Goal: Task Accomplishment & Management: Manage account settings

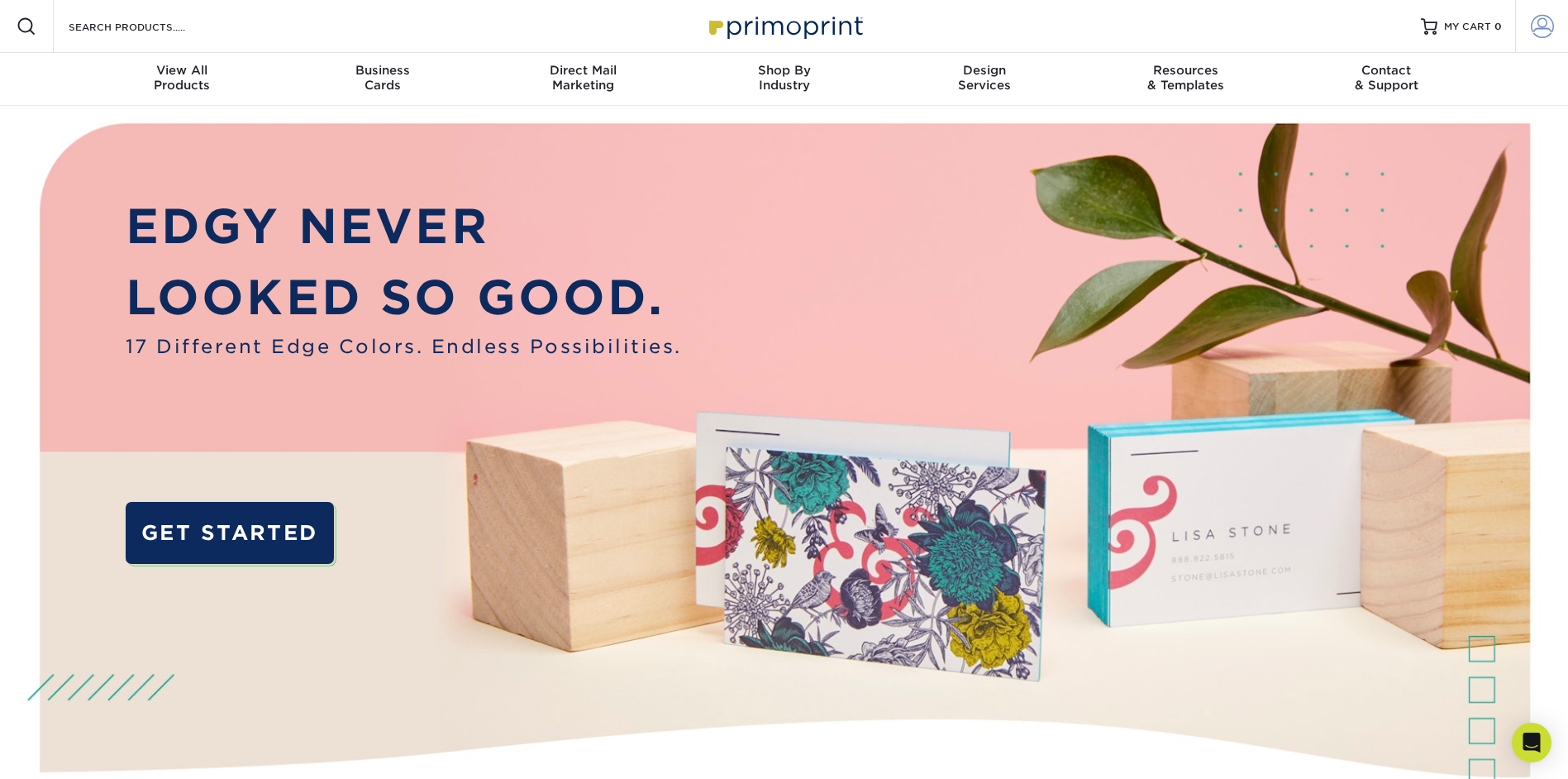
click at [767, 29] on span at bounding box center [1542, 26] width 23 height 23
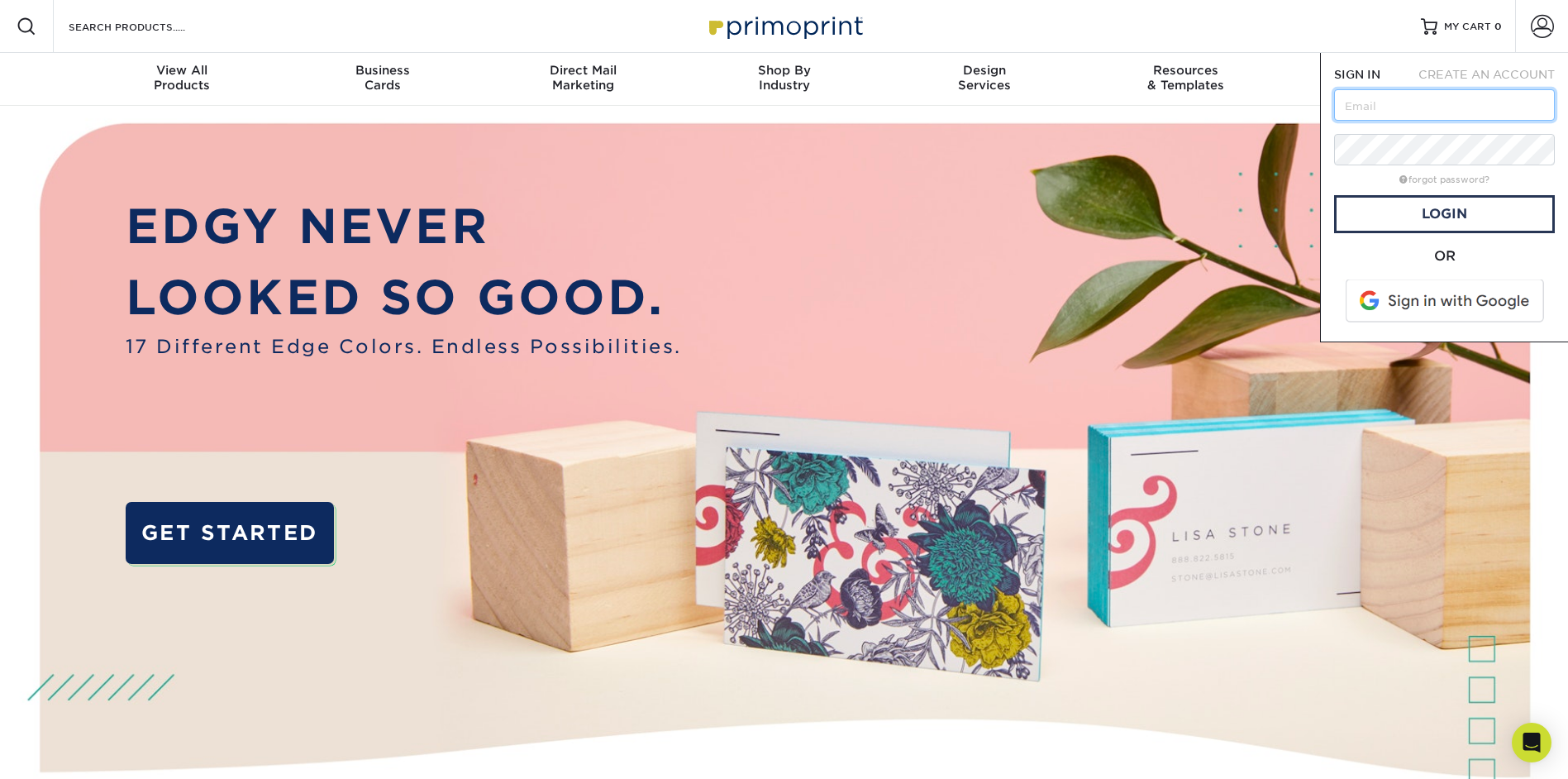
click at [767, 101] on input "text" at bounding box center [1444, 105] width 221 height 32
click at [767, 113] on input "text" at bounding box center [1444, 105] width 221 height 32
paste input "[EMAIL_ADDRESS][DOMAIN_NAME]"
type input "[EMAIL_ADDRESS][DOMAIN_NAME]"
click at [767, 211] on link "Login" at bounding box center [1444, 214] width 221 height 38
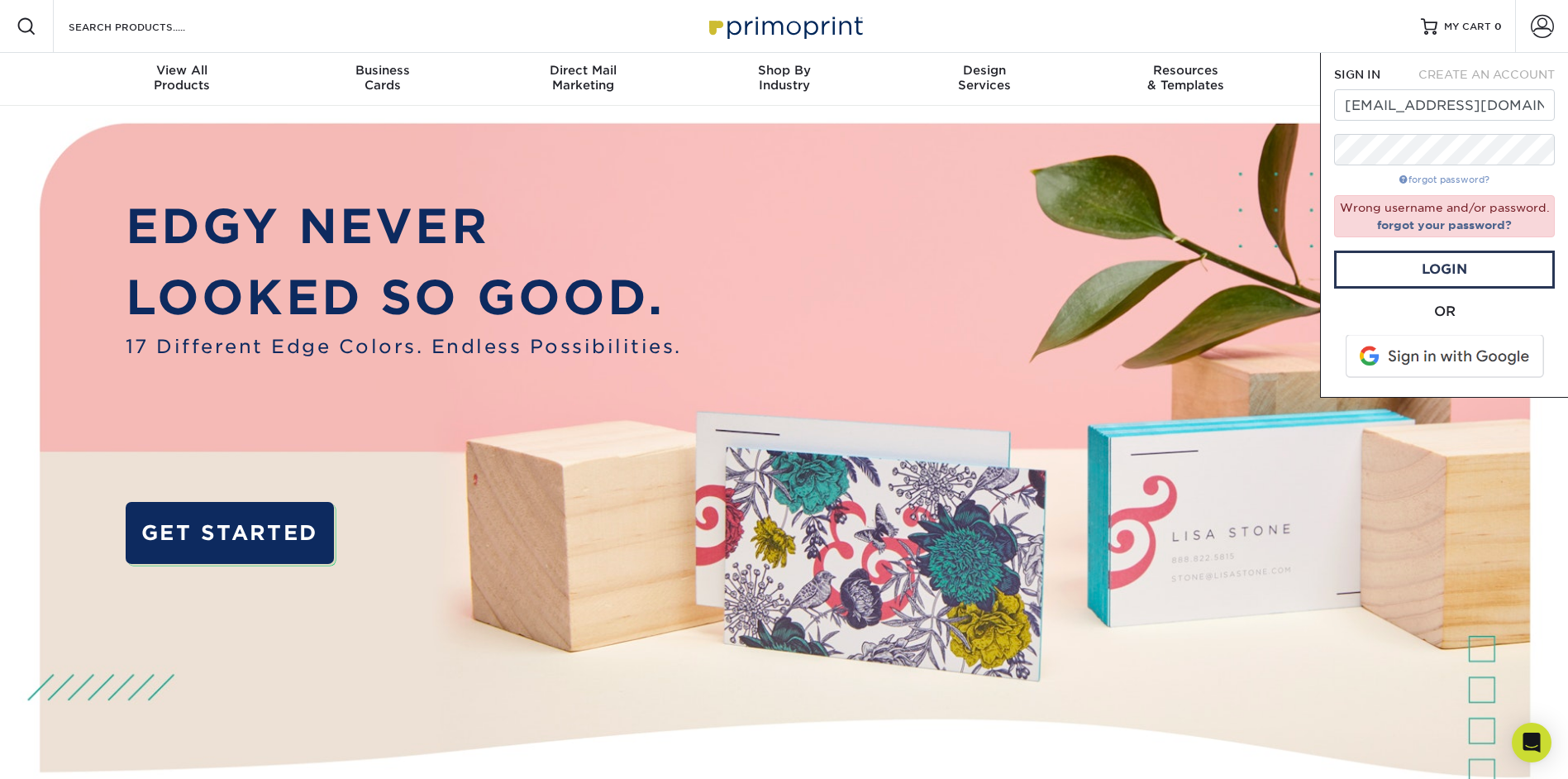
click at [767, 181] on link "forgot password?" at bounding box center [1444, 180] width 90 height 11
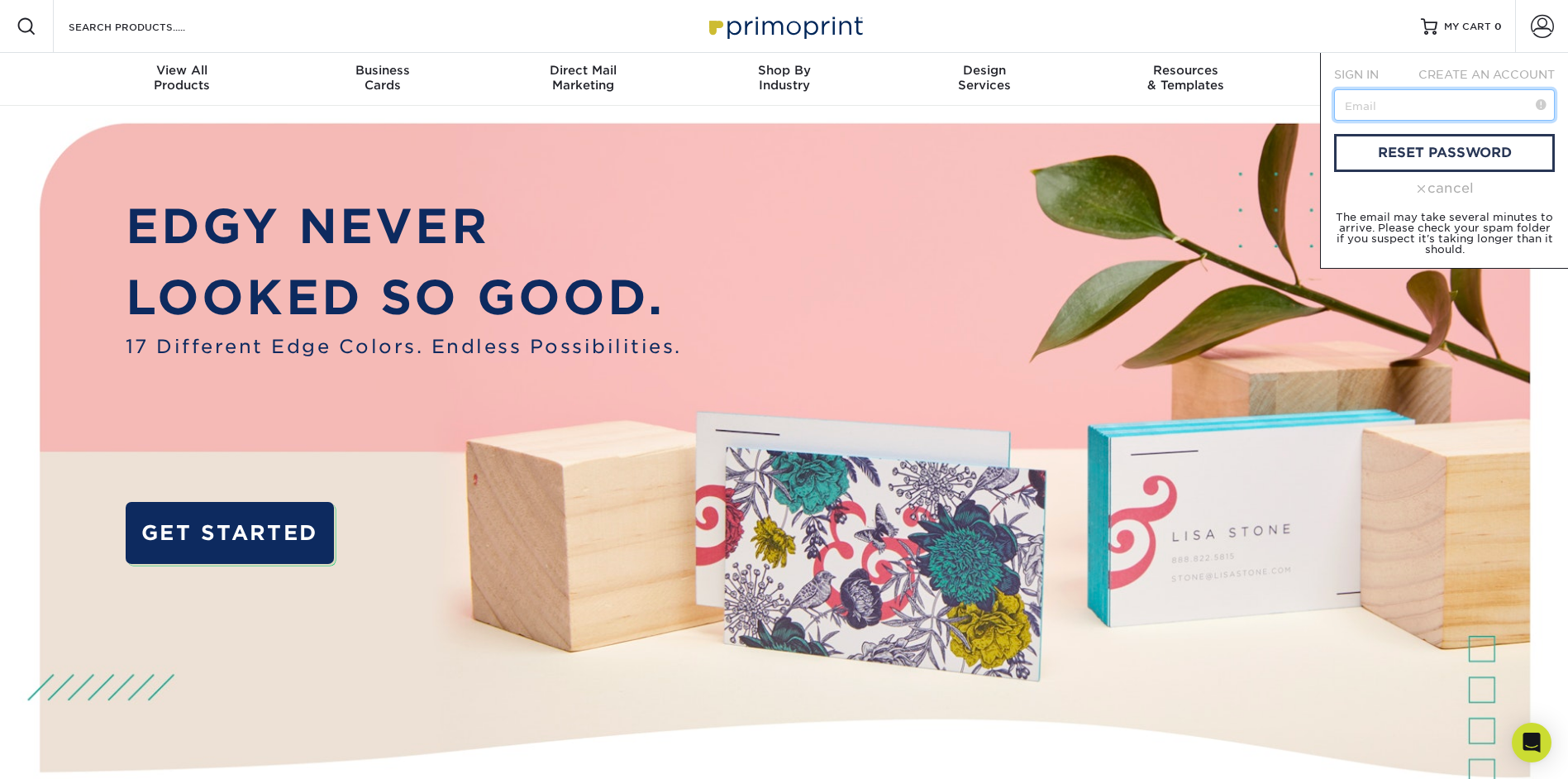
click at [767, 97] on input "text" at bounding box center [1444, 105] width 221 height 32
type input "sculptor@onyxvcrimbil.com"
click at [767, 150] on link "reset password" at bounding box center [1444, 153] width 221 height 38
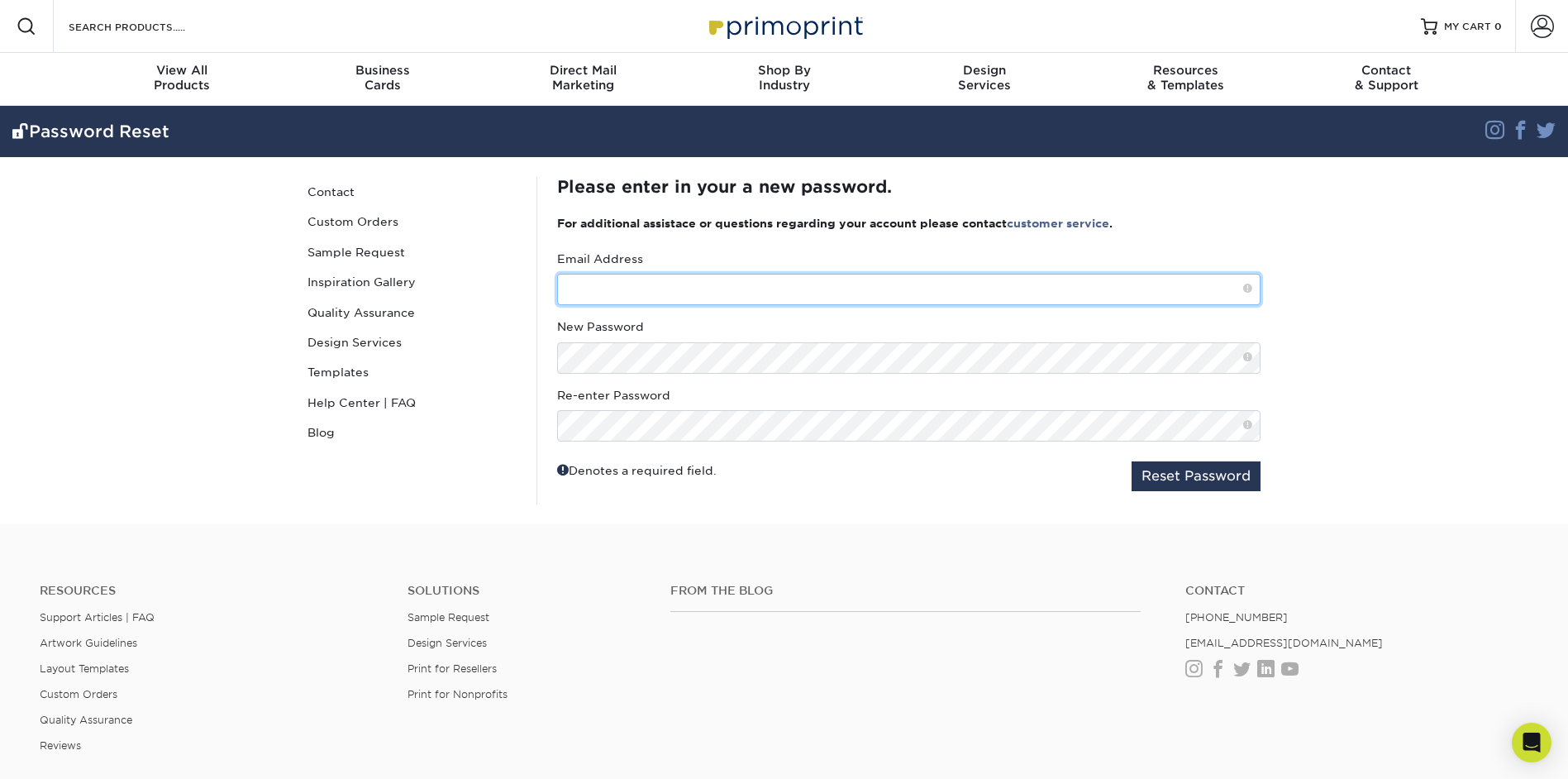
click at [643, 290] on input "text" at bounding box center [908, 289] width 703 height 32
type input "sculptor@onyxvcrimbil.com"
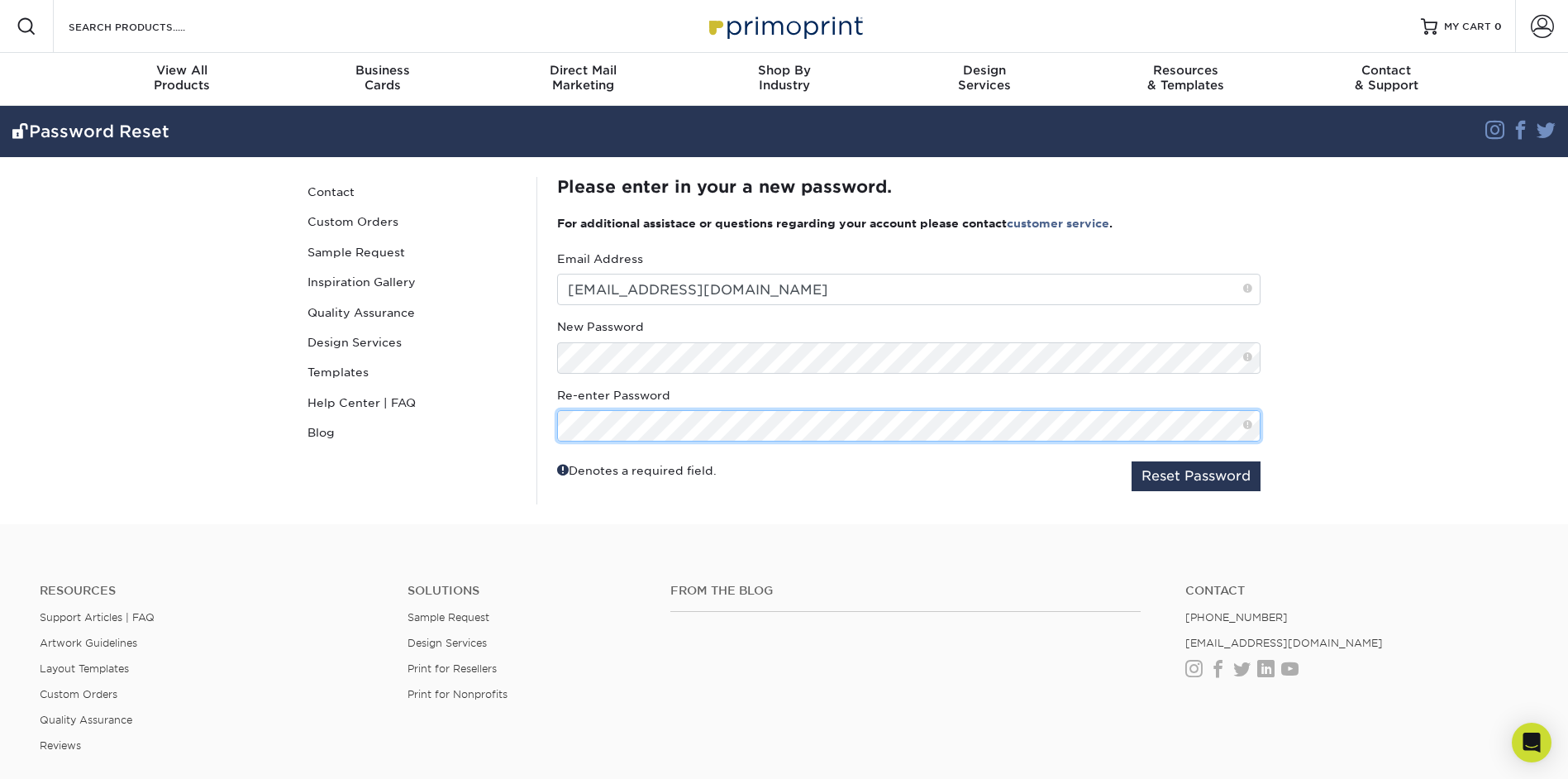
click at [527, 431] on div "Password Reset Contact Custom Orders Sample Request Inspiration Gallery Quality…" at bounding box center [785, 340] width 992 height 367
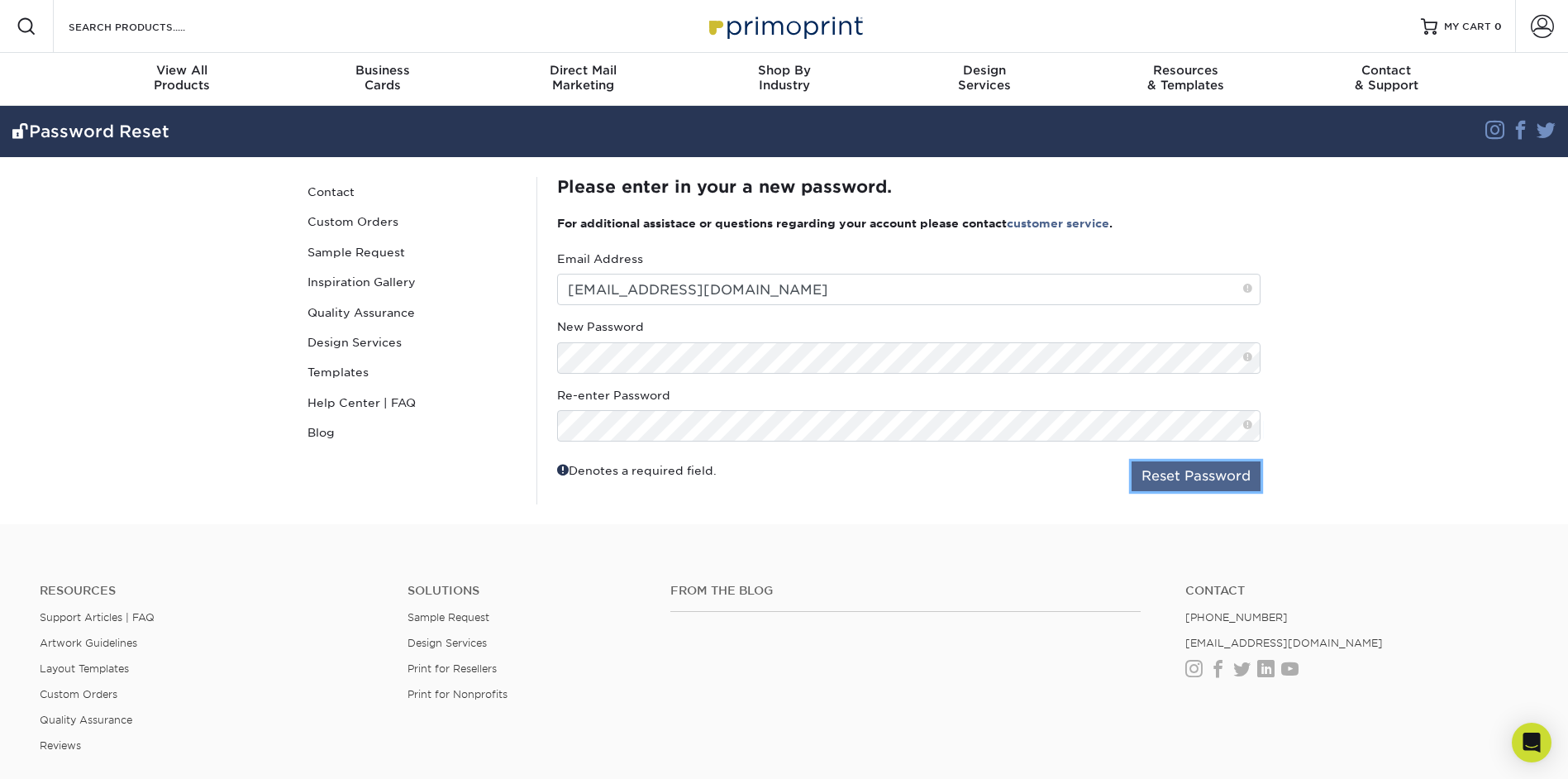
click at [1181, 472] on button "Reset Password" at bounding box center [1196, 476] width 129 height 30
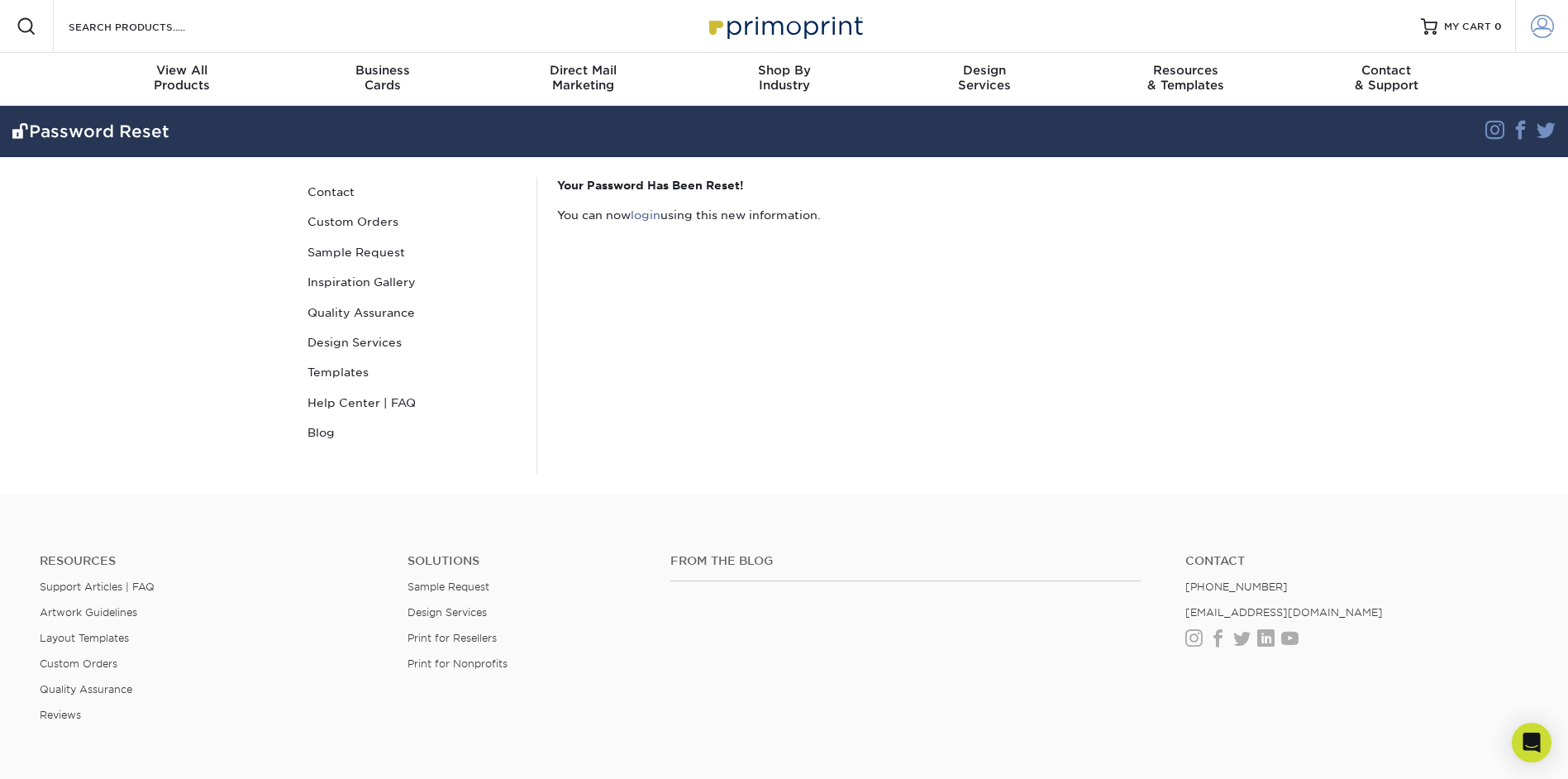
type input "sculptor@onyxvcrimbil.com"
click at [1542, 26] on span at bounding box center [1542, 26] width 23 height 23
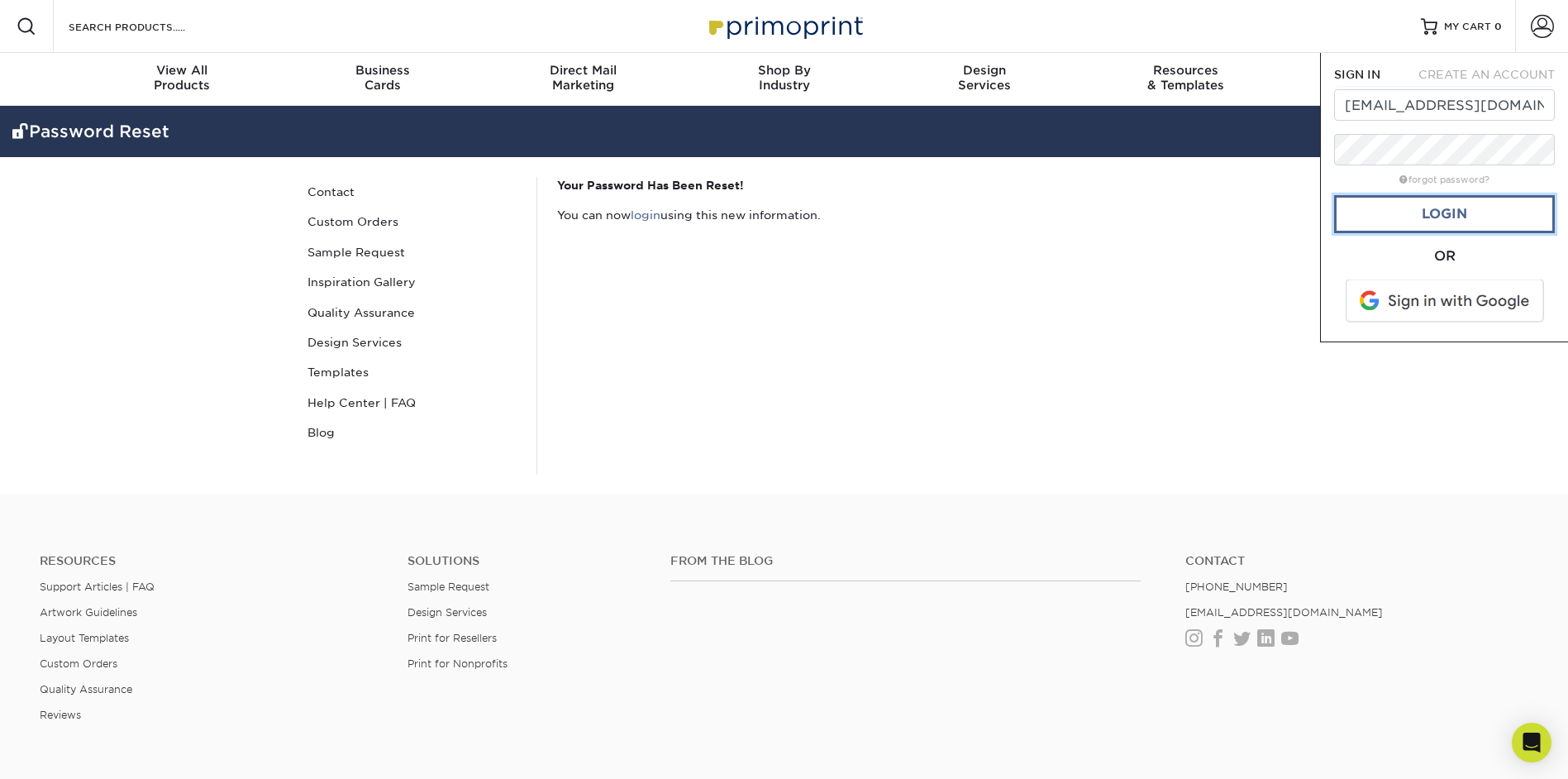
click at [1464, 208] on link "Login" at bounding box center [1444, 214] width 221 height 38
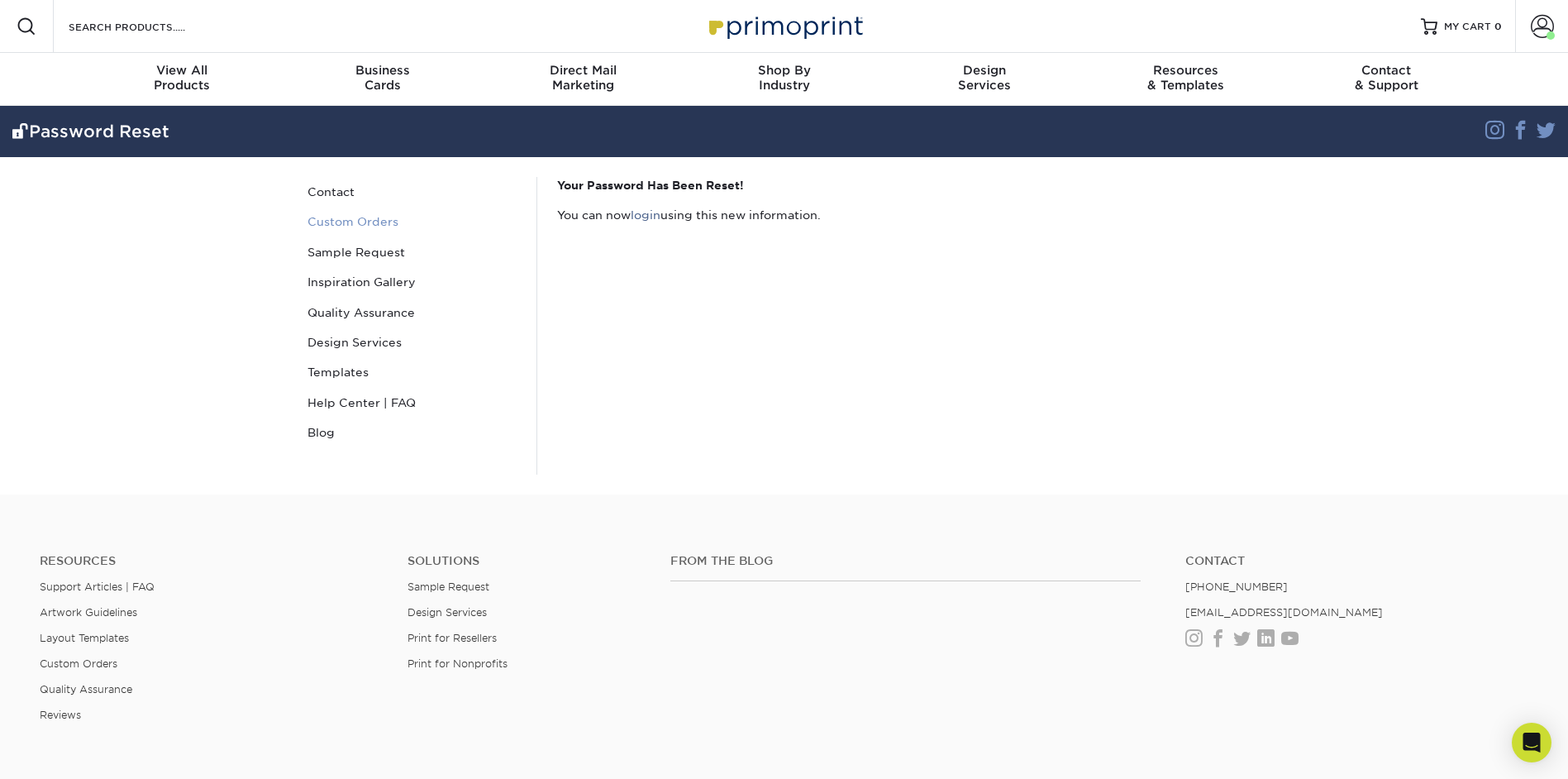
click at [365, 222] on link "Custom Orders" at bounding box center [412, 222] width 223 height 30
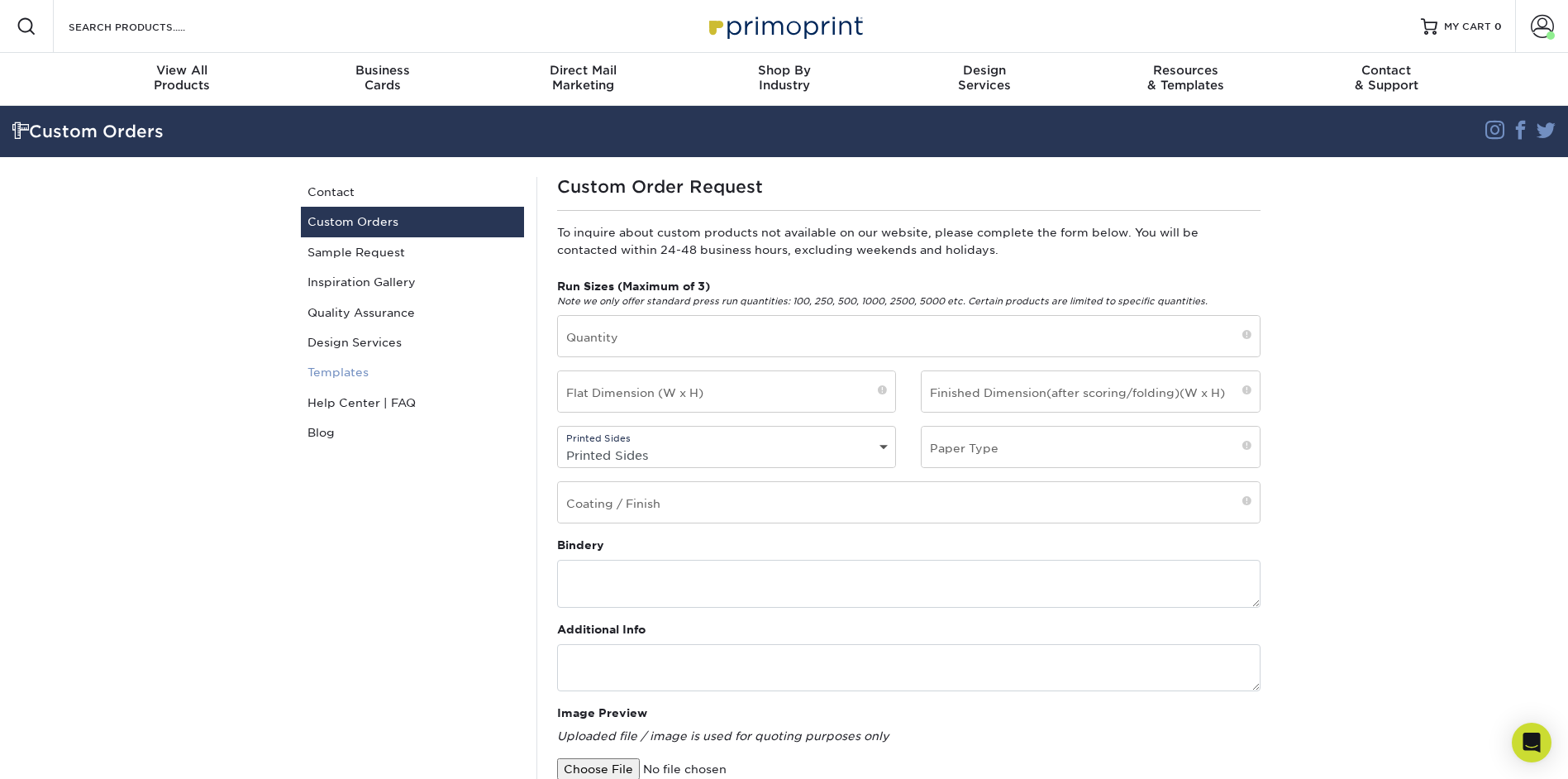
click at [349, 373] on link "Templates" at bounding box center [412, 372] width 223 height 30
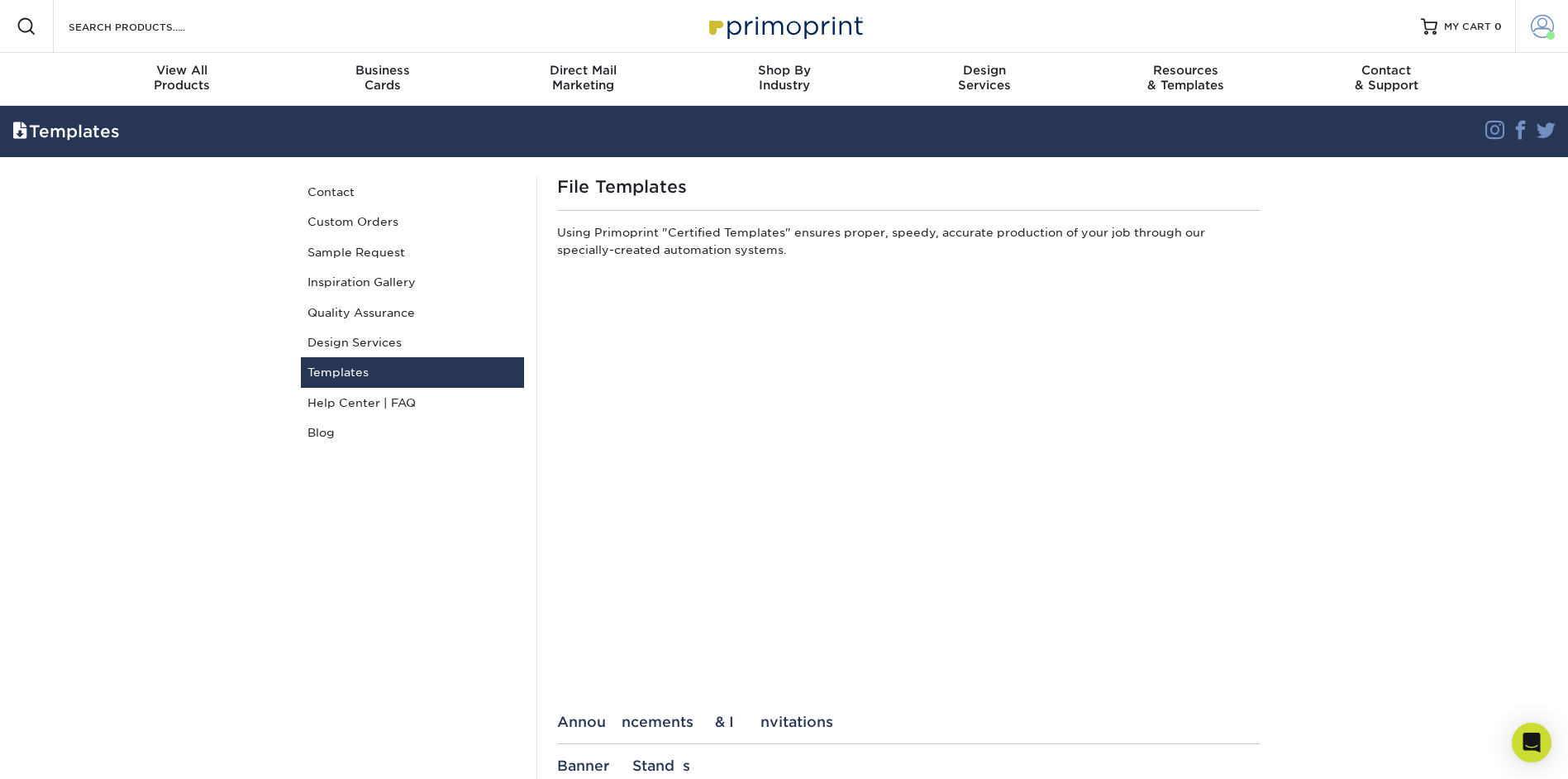
click at [1530, 26] on link "Account" at bounding box center [1542, 26] width 53 height 53
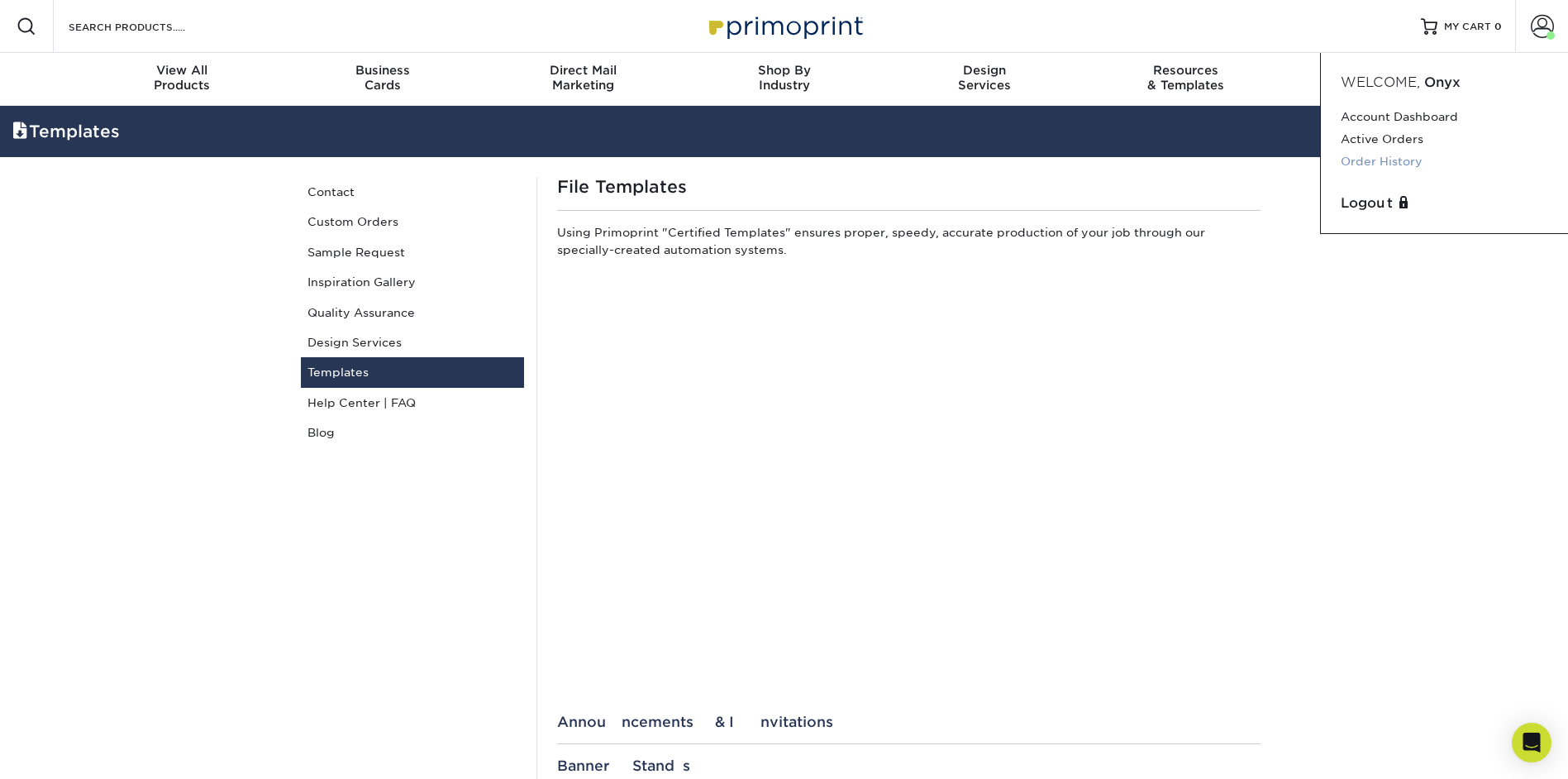
click at [1394, 157] on link "Order History" at bounding box center [1444, 162] width 207 height 22
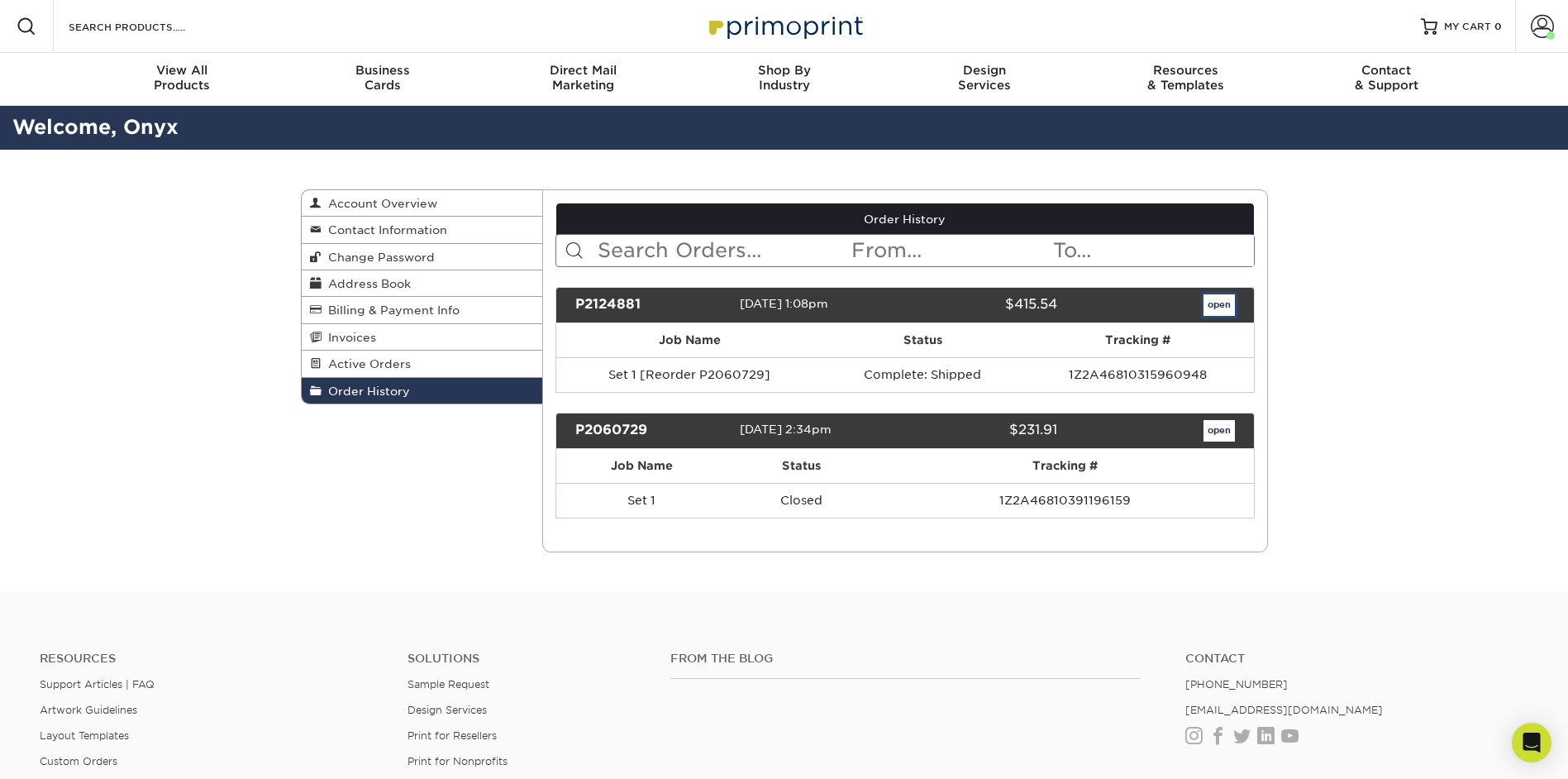
click at [1215, 301] on link "open" at bounding box center [1219, 304] width 32 height 21
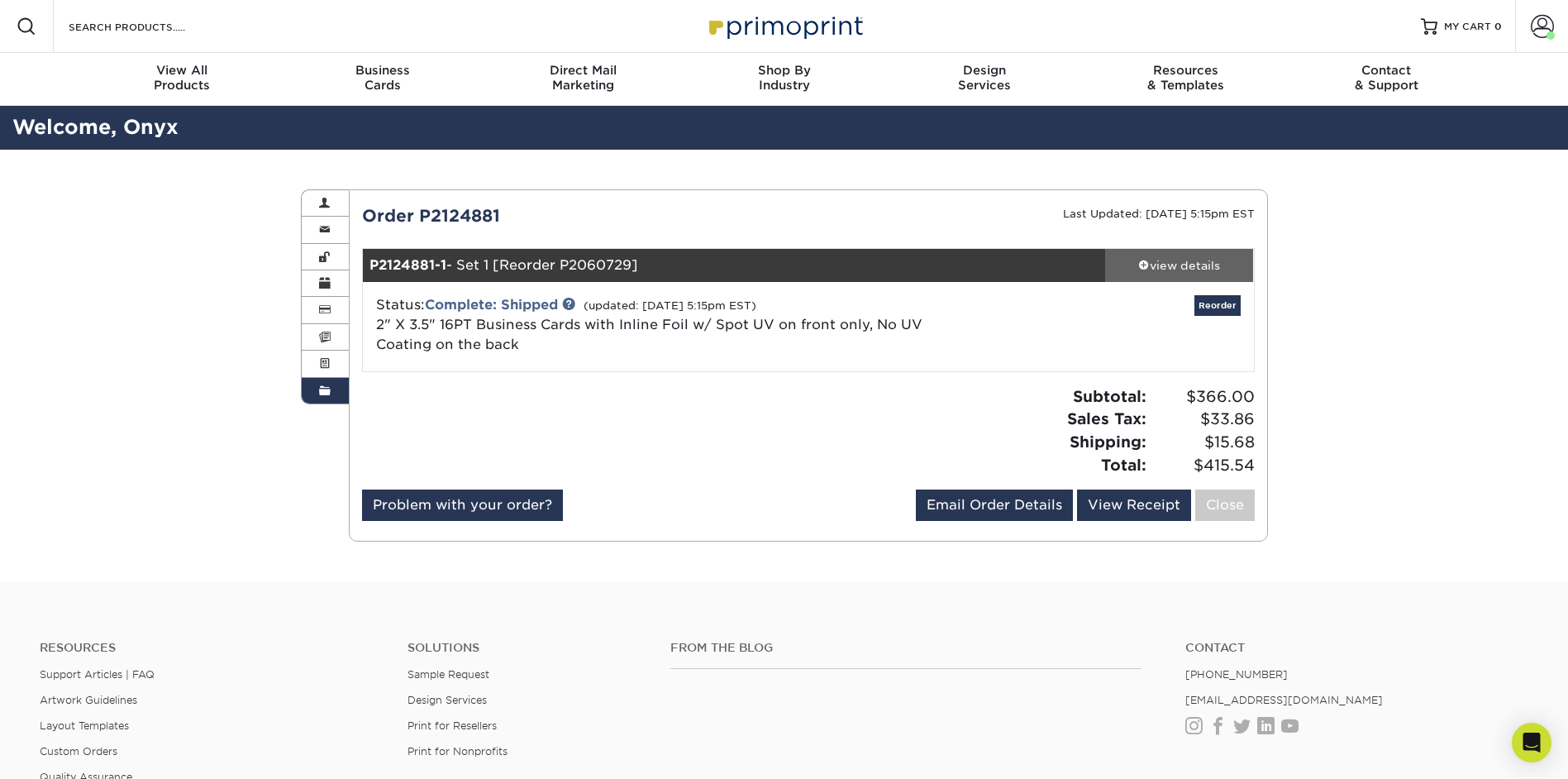
click at [1189, 267] on div "view details" at bounding box center [1179, 265] width 149 height 16
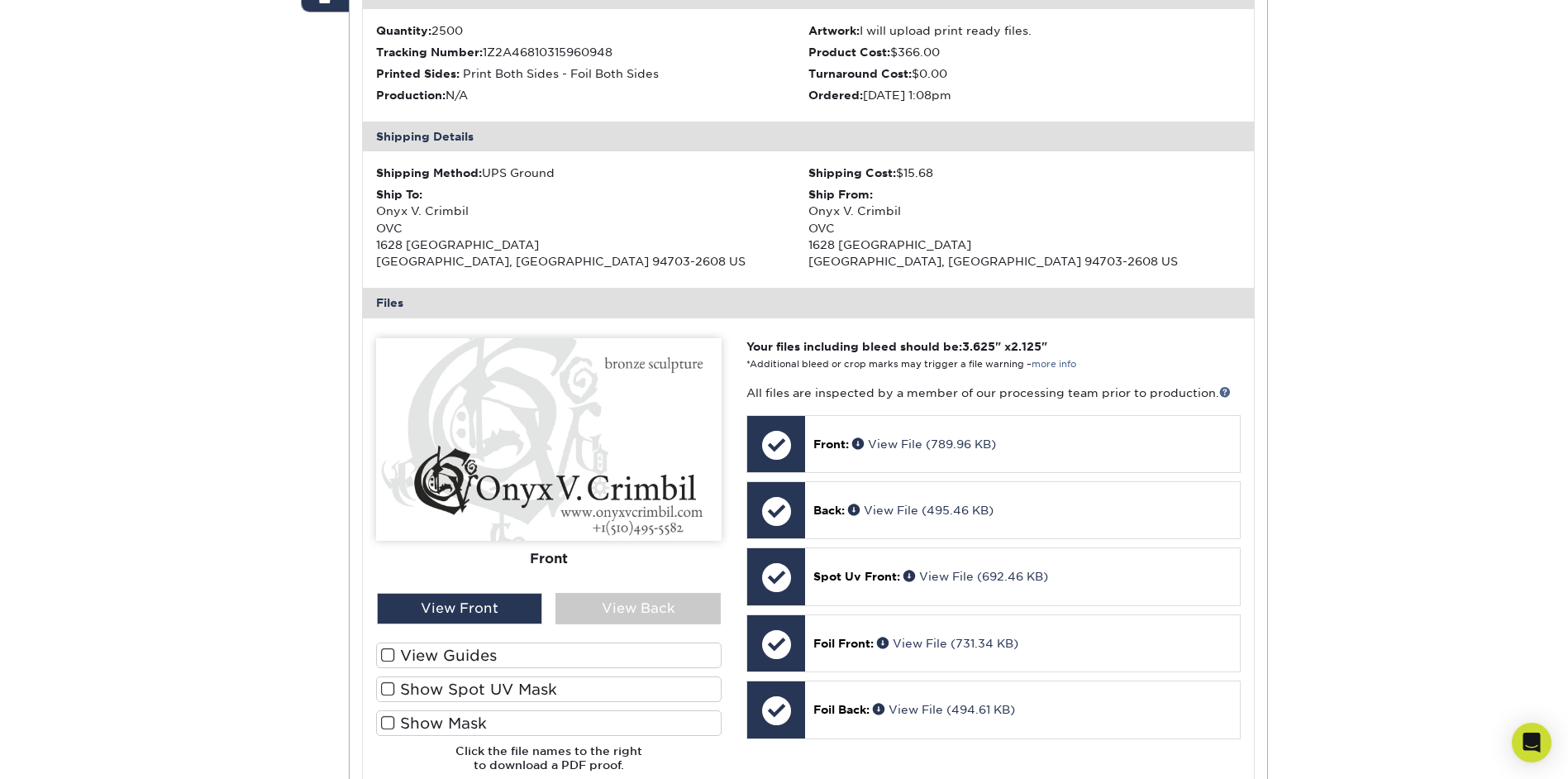
scroll to position [413, 0]
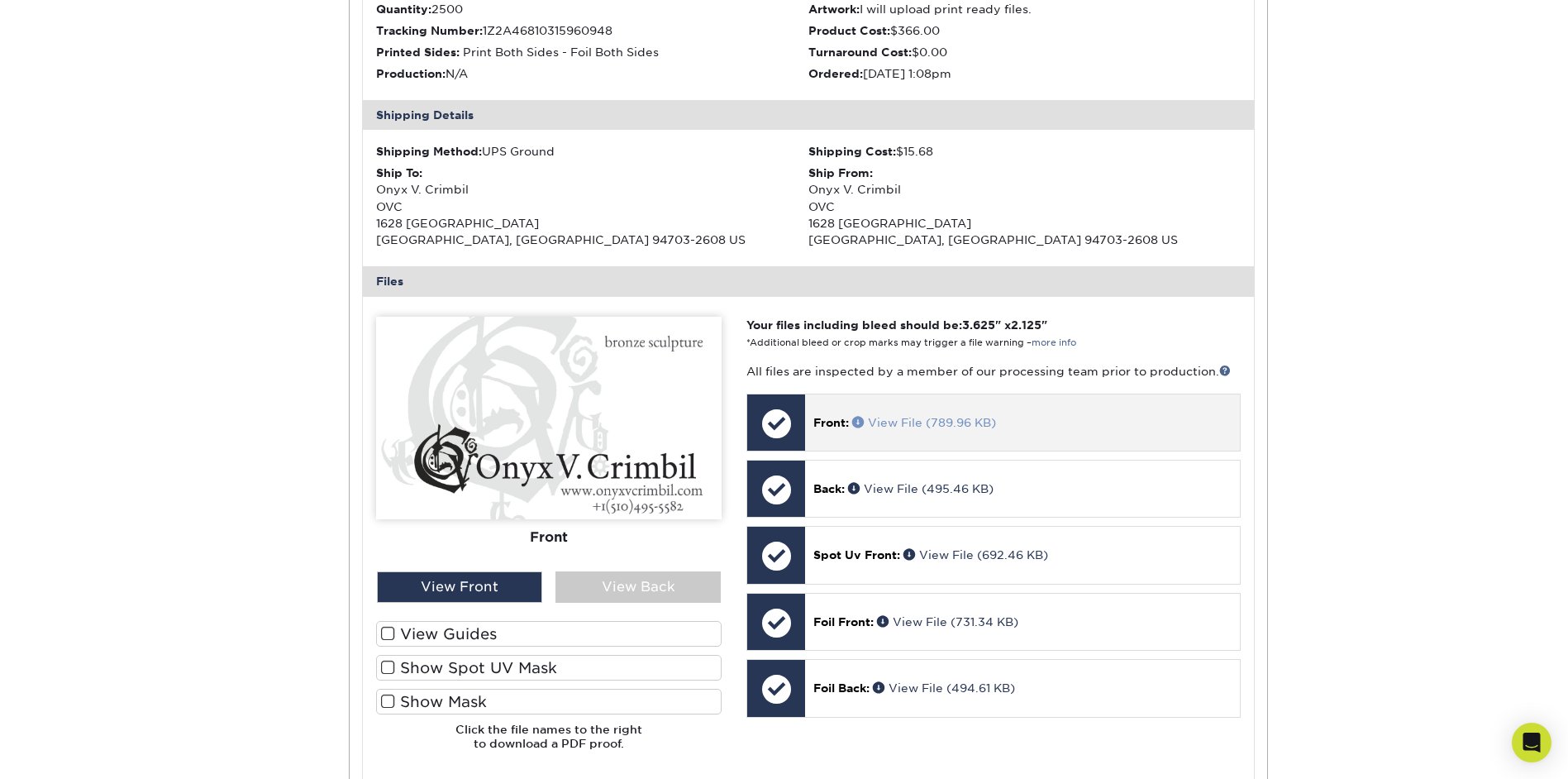
click at [954, 425] on link "View File (789.96 KB)" at bounding box center [924, 423] width 144 height 14
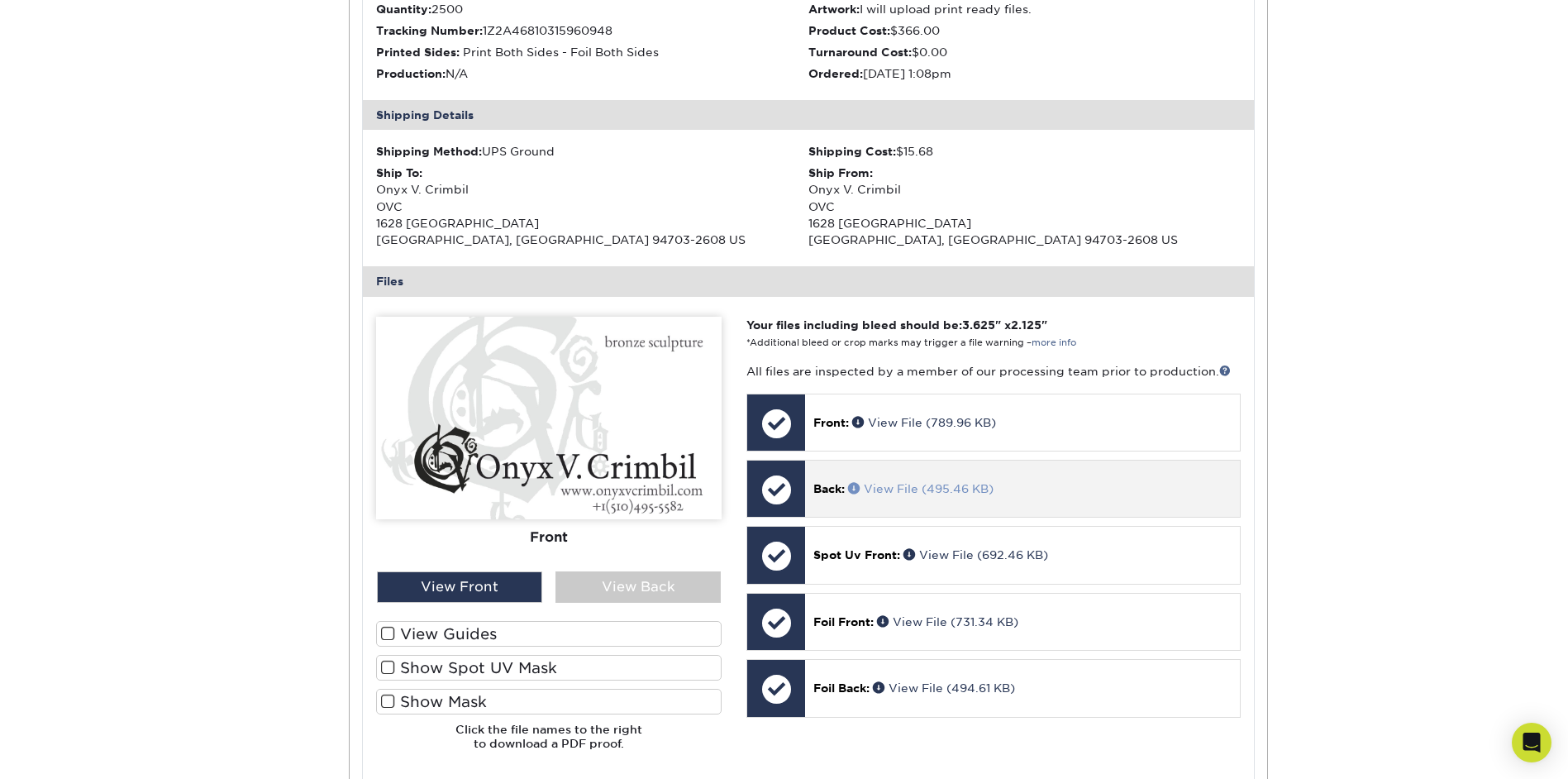
click at [898, 488] on link "View File (495.46 KB)" at bounding box center [920, 489] width 146 height 14
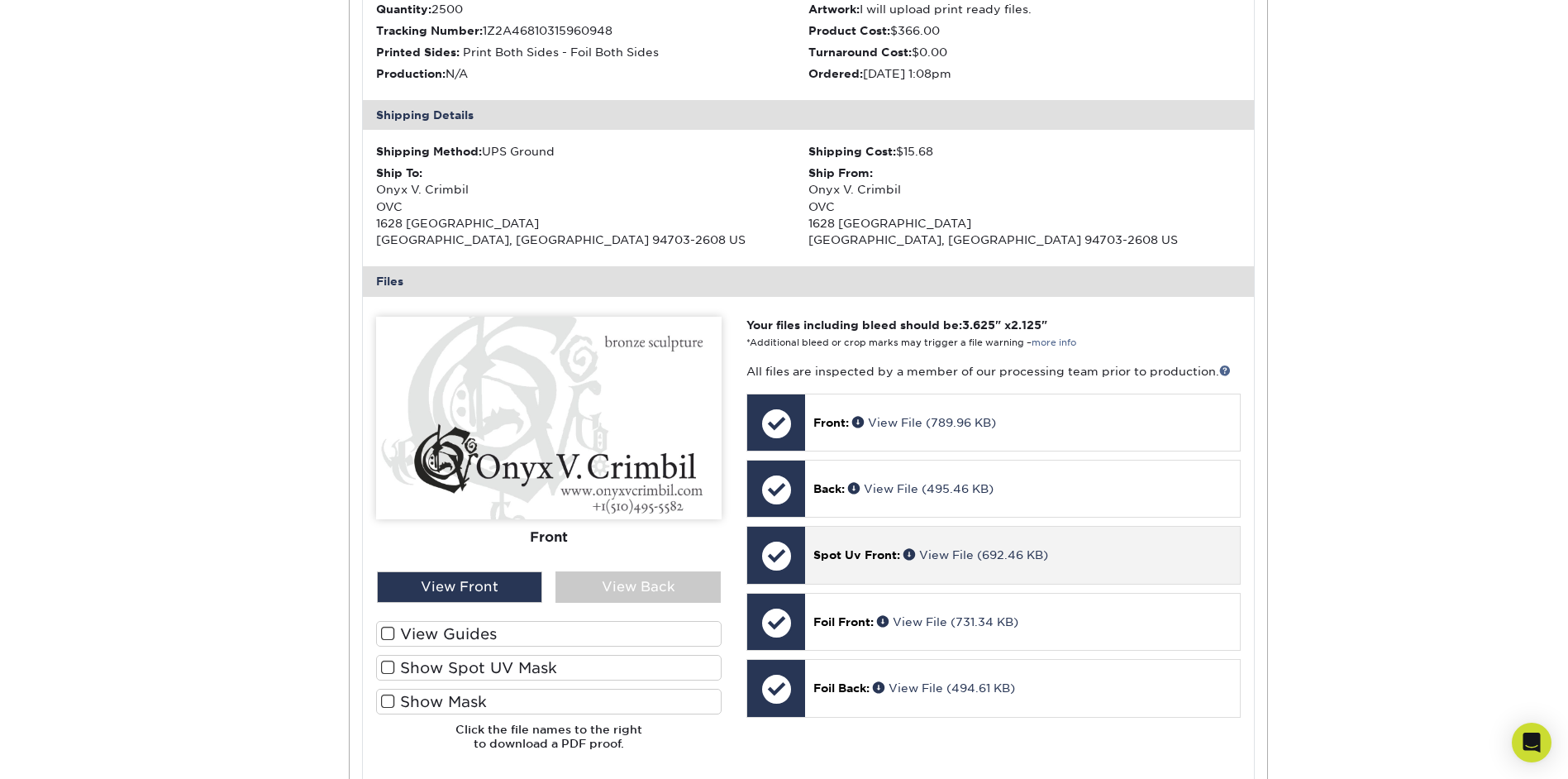
click at [863, 563] on p "Spot Uv Front: View File (692.46 KB)" at bounding box center [1022, 554] width 418 height 16
click at [981, 552] on link "View File (692.46 KB)" at bounding box center [976, 555] width 145 height 14
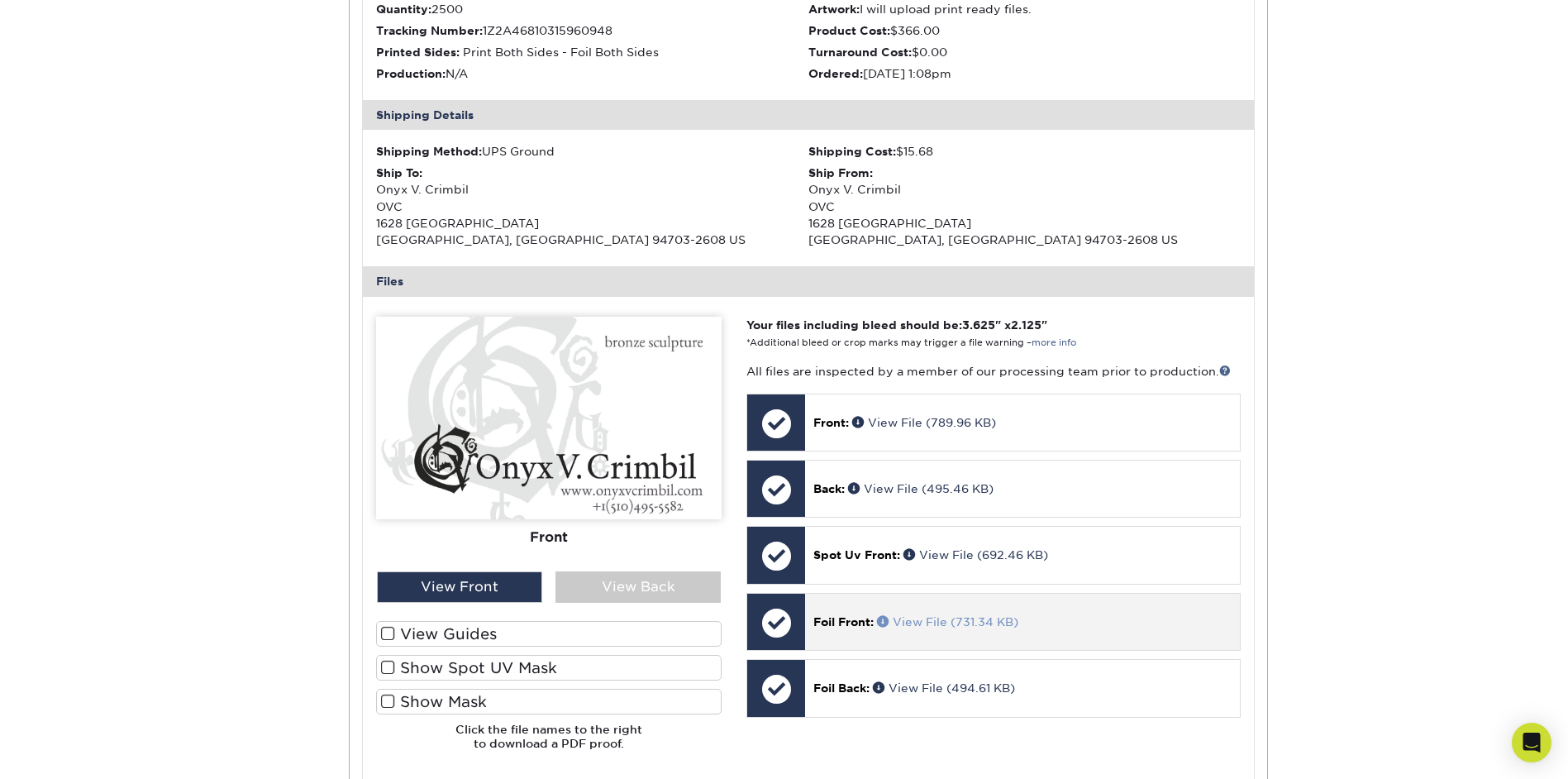
click at [957, 620] on link "View File (731.34 KB)" at bounding box center [948, 622] width 141 height 14
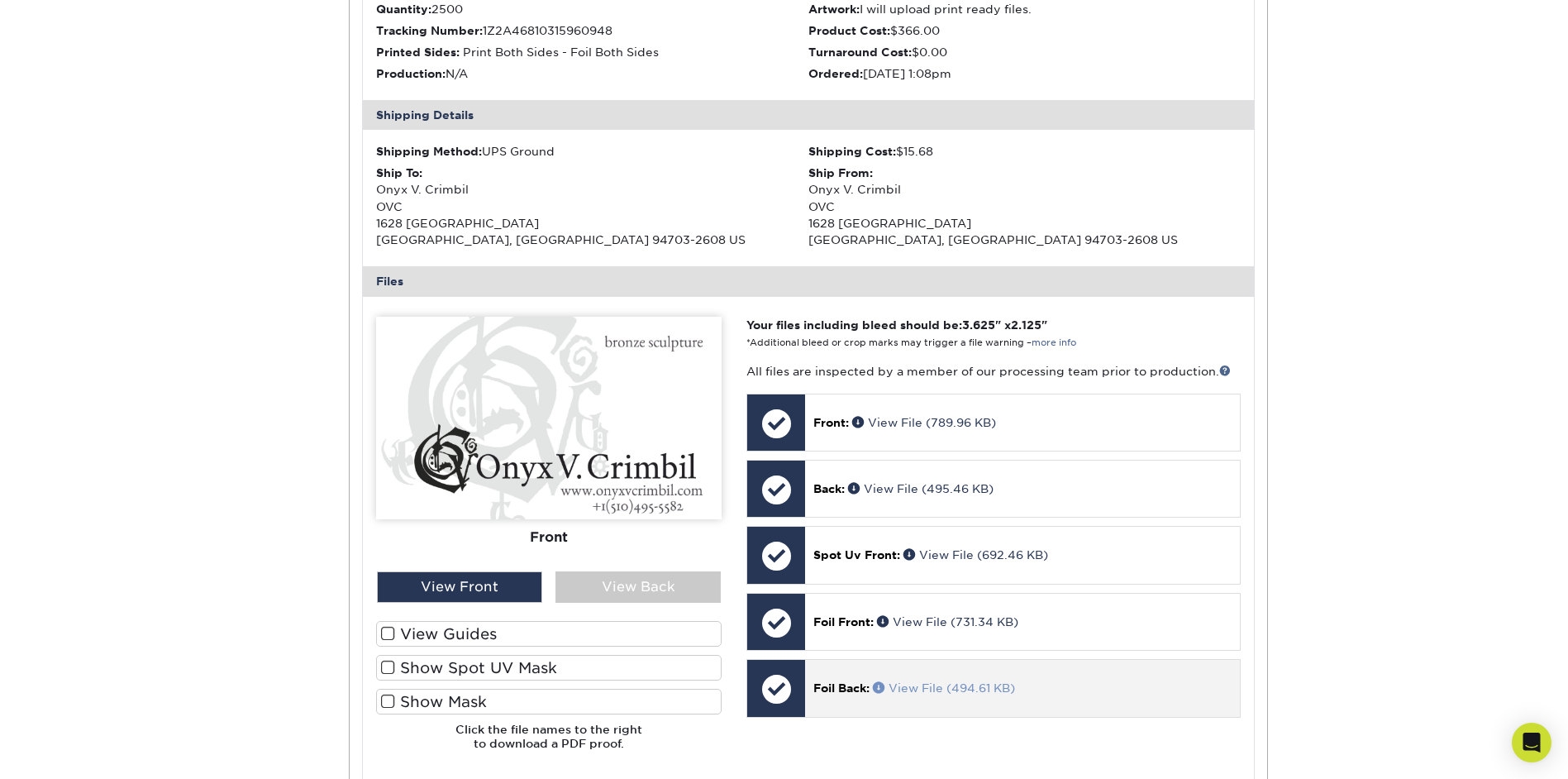
click at [953, 688] on link "View File (494.61 KB)" at bounding box center [943, 688] width 142 height 14
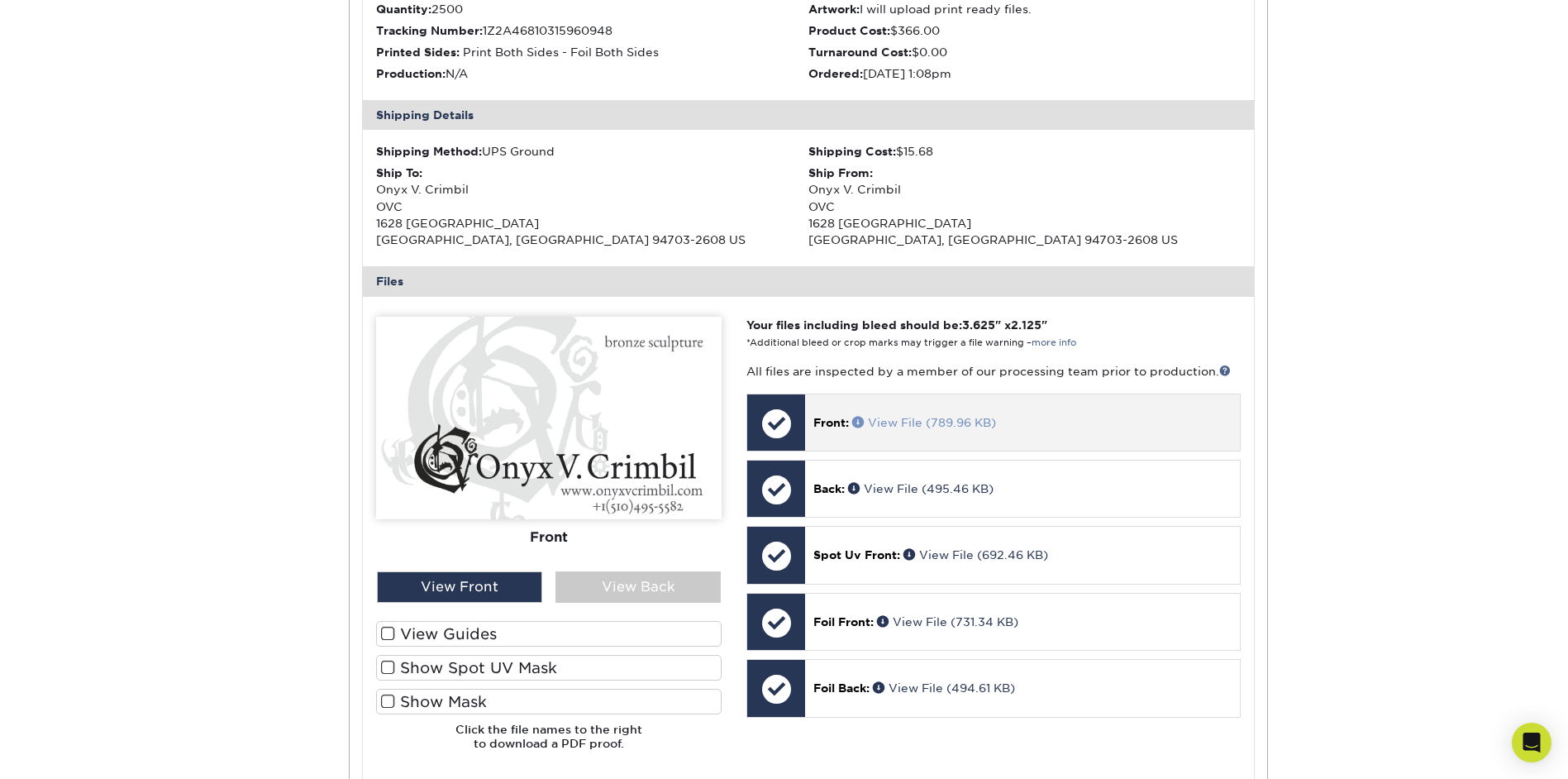
click at [921, 424] on link "View File (789.96 KB)" at bounding box center [924, 423] width 144 height 14
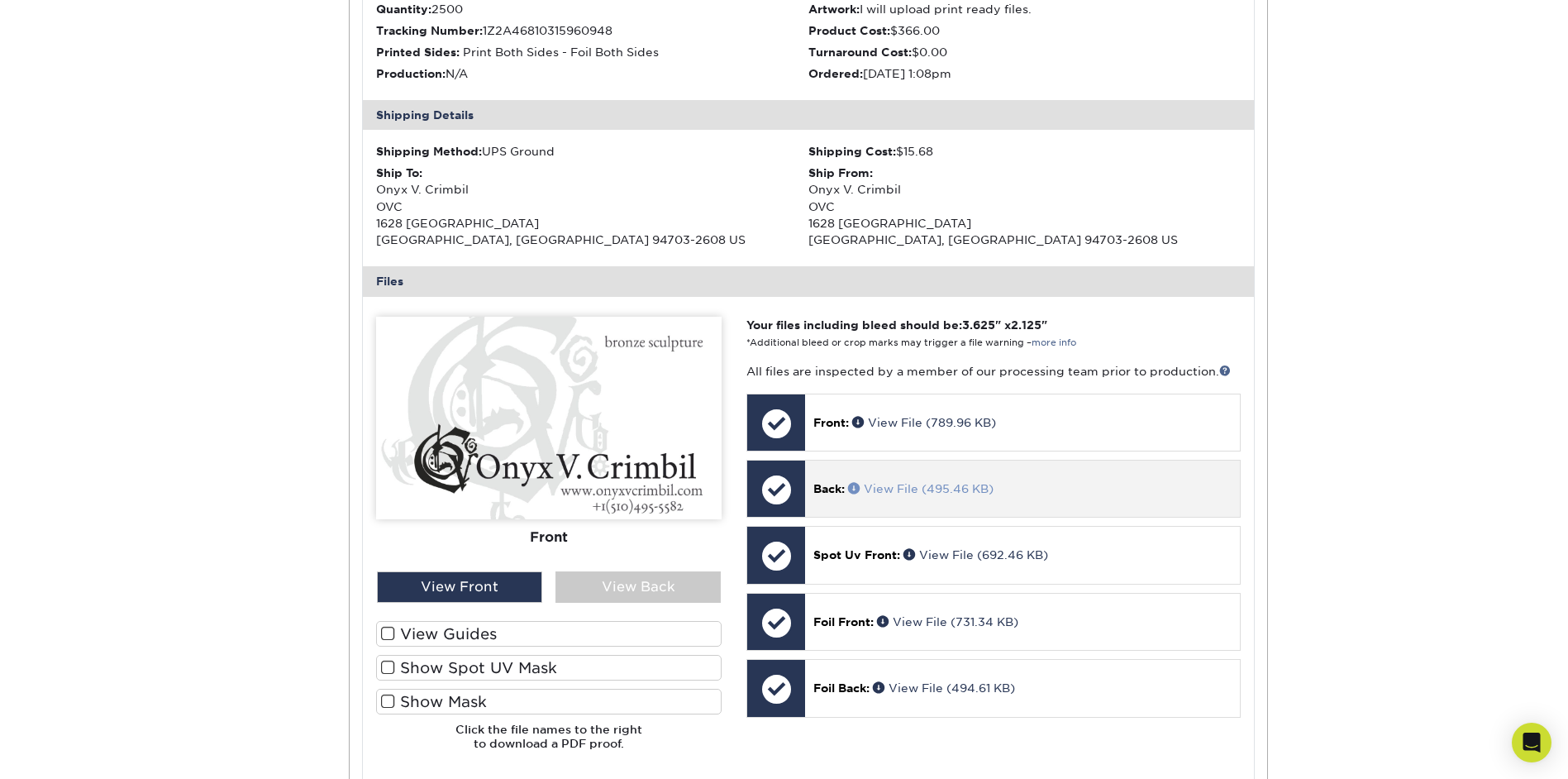
click at [898, 487] on link "View File (495.46 KB)" at bounding box center [920, 489] width 146 height 14
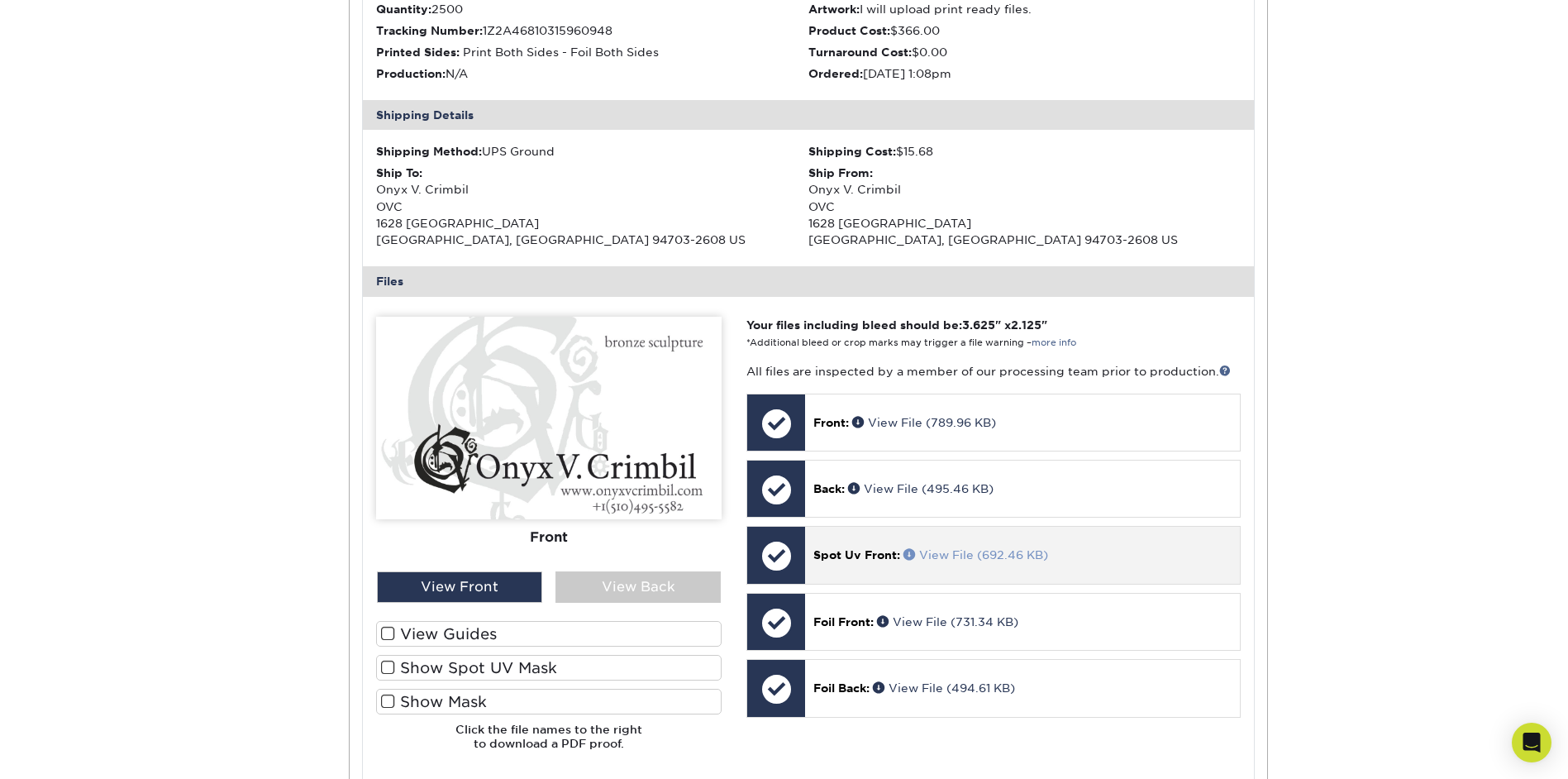
click at [977, 553] on link "View File (692.46 KB)" at bounding box center [976, 555] width 145 height 14
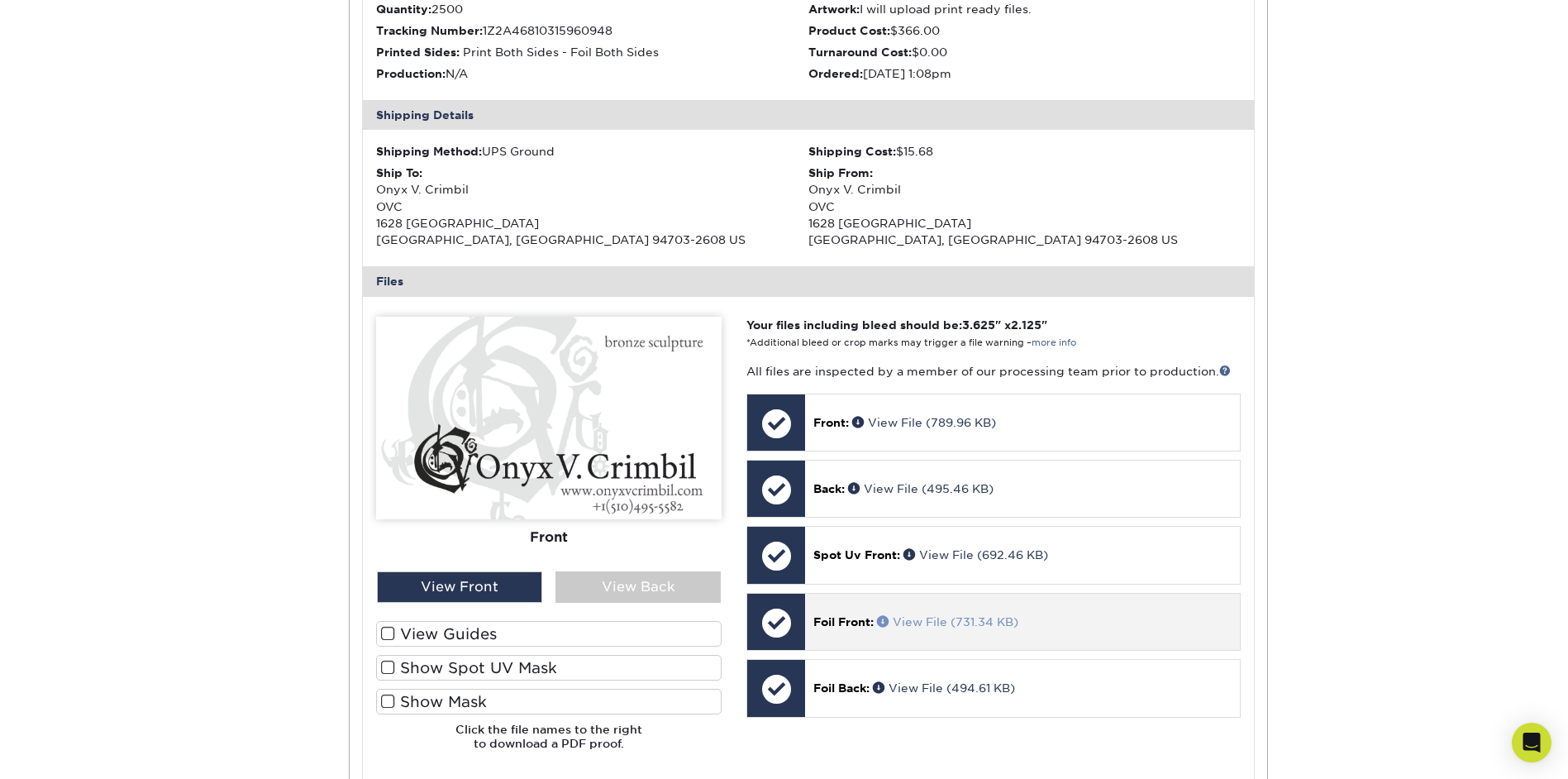
click at [931, 622] on link "View File (731.34 KB)" at bounding box center [948, 622] width 141 height 14
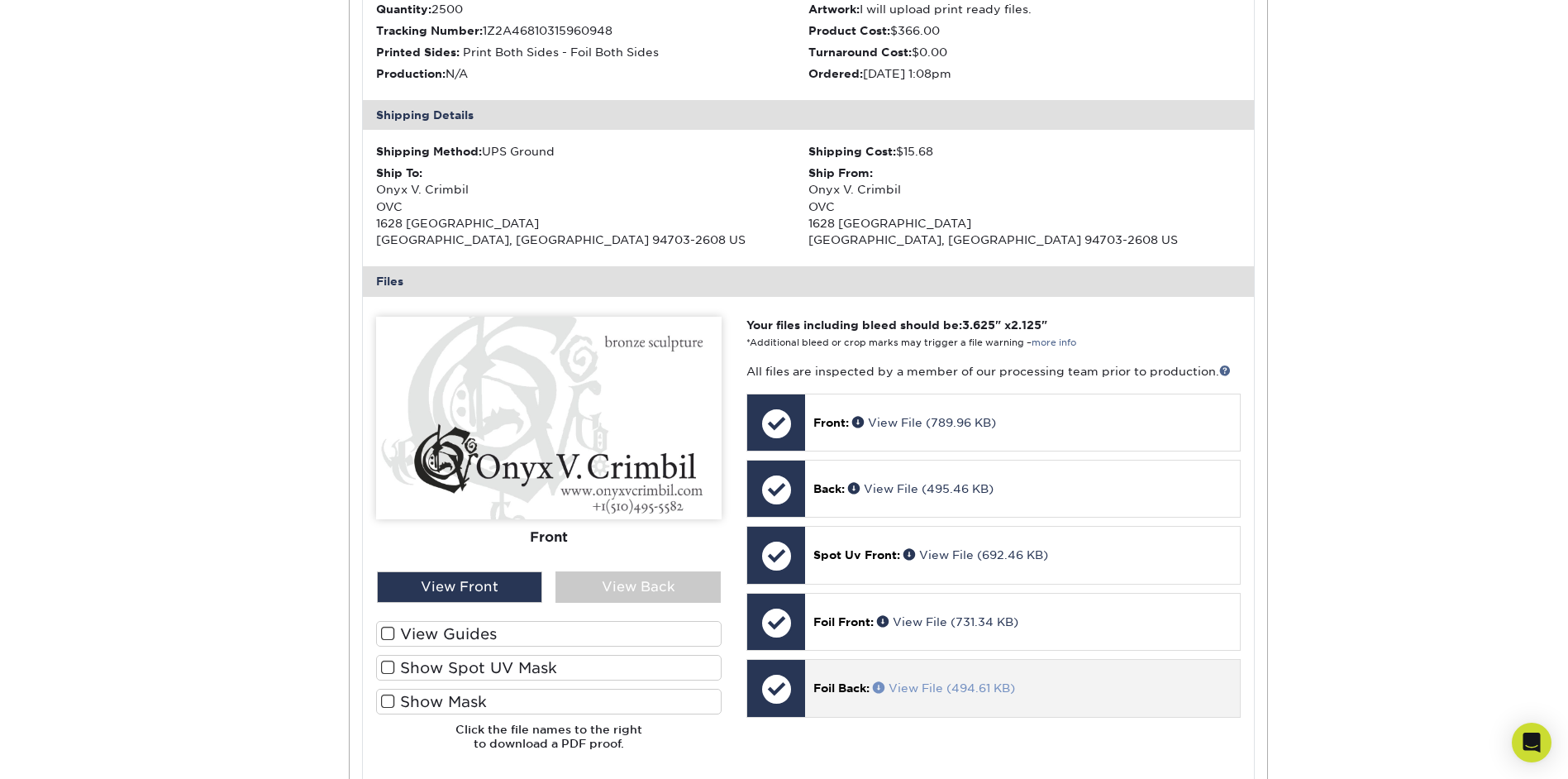
click at [939, 684] on link "View File (494.61 KB)" at bounding box center [943, 688] width 142 height 14
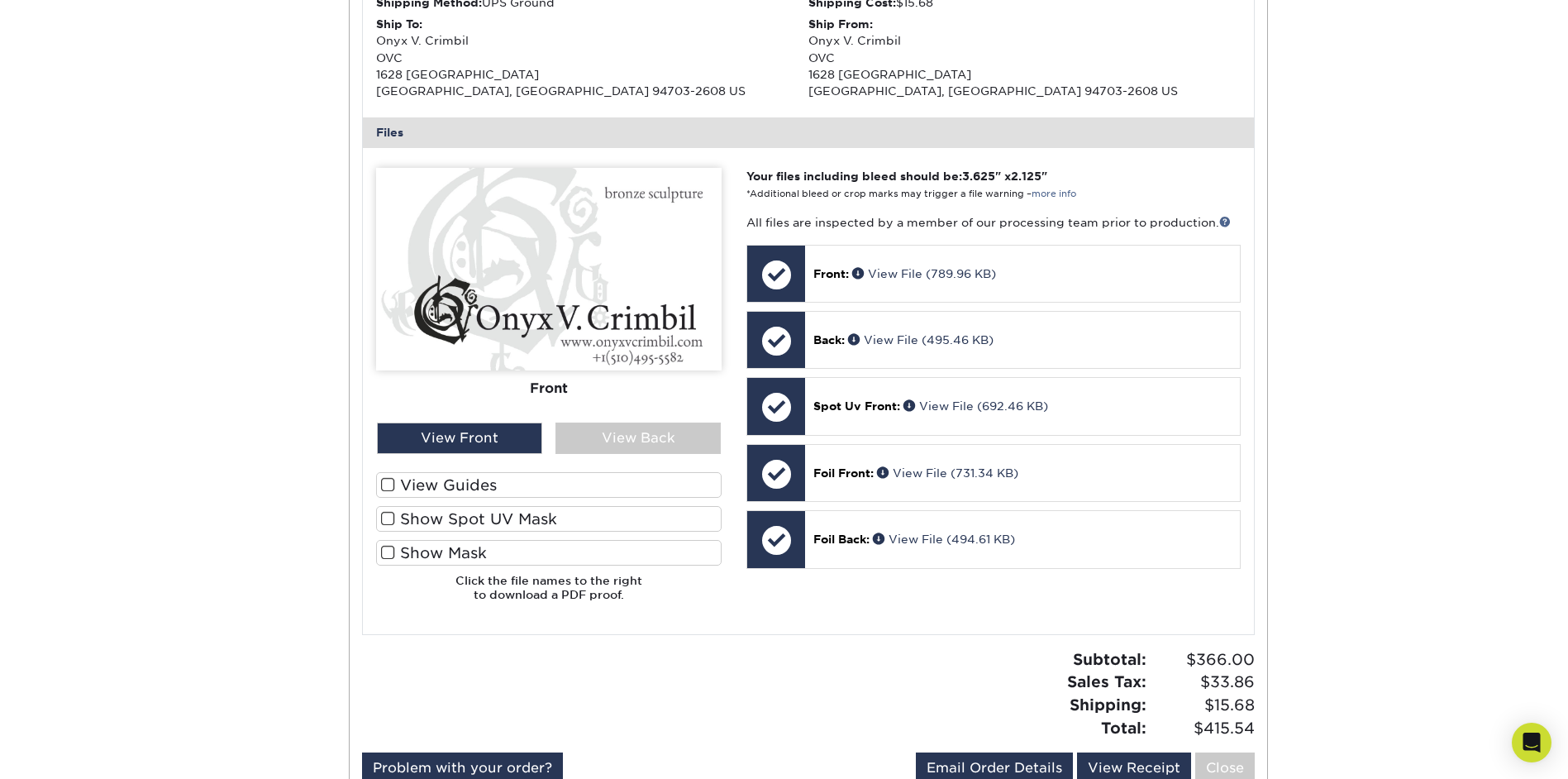
scroll to position [579, 0]
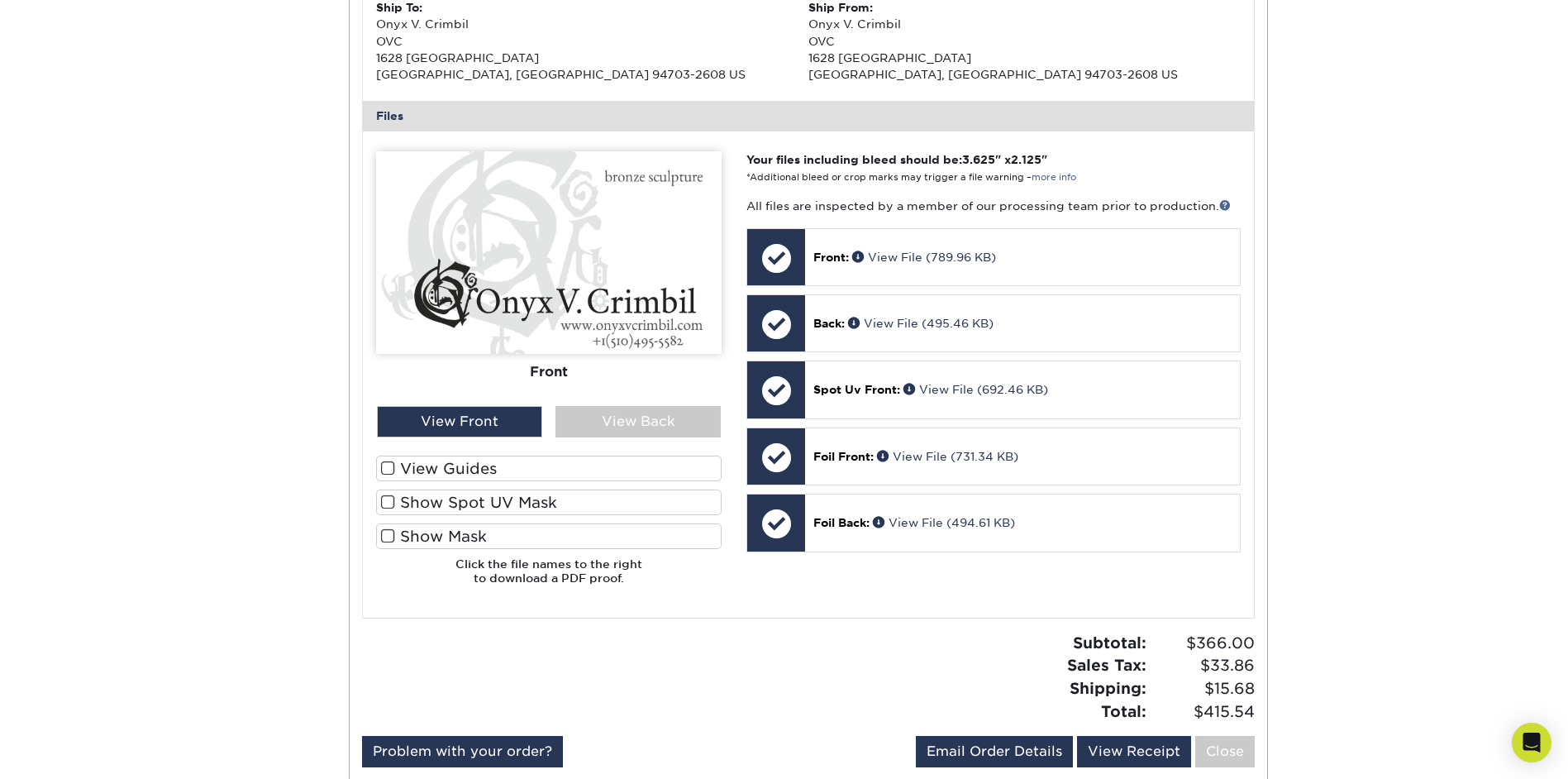
click at [387, 465] on span at bounding box center [388, 468] width 14 height 15
click at [0, 0] on input "View Guides" at bounding box center [0, 0] width 0 height 0
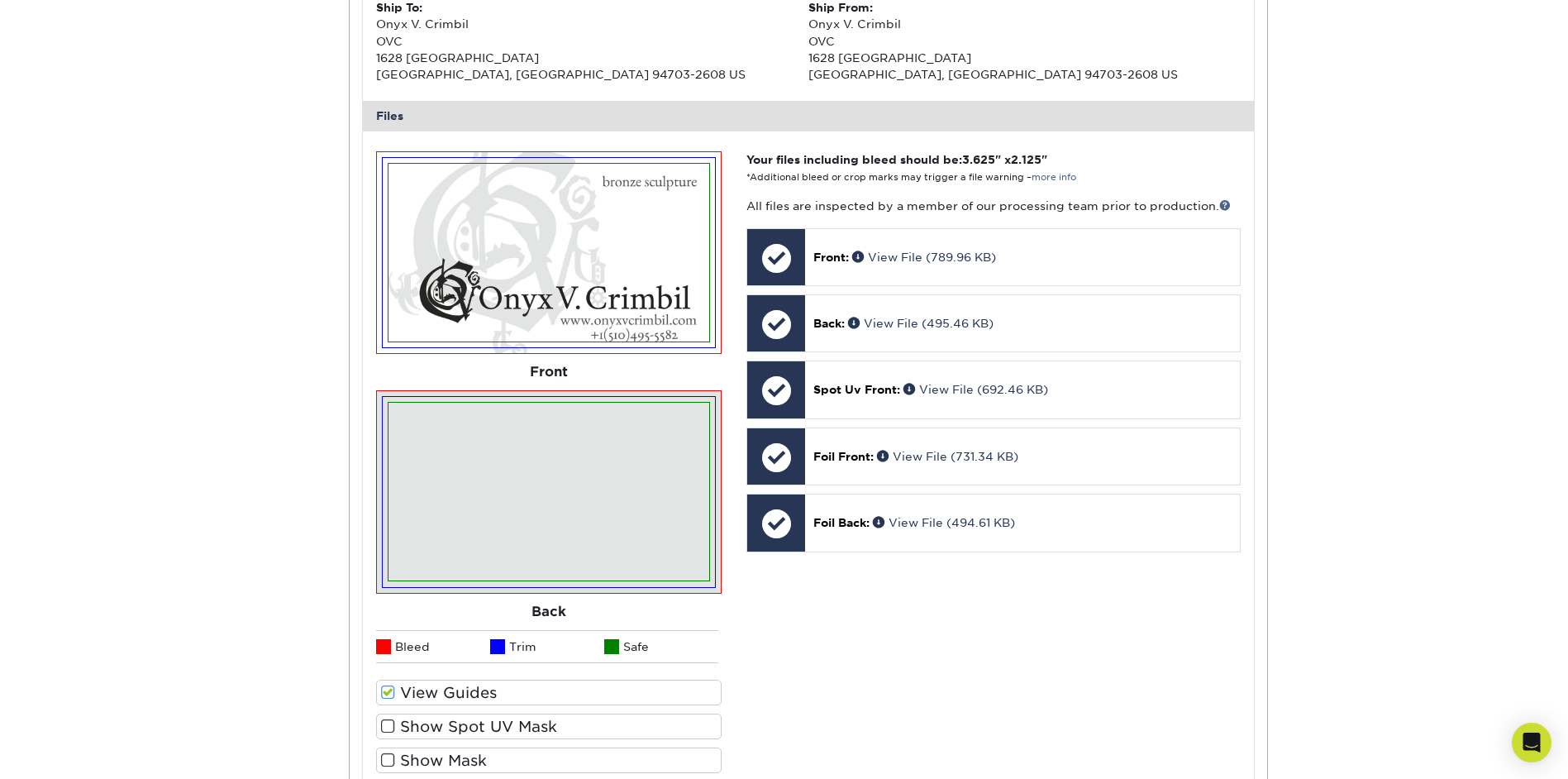
click at [393, 685] on span at bounding box center [388, 692] width 14 height 15
click at [0, 0] on input "View Guides" at bounding box center [0, 0] width 0 height 0
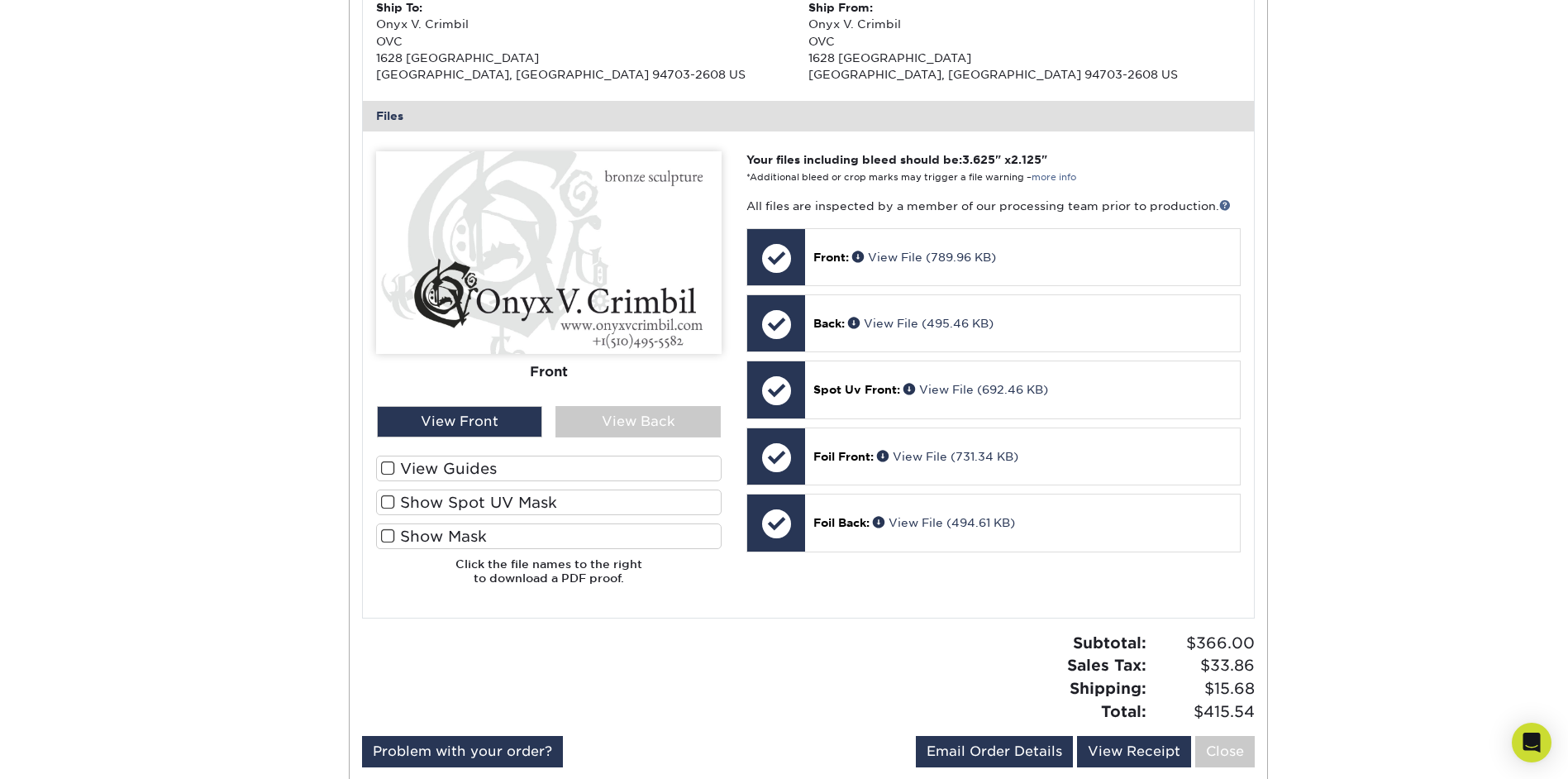
click at [391, 502] on span at bounding box center [388, 502] width 14 height 15
click at [0, 0] on input "Show Spot UV Mask" at bounding box center [0, 0] width 0 height 0
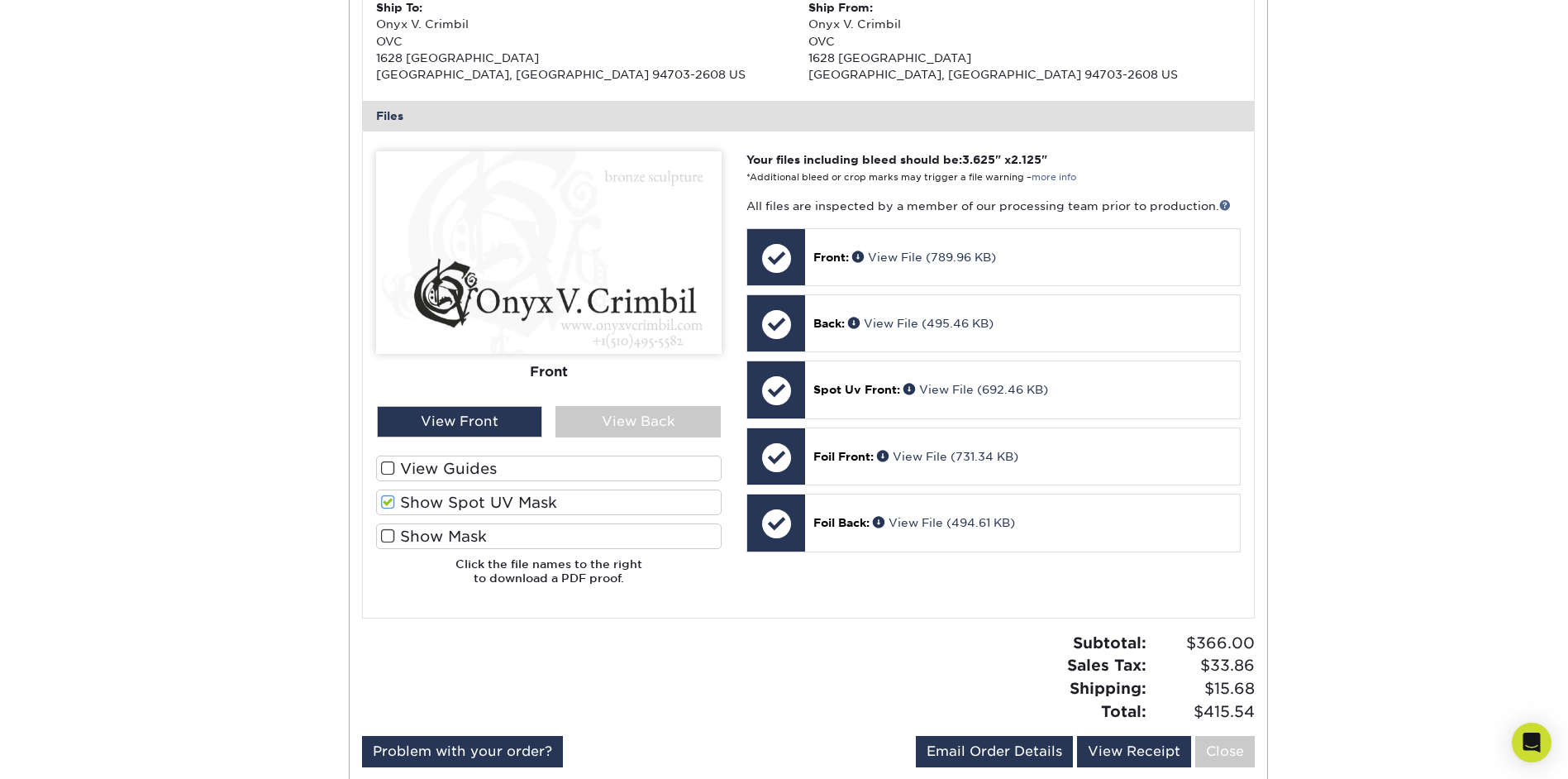
click at [389, 502] on span at bounding box center [388, 502] width 14 height 15
click at [0, 0] on input "Show Spot UV Mask" at bounding box center [0, 0] width 0 height 0
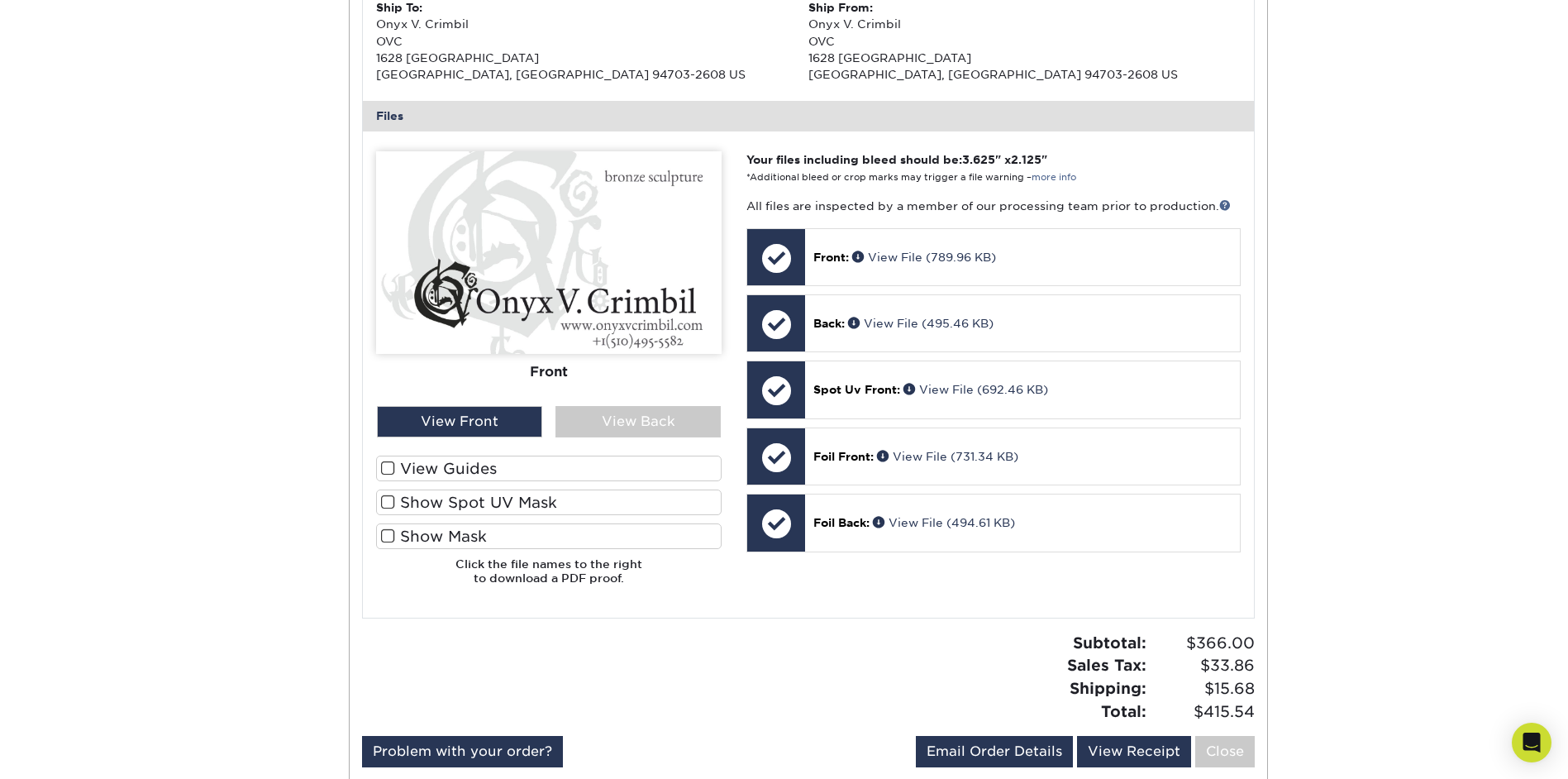
click at [389, 534] on span at bounding box center [388, 536] width 14 height 15
click at [0, 0] on input "Show Mask" at bounding box center [0, 0] width 0 height 0
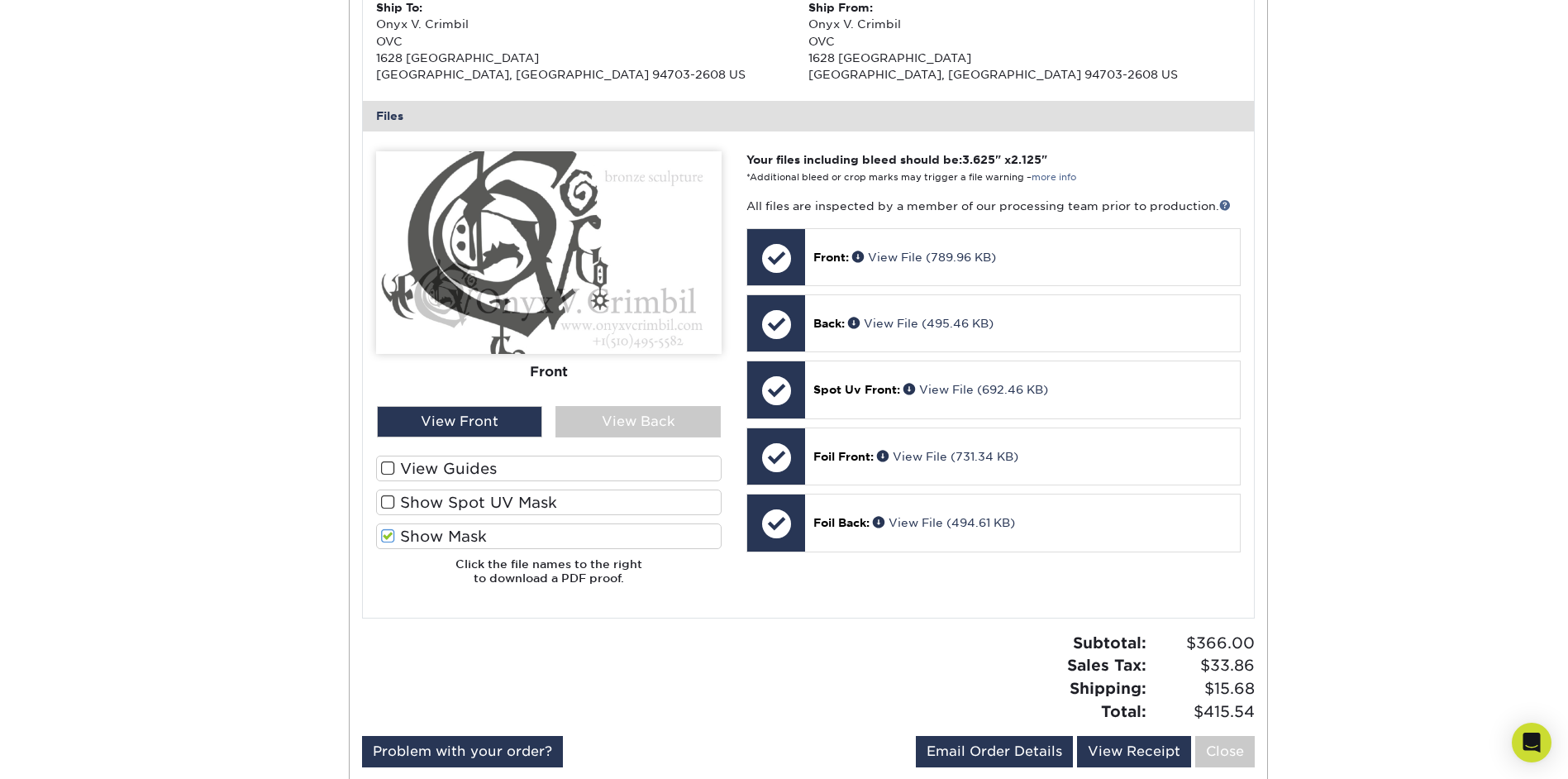
click at [389, 534] on span at bounding box center [388, 536] width 14 height 15
click at [0, 0] on input "Show Mask" at bounding box center [0, 0] width 0 height 0
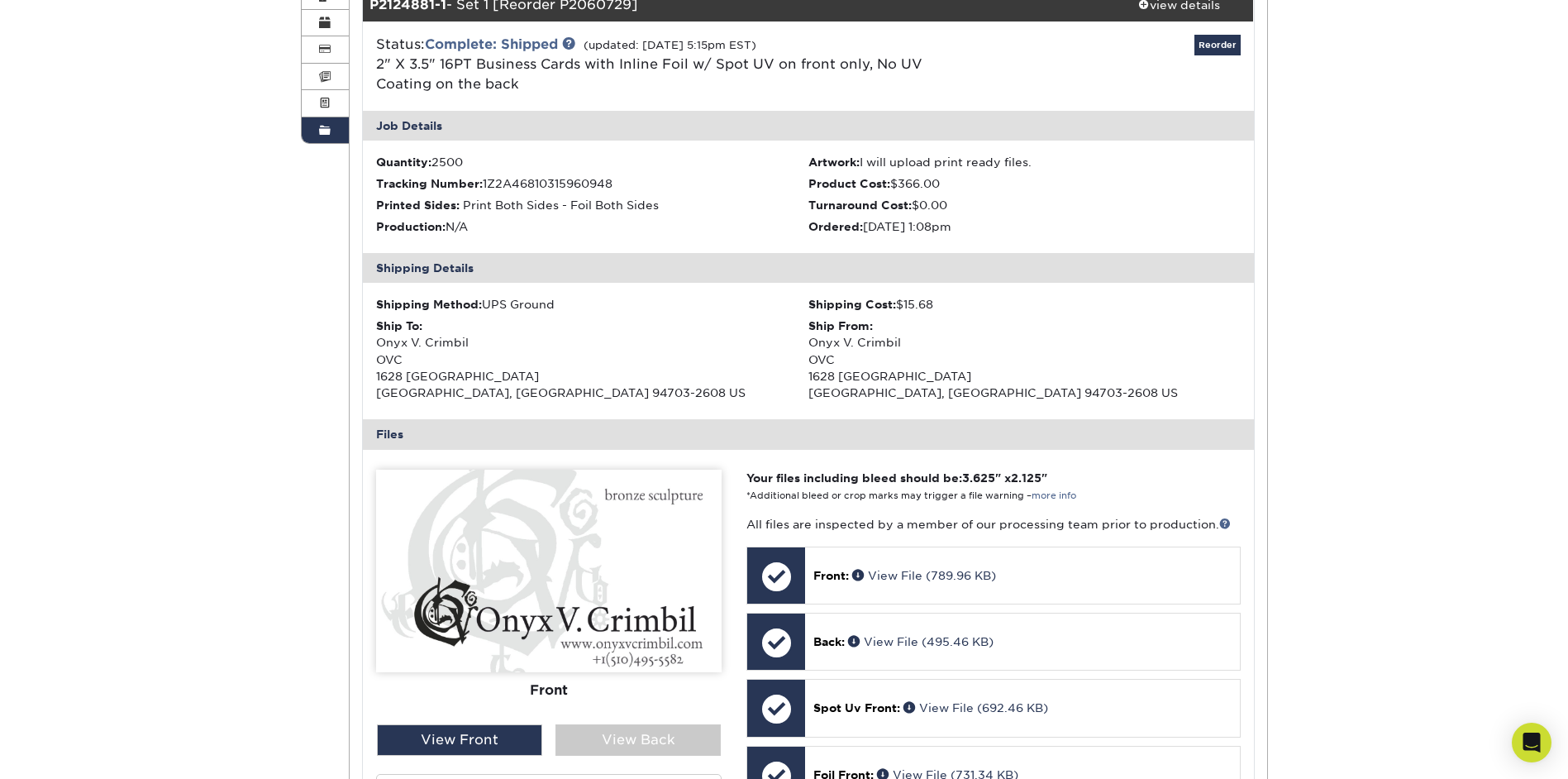
scroll to position [83, 0]
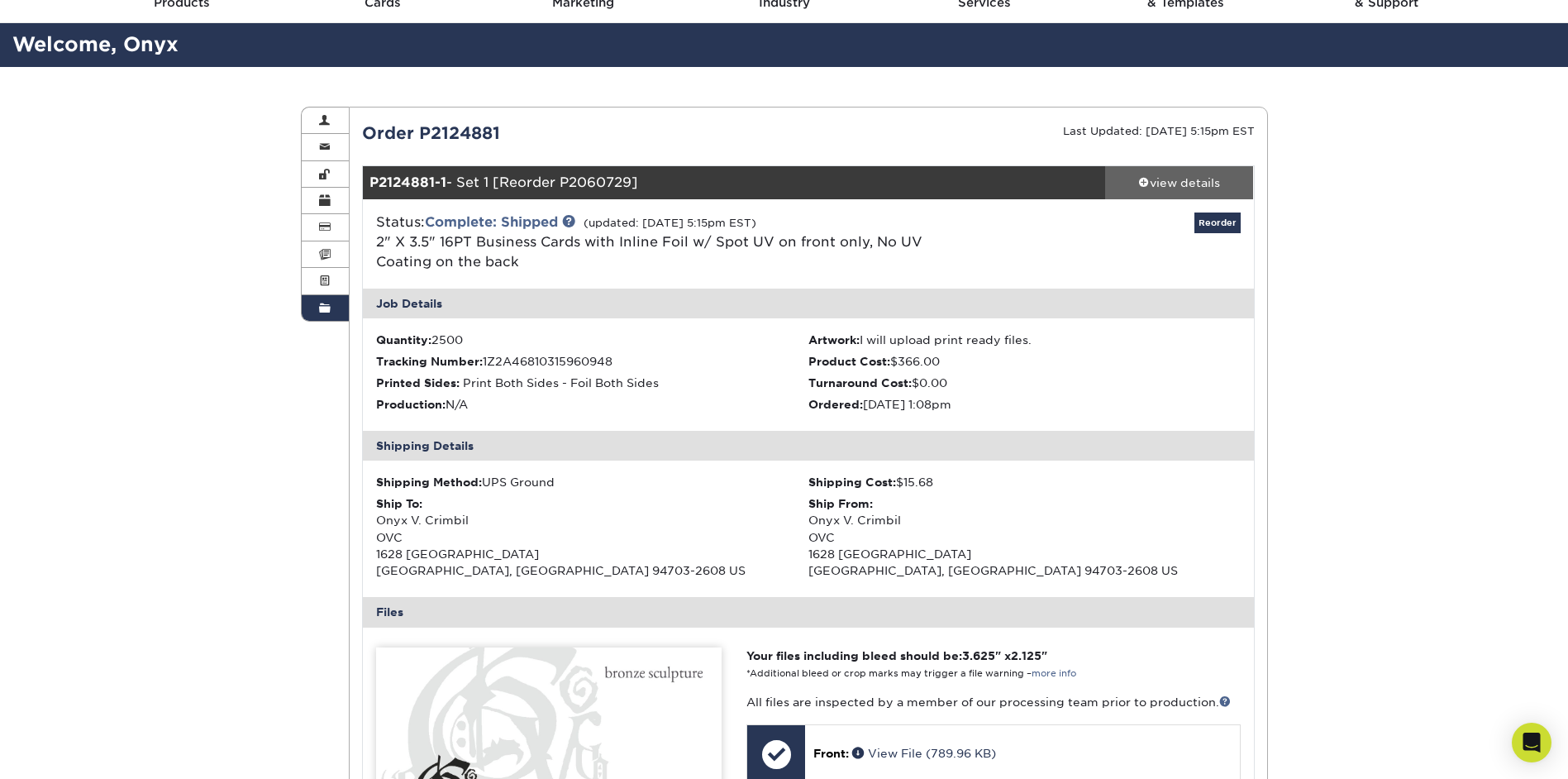
click at [1172, 179] on div "view details" at bounding box center [1179, 182] width 149 height 16
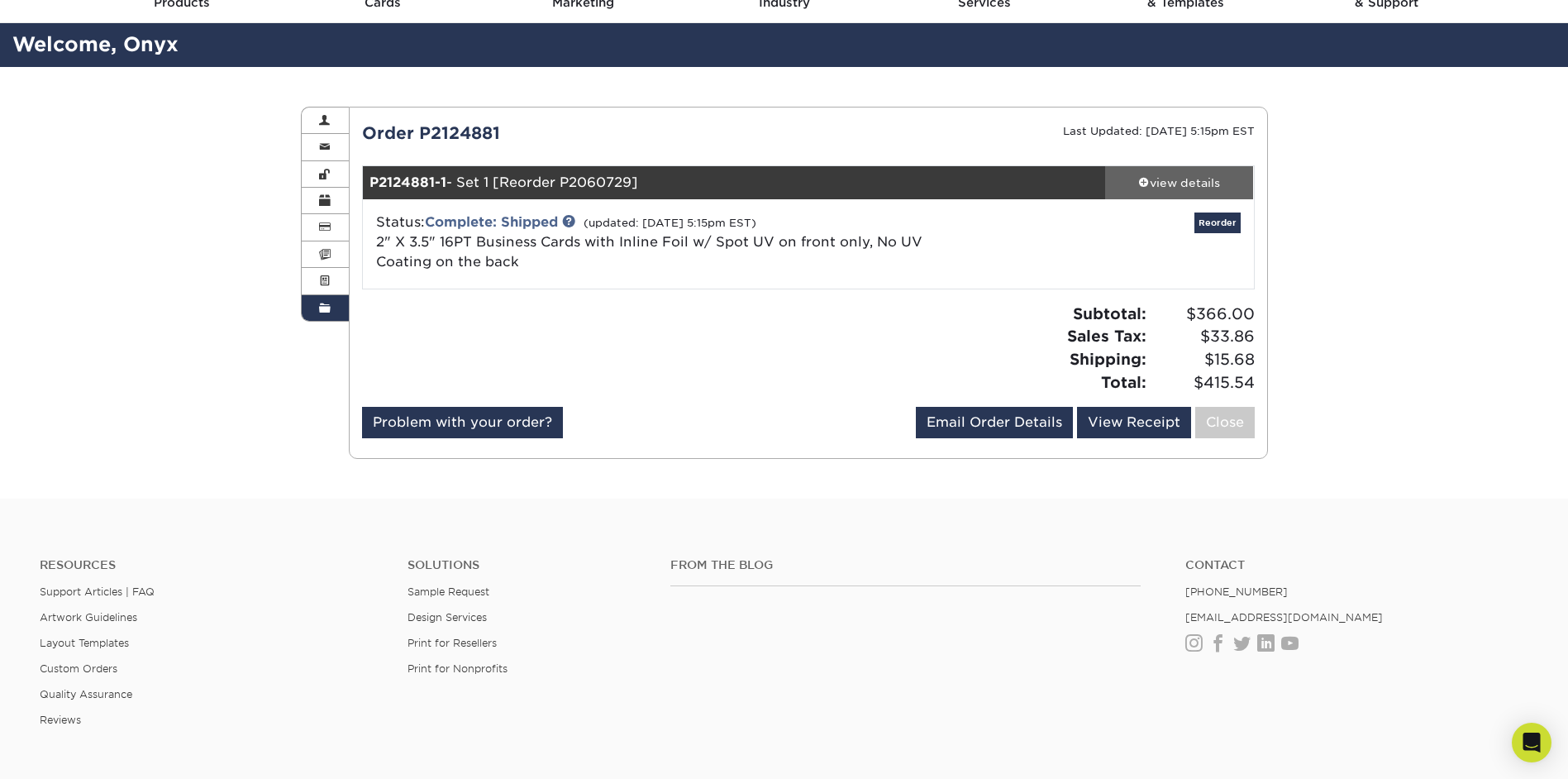
click at [1172, 179] on div "view details" at bounding box center [1179, 182] width 149 height 16
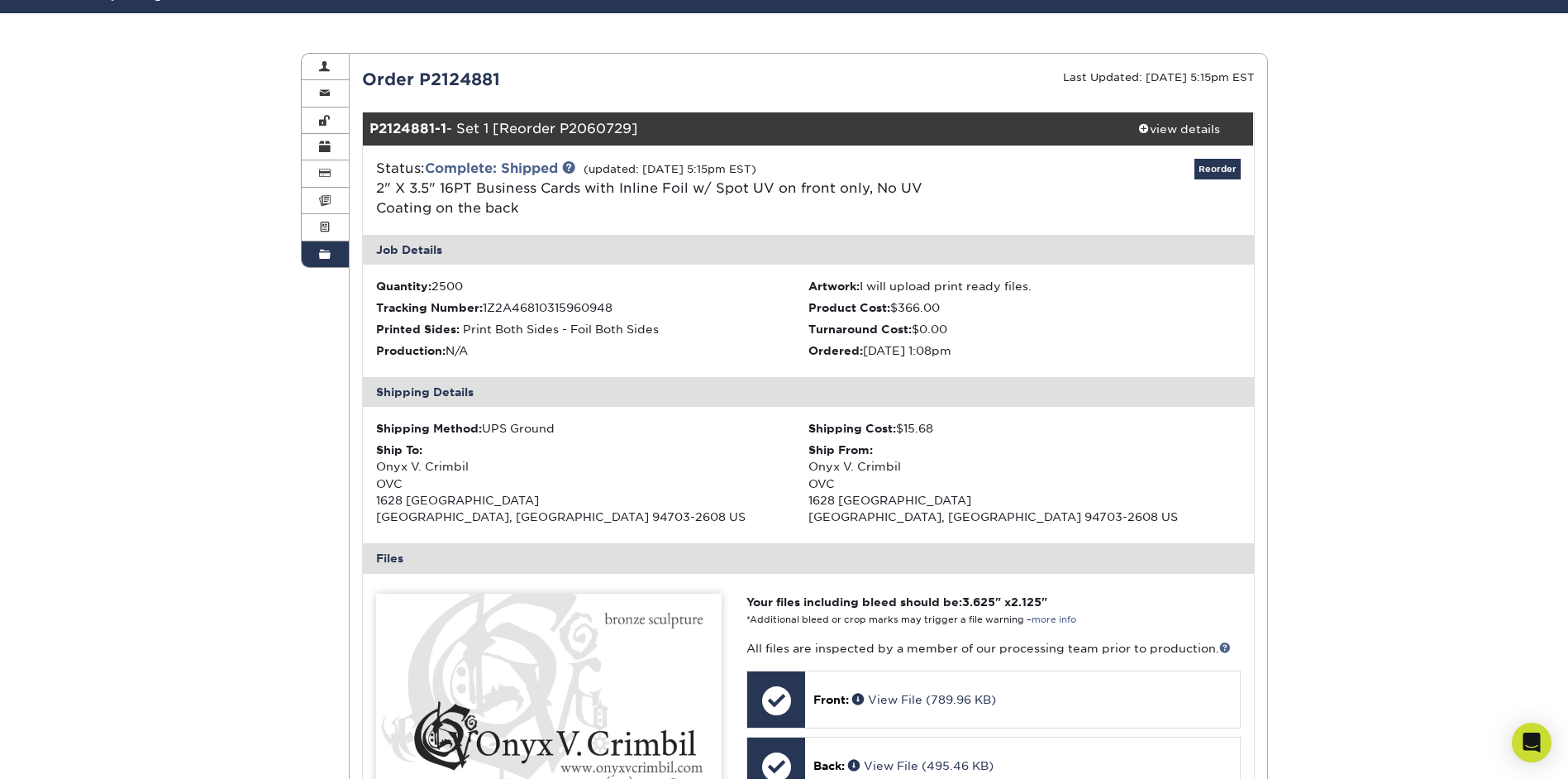
scroll to position [165, 0]
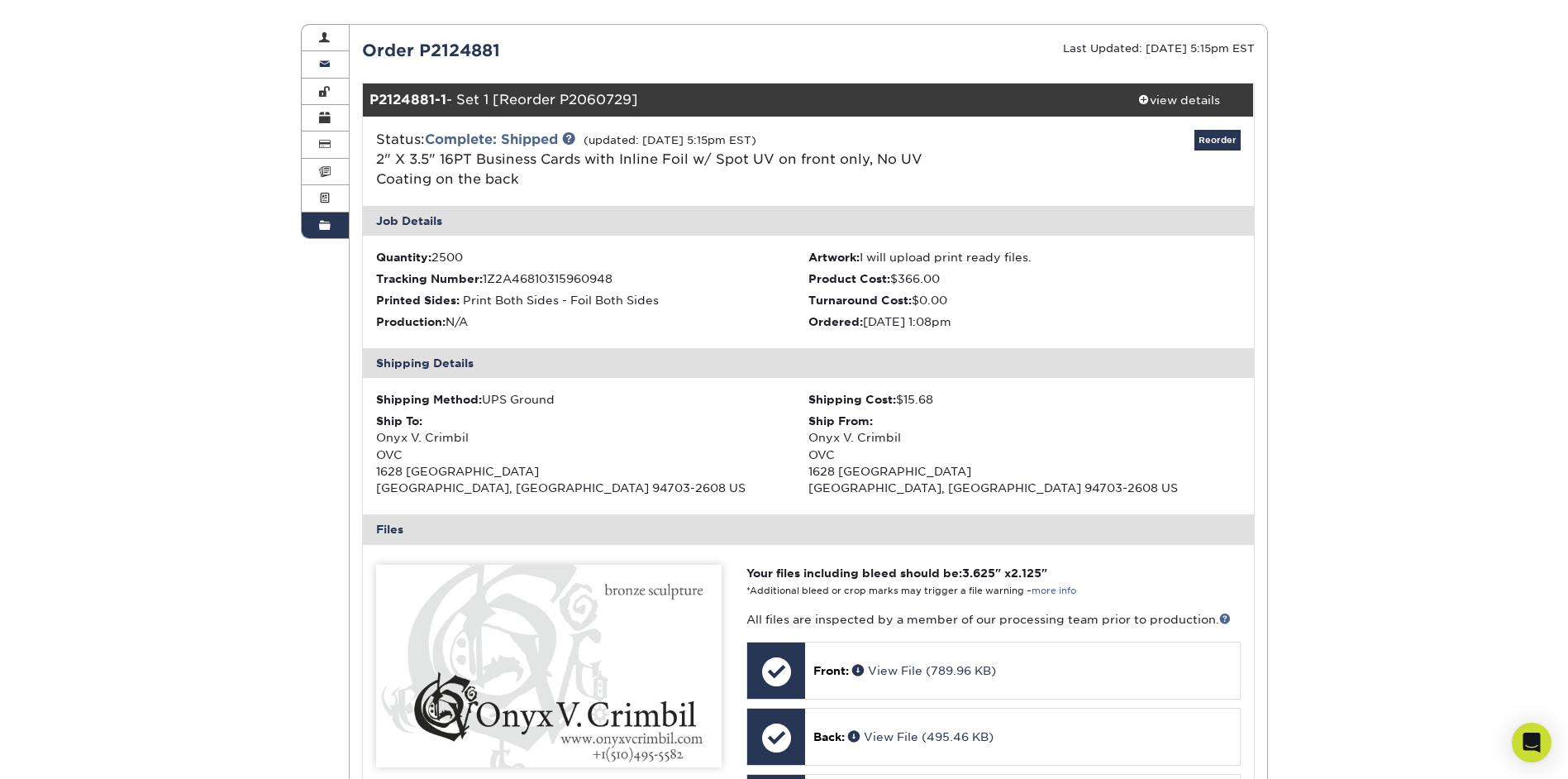
click at [326, 64] on span at bounding box center [325, 65] width 12 height 14
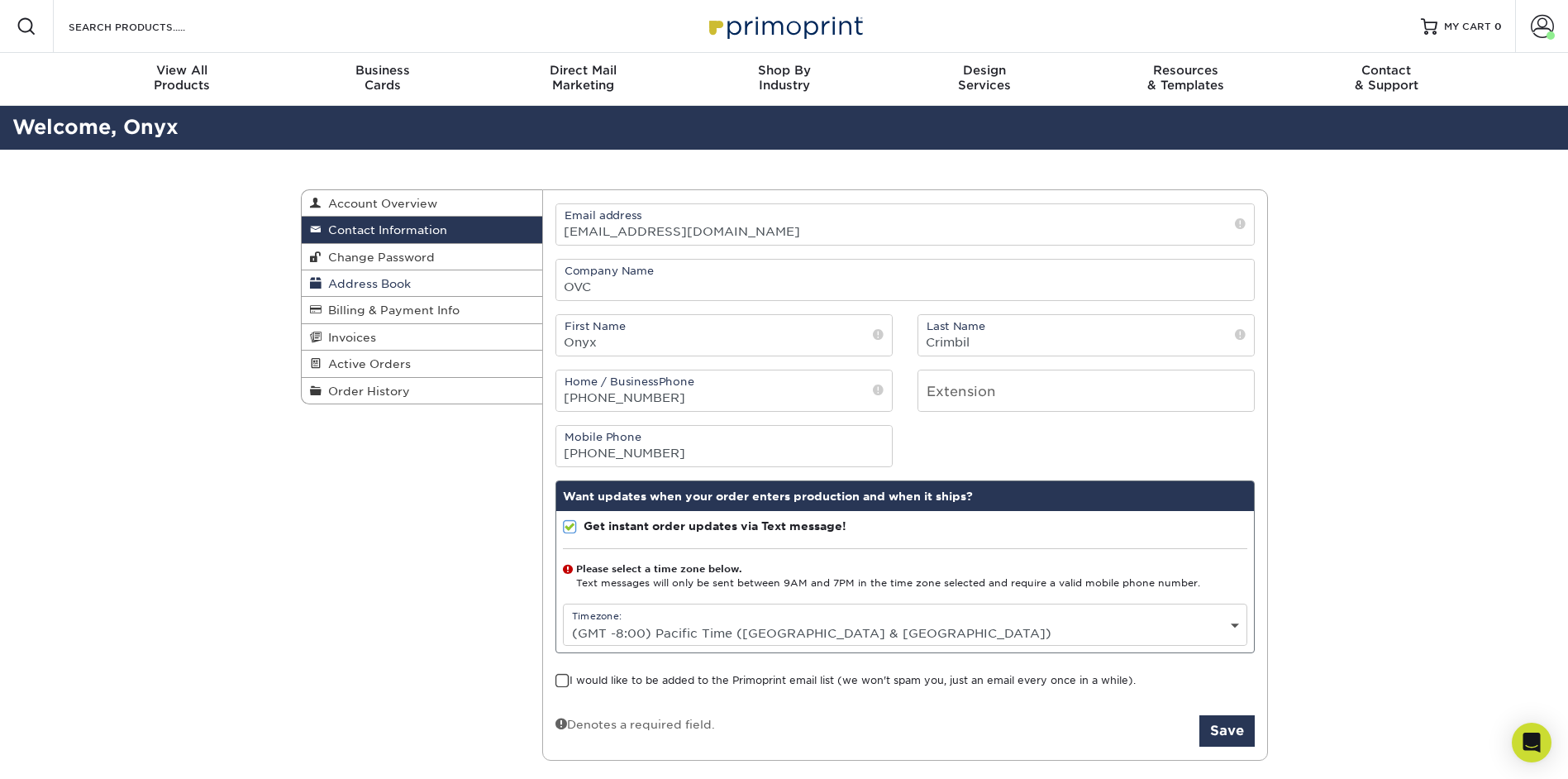
click at [394, 280] on span "Address Book" at bounding box center [366, 284] width 89 height 14
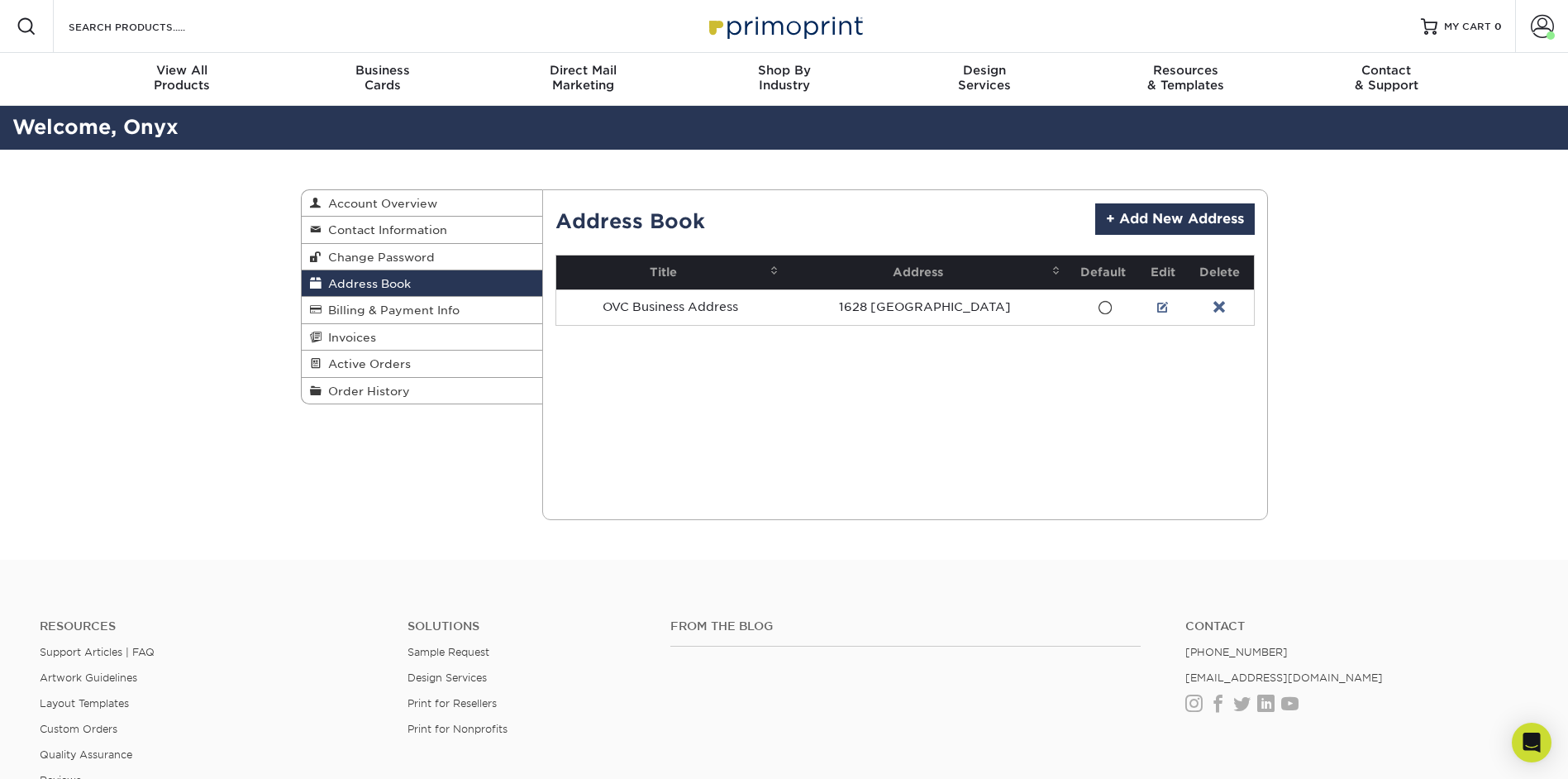
click at [1157, 303] on link at bounding box center [1163, 308] width 12 height 14
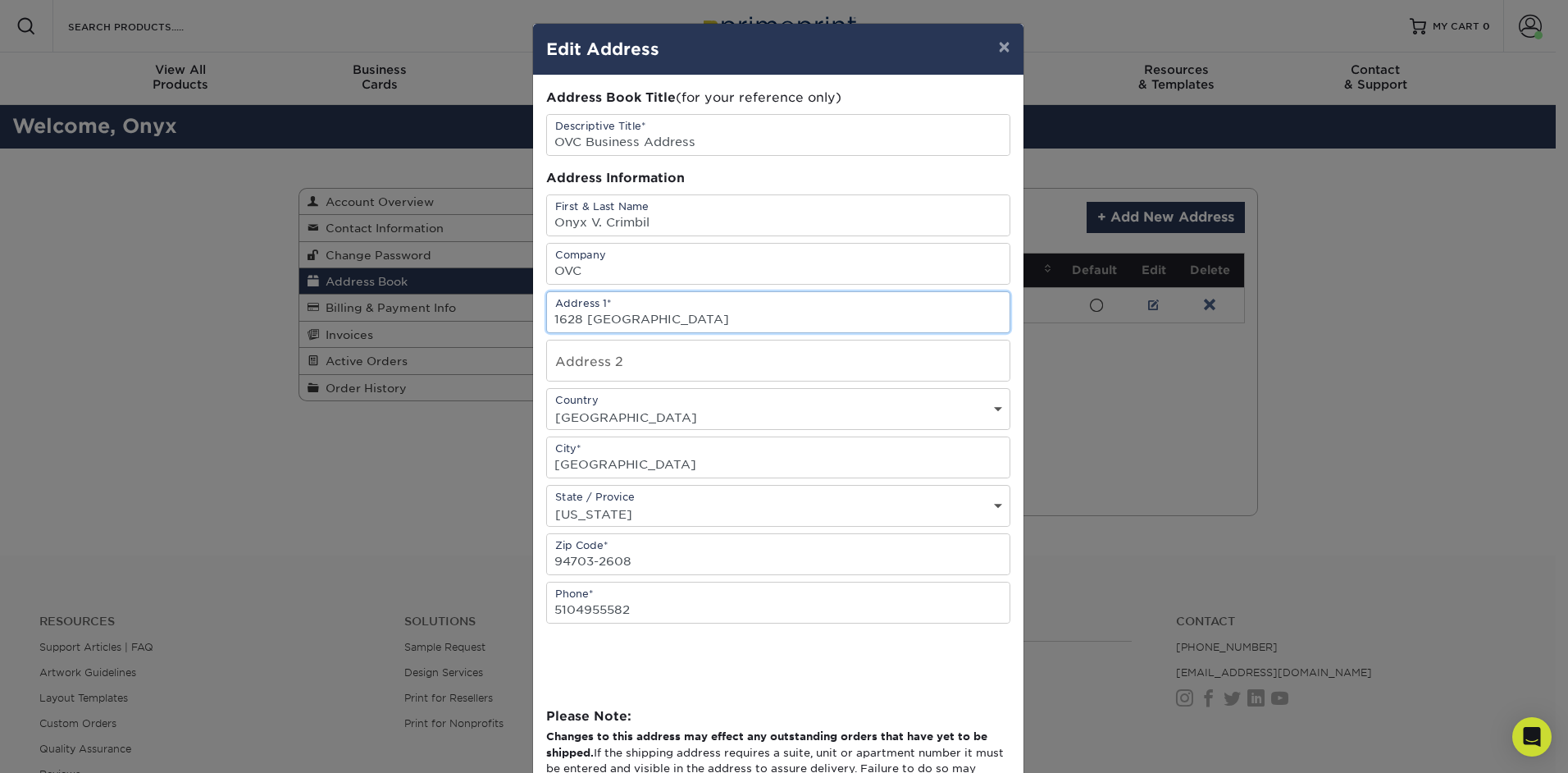
drag, startPoint x: 639, startPoint y: 321, endPoint x: 539, endPoint y: 318, distance: 100.0
click at [546, 318] on div "Address 1* 1628 63RD ST" at bounding box center [778, 311] width 464 height 41
type input "26 Church Street"
select select "NY"
click at [627, 459] on input "BERKELEY" at bounding box center [778, 458] width 462 height 41
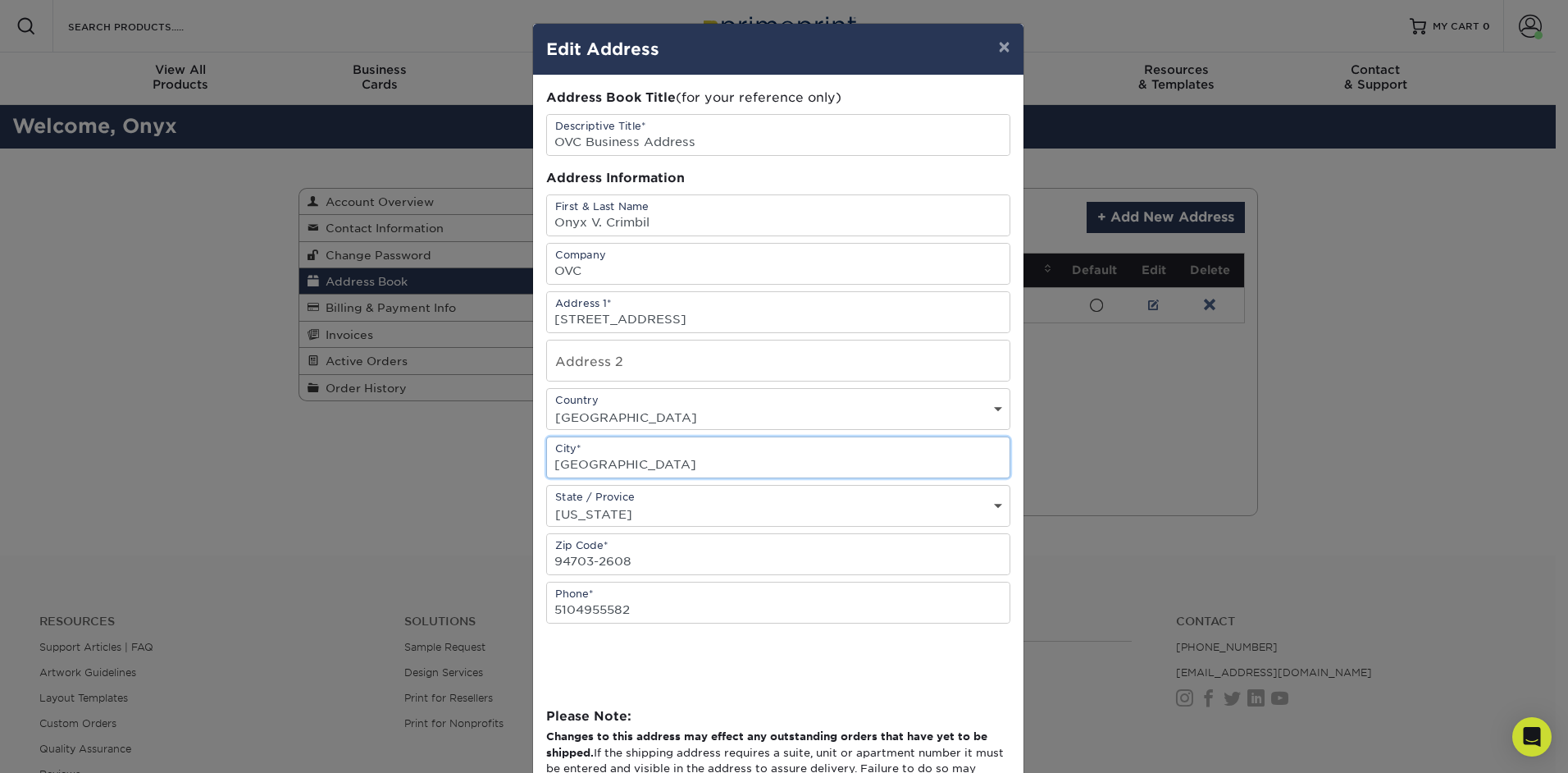
drag, startPoint x: 628, startPoint y: 463, endPoint x: 523, endPoint y: 464, distance: 105.0
click at [533, 464] on div "Address Book Title (for your reference only) Descriptive Title* OVC Business Ad…" at bounding box center [779, 448] width 490 height 746
type input "Moravia"
click at [990, 644] on div at bounding box center [778, 655] width 464 height 64
click at [656, 511] on select "State / Province Alabama Alaska Arizona Arkansas California Colorado Connecticu…" at bounding box center [778, 514] width 462 height 24
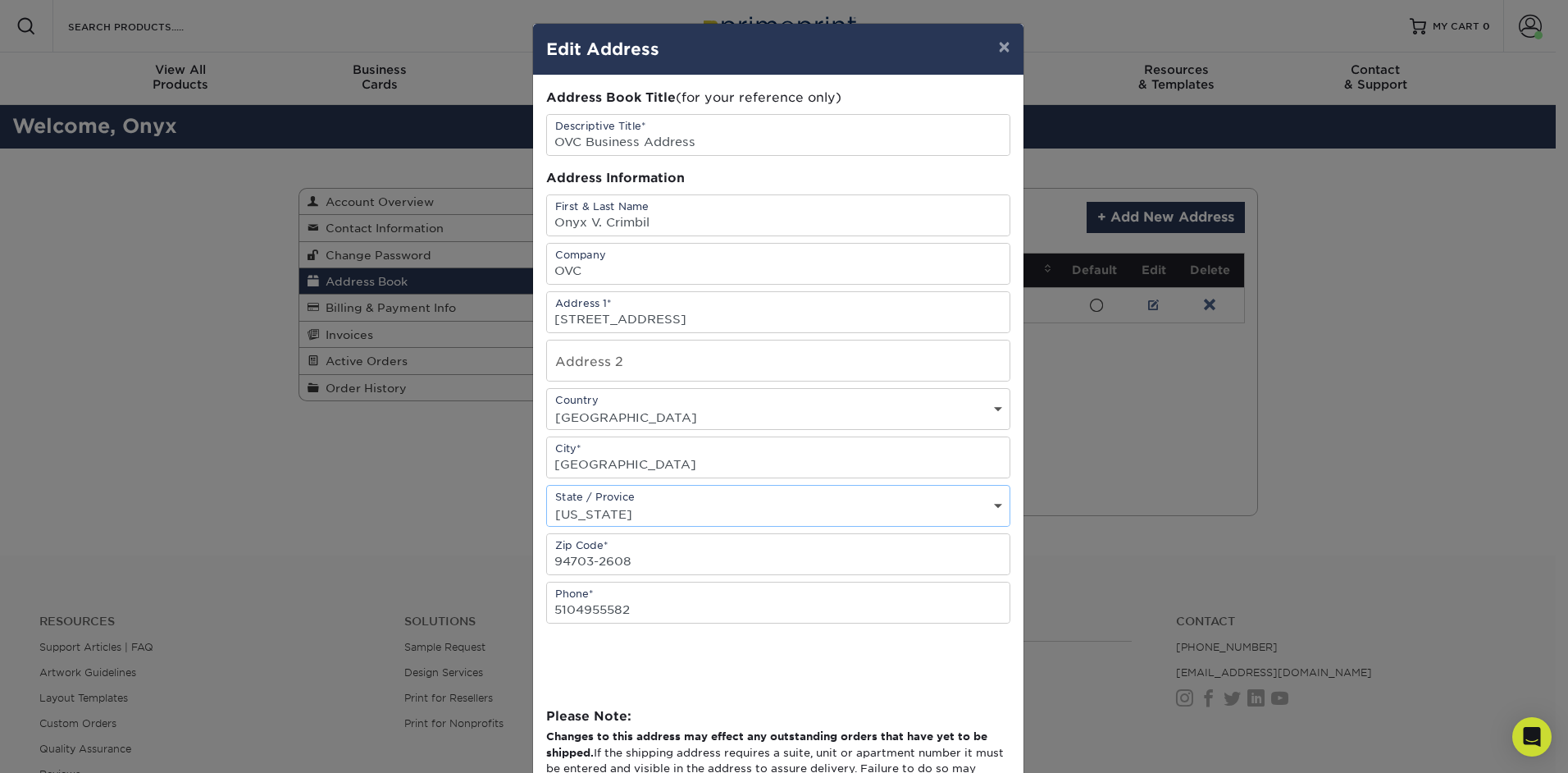
click at [547, 502] on select "State / Province Alabama Alaska Arizona Arkansas California Colorado Connecticu…" at bounding box center [778, 514] width 462 height 24
drag, startPoint x: 622, startPoint y: 562, endPoint x: 524, endPoint y: 556, distance: 98.2
click at [524, 556] on div "× Edit Address Address Book Title (for your reference only) Descriptive Title* …" at bounding box center [784, 386] width 1568 height 773
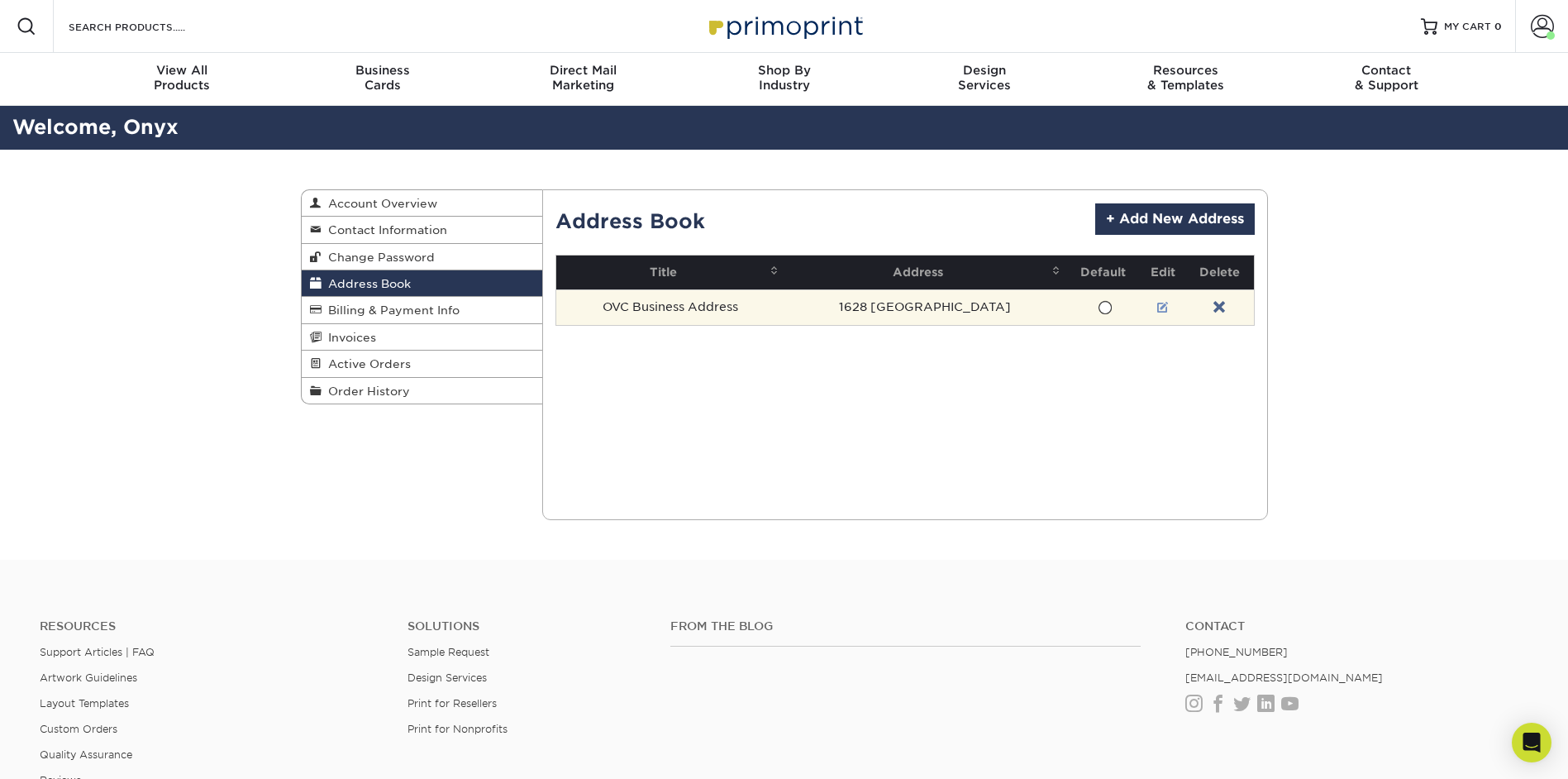
click at [1157, 307] on link at bounding box center [1163, 308] width 12 height 14
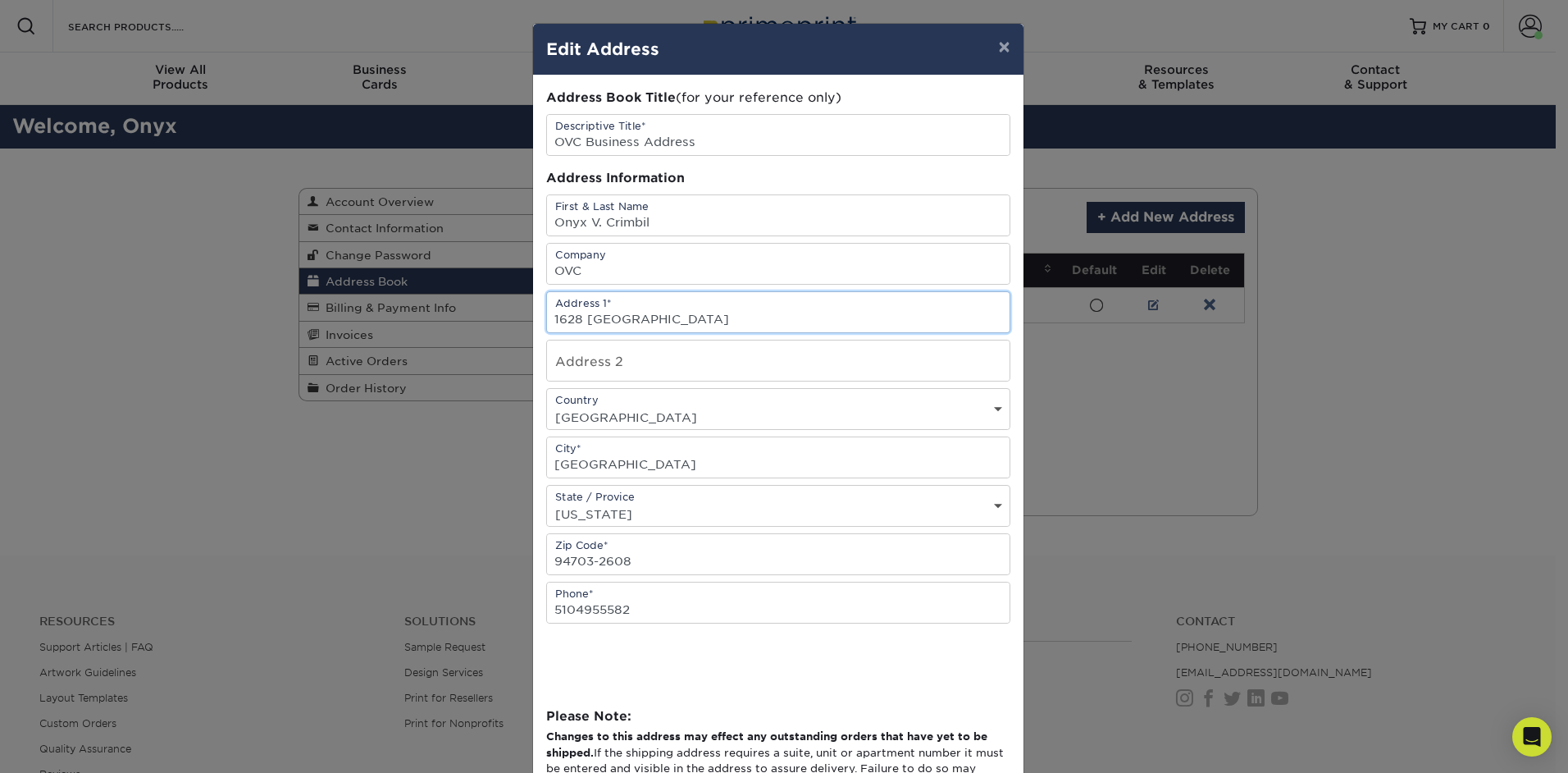
drag, startPoint x: 637, startPoint y: 320, endPoint x: 533, endPoint y: 311, distance: 104.4
click at [533, 311] on div "Address Book Title (for your reference only) Descriptive Title* OVC Business Ad…" at bounding box center [779, 448] width 490 height 746
type input "26 Church Street"
select select "NY"
click at [637, 556] on input "94703-2608" at bounding box center [778, 554] width 462 height 41
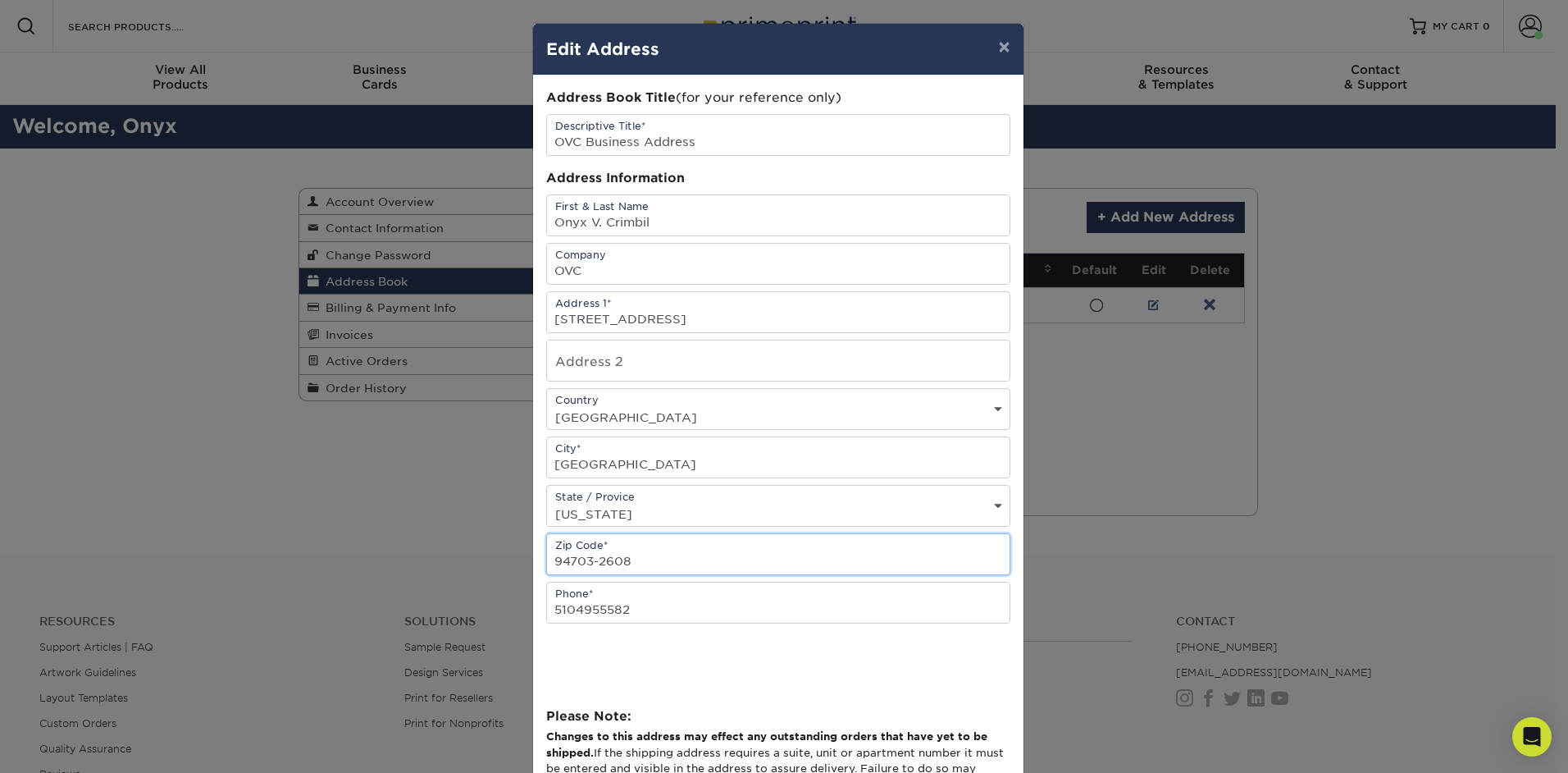
drag, startPoint x: 647, startPoint y: 559, endPoint x: 544, endPoint y: 559, distance: 103.0
click at [547, 559] on input "94703-2608" at bounding box center [778, 554] width 462 height 41
click at [653, 555] on input "13118" at bounding box center [778, 554] width 462 height 41
type input "13118"
click at [677, 497] on div "State / Provice State / Province Alabama Alaska Arizona Arkansas California Col…" at bounding box center [778, 505] width 464 height 41
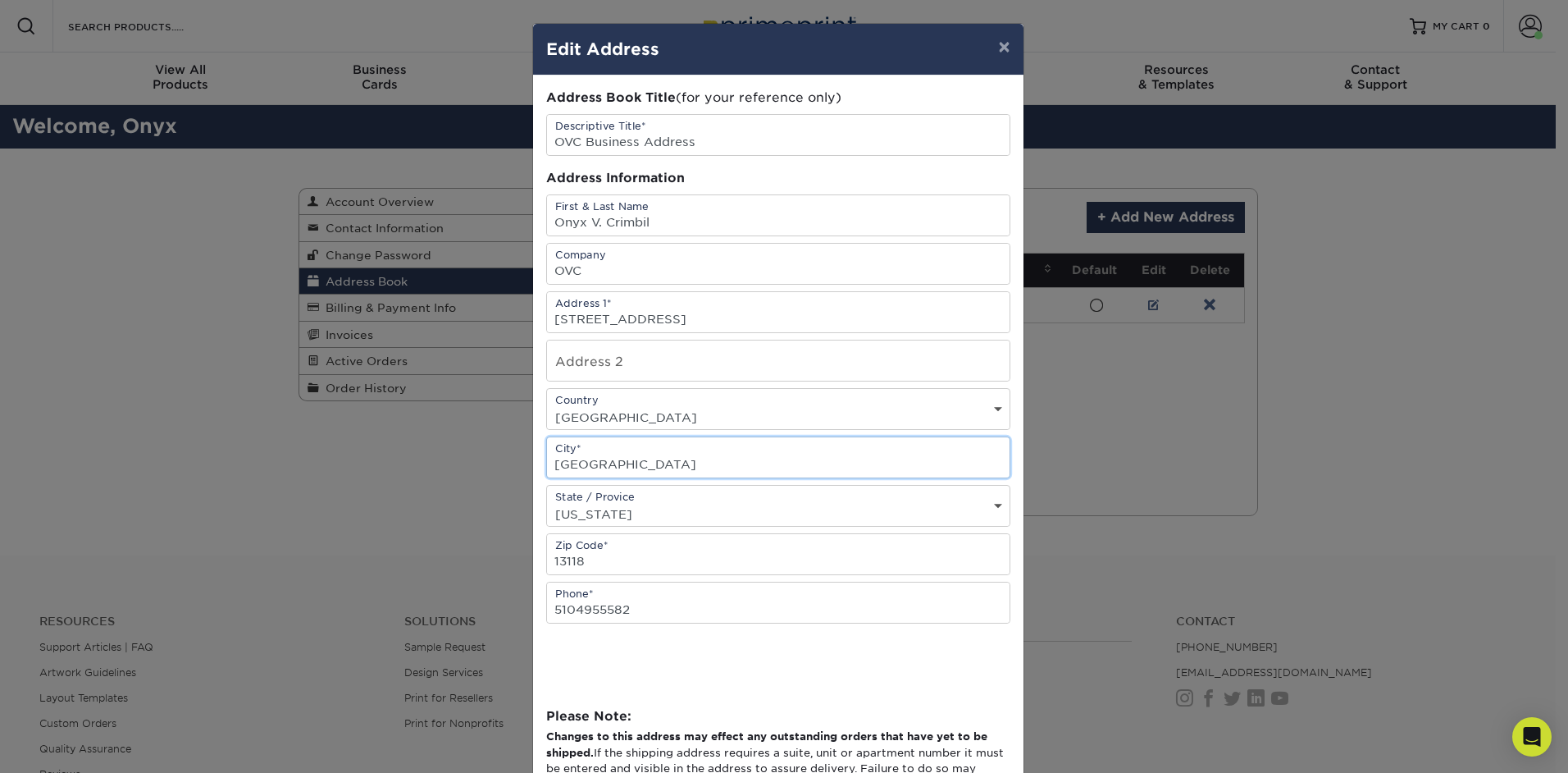
click at [664, 467] on input "BERKELEY" at bounding box center [778, 458] width 462 height 41
drag, startPoint x: 664, startPoint y: 467, endPoint x: 516, endPoint y: 447, distance: 149.3
click at [516, 447] on div "× Edit Address Address Book Title (for your reference only) Descriptive Title* …" at bounding box center [784, 386] width 1568 height 773
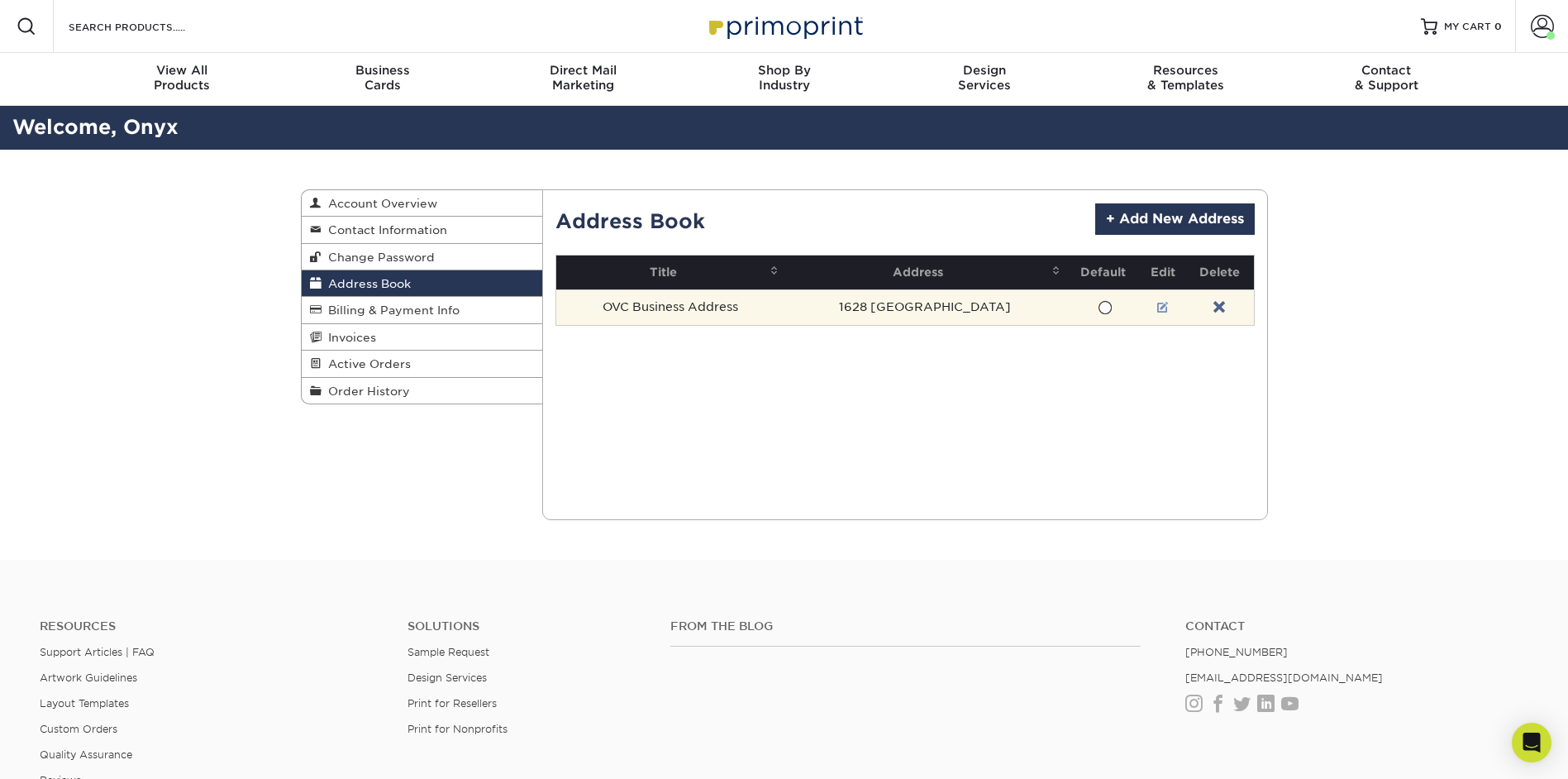
click at [1157, 309] on link at bounding box center [1163, 308] width 12 height 14
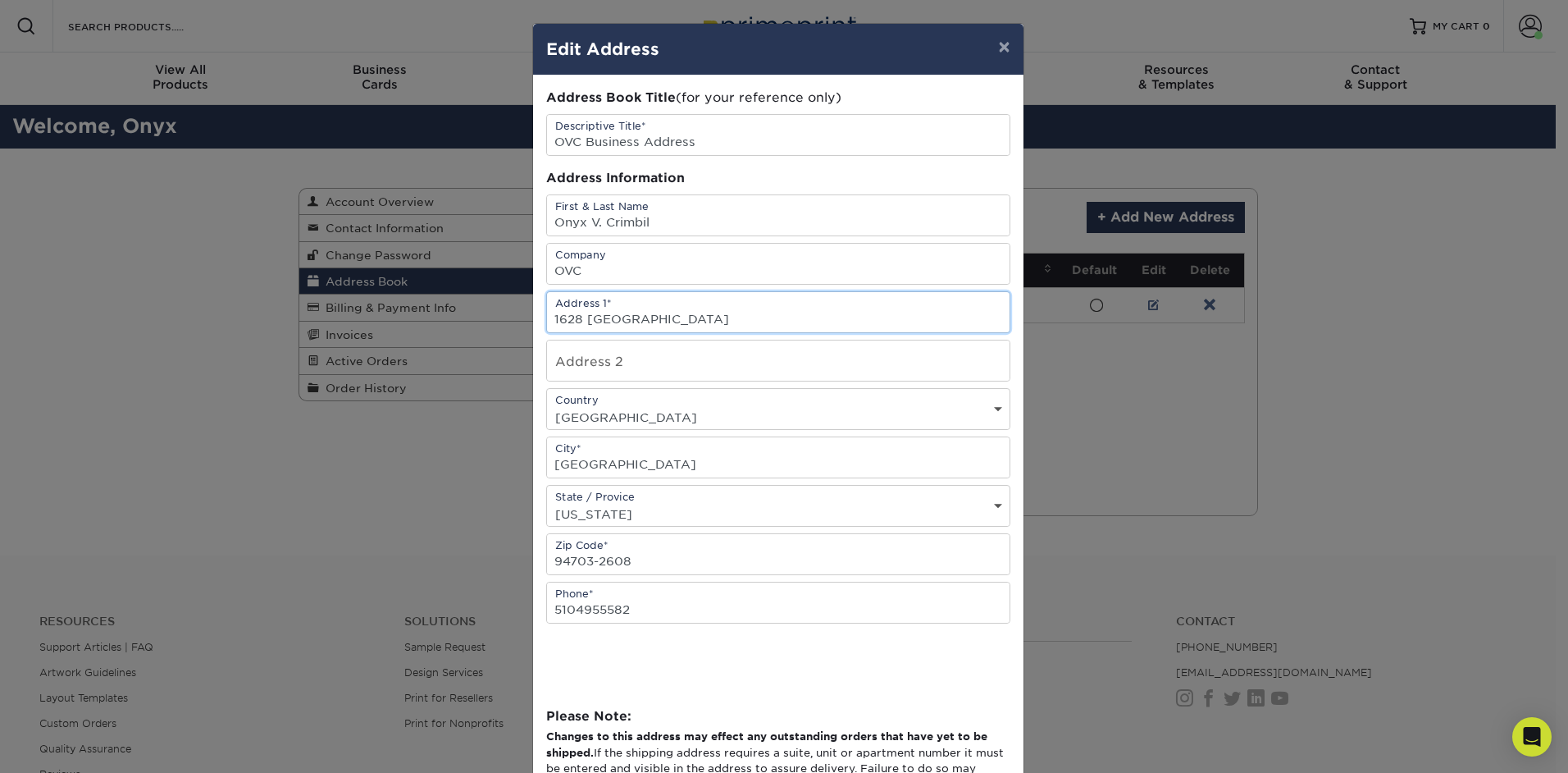
drag, startPoint x: 648, startPoint y: 318, endPoint x: 499, endPoint y: 307, distance: 149.4
click at [499, 307] on div "× Edit Address Address Book Title (for your reference only) Descriptive Title* …" at bounding box center [784, 386] width 1568 height 773
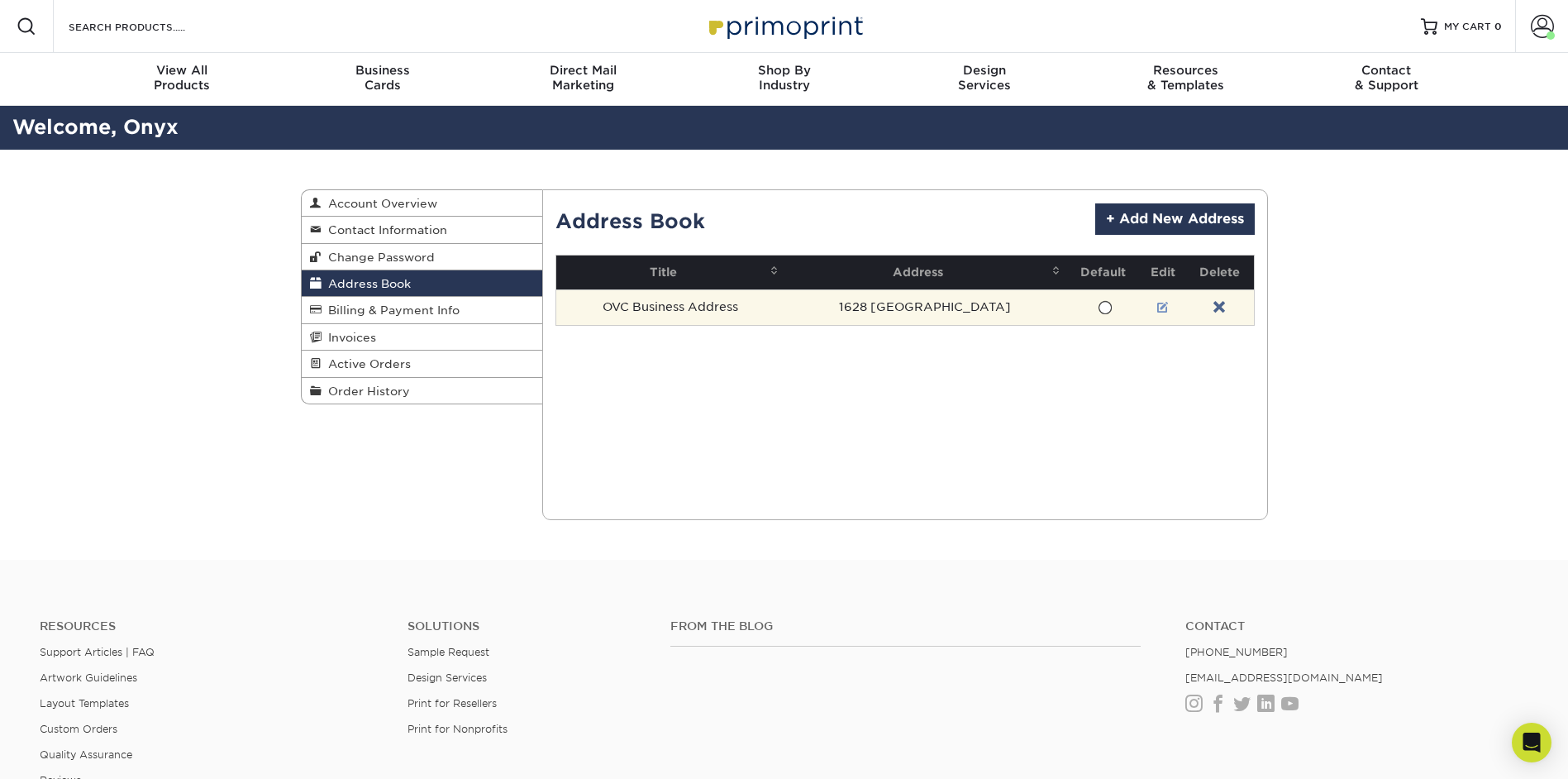
click at [1157, 309] on link at bounding box center [1163, 308] width 12 height 14
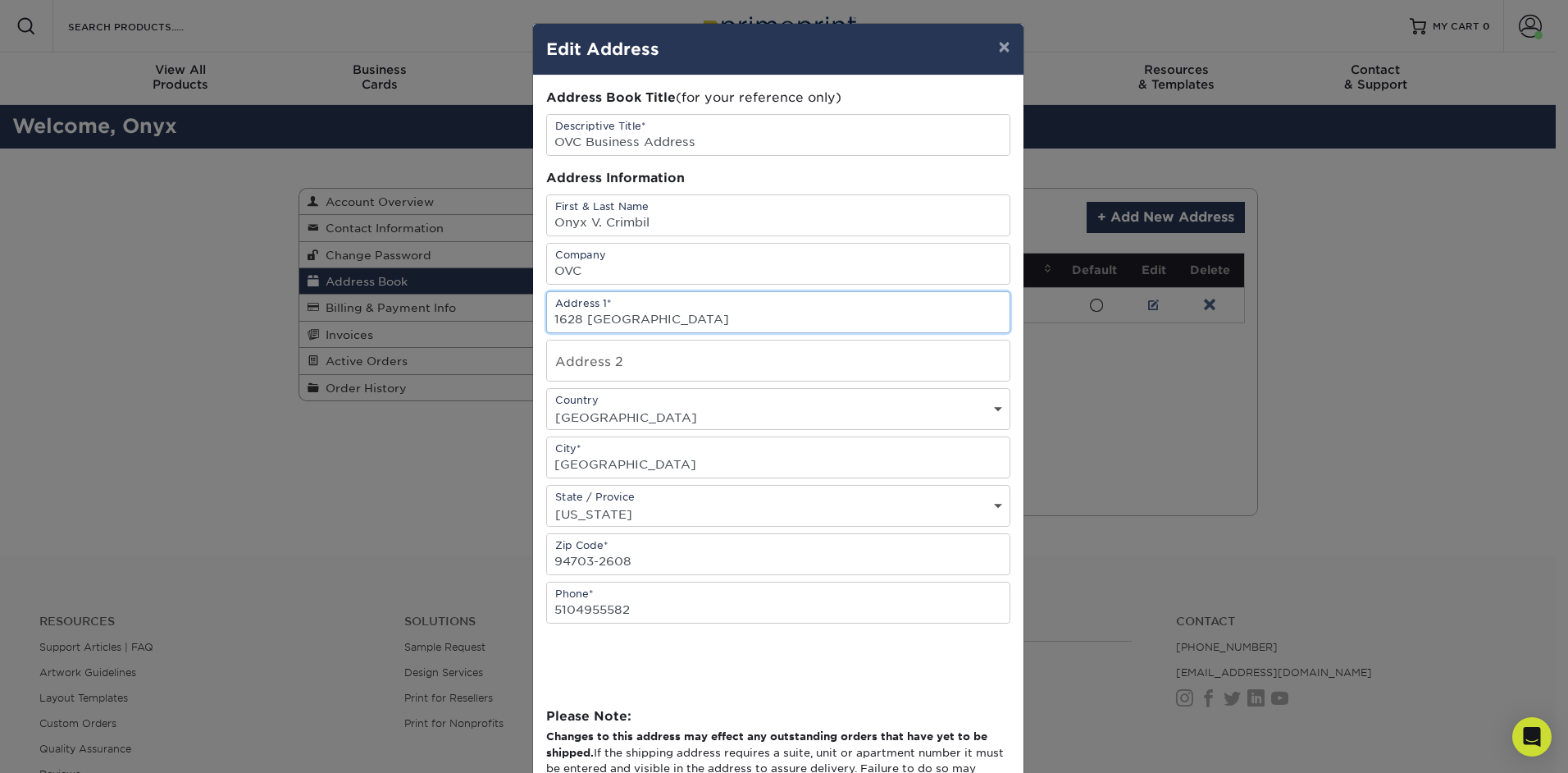
click at [671, 320] on input "1628 63RD ST" at bounding box center [778, 312] width 462 height 41
drag, startPoint x: 685, startPoint y: 318, endPoint x: 533, endPoint y: 315, distance: 152.0
click at [533, 315] on div "Address Book Title (for your reference only) Descriptive Title* OVC Business Ad…" at bounding box center [779, 448] width 490 height 746
type input "26 Church Street"
select select "NY"
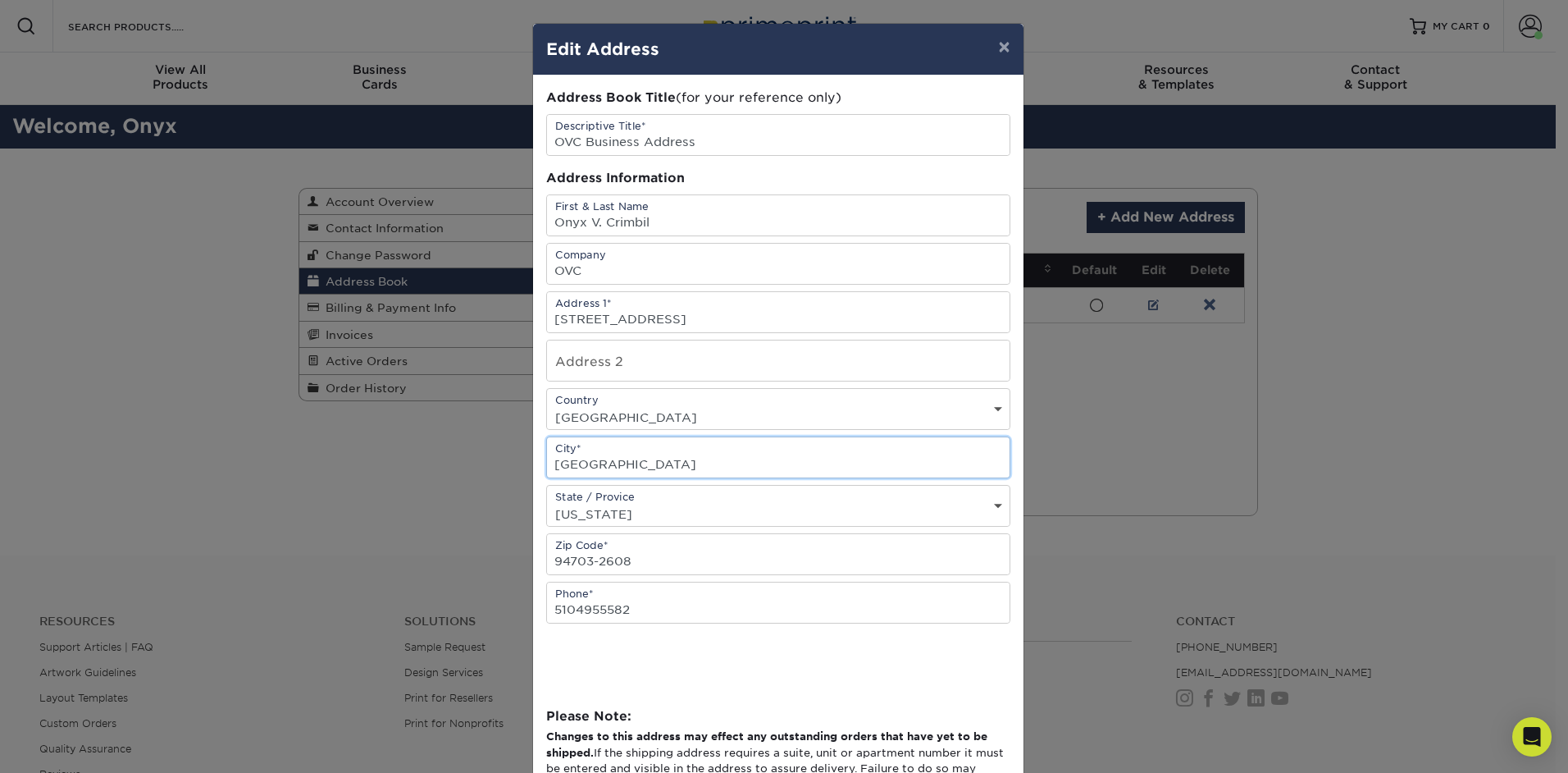
click at [625, 463] on input "BERKELEY" at bounding box center [778, 458] width 462 height 41
drag, startPoint x: 628, startPoint y: 463, endPoint x: 546, endPoint y: 459, distance: 82.1
click at [547, 459] on input "BERKELEY" at bounding box center [778, 458] width 462 height 41
type input "m"
type input "Moravia"
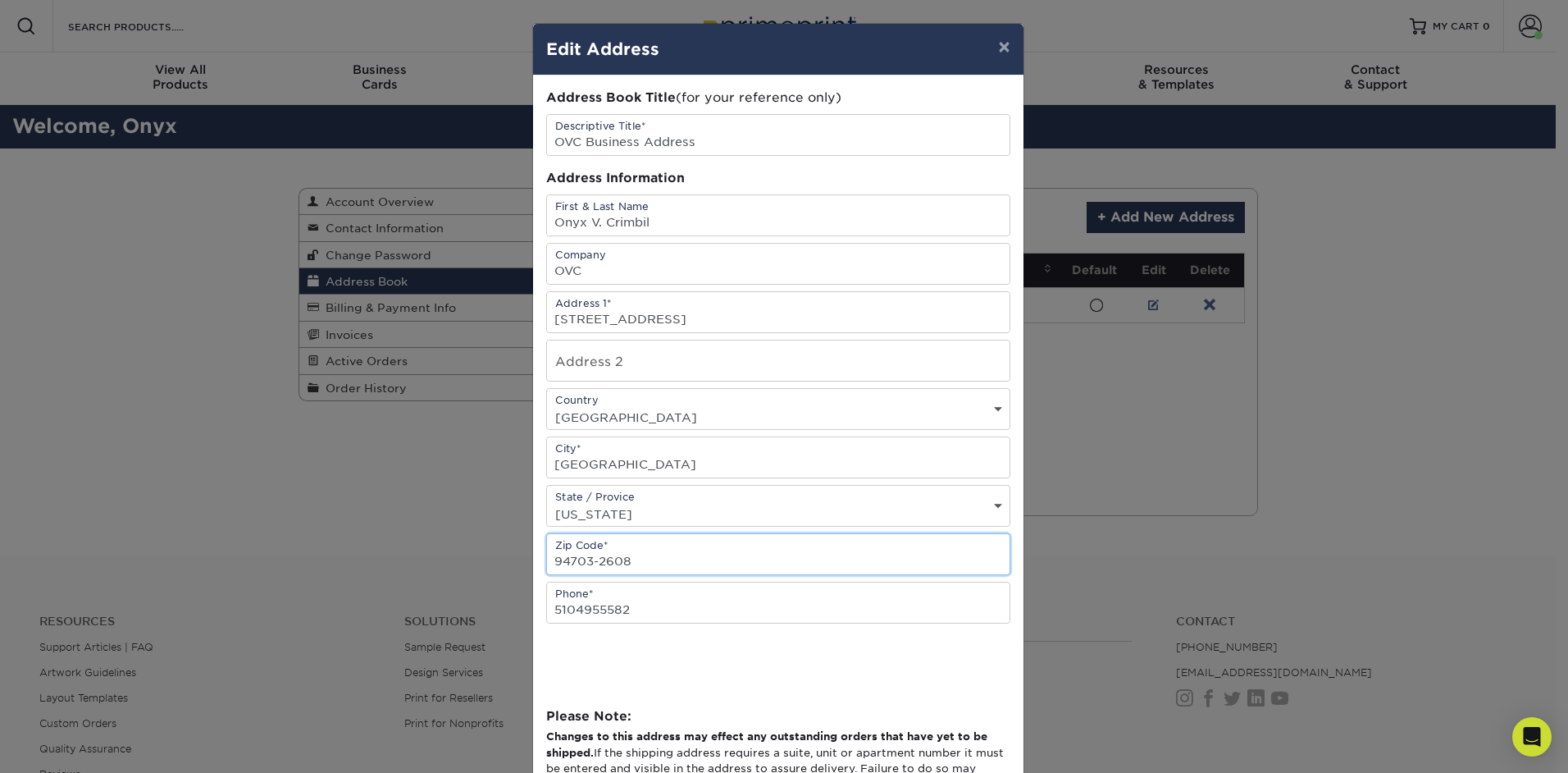
click at [642, 565] on input "94703-2608" at bounding box center [778, 554] width 462 height 41
drag, startPoint x: 646, startPoint y: 562, endPoint x: 547, endPoint y: 555, distance: 99.2
click at [547, 555] on input "94703-2608" at bounding box center [778, 554] width 462 height 41
type input "13118-2300"
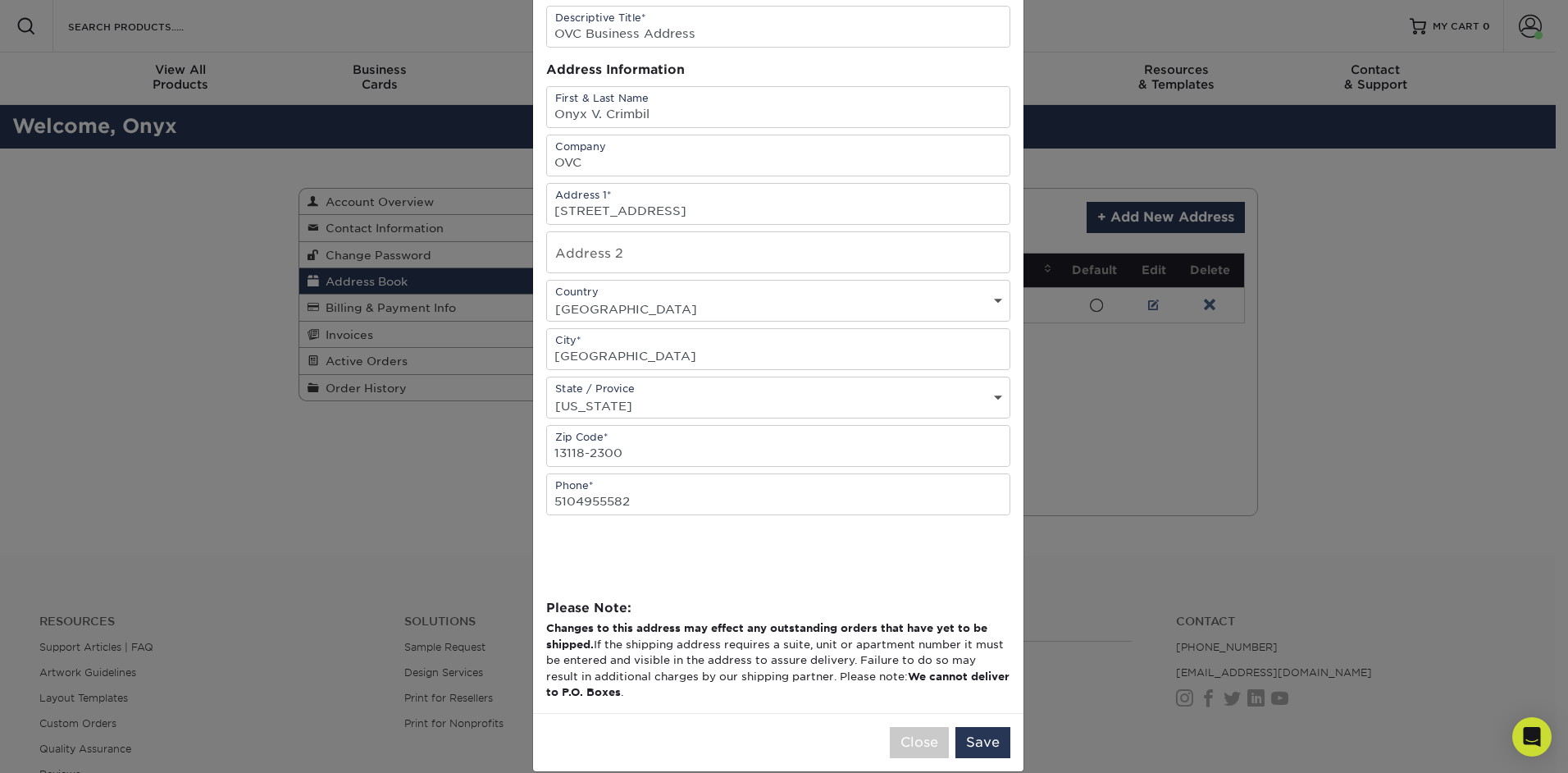
scroll to position [130, 0]
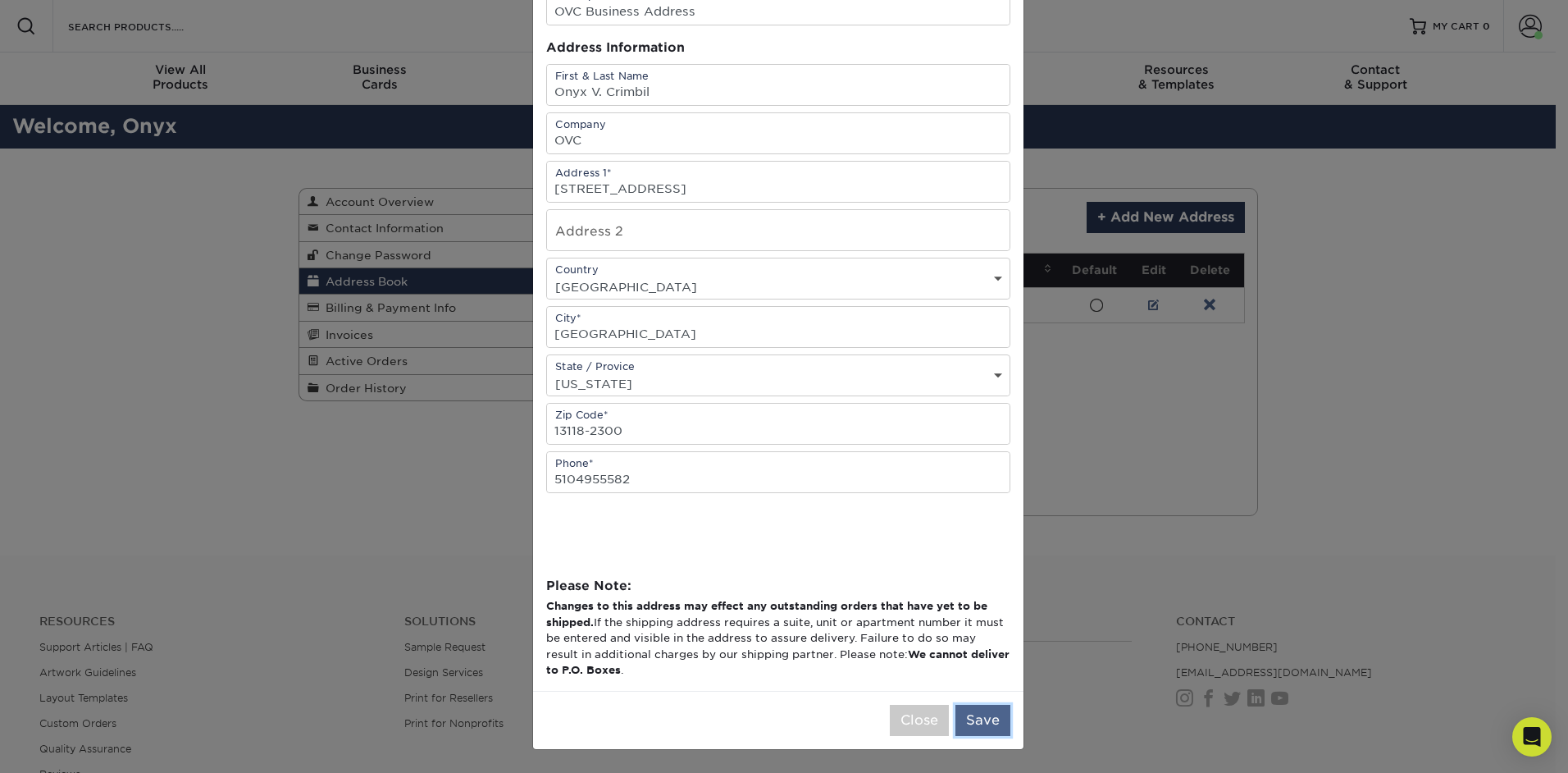
click at [972, 716] on button "Save" at bounding box center [982, 720] width 55 height 31
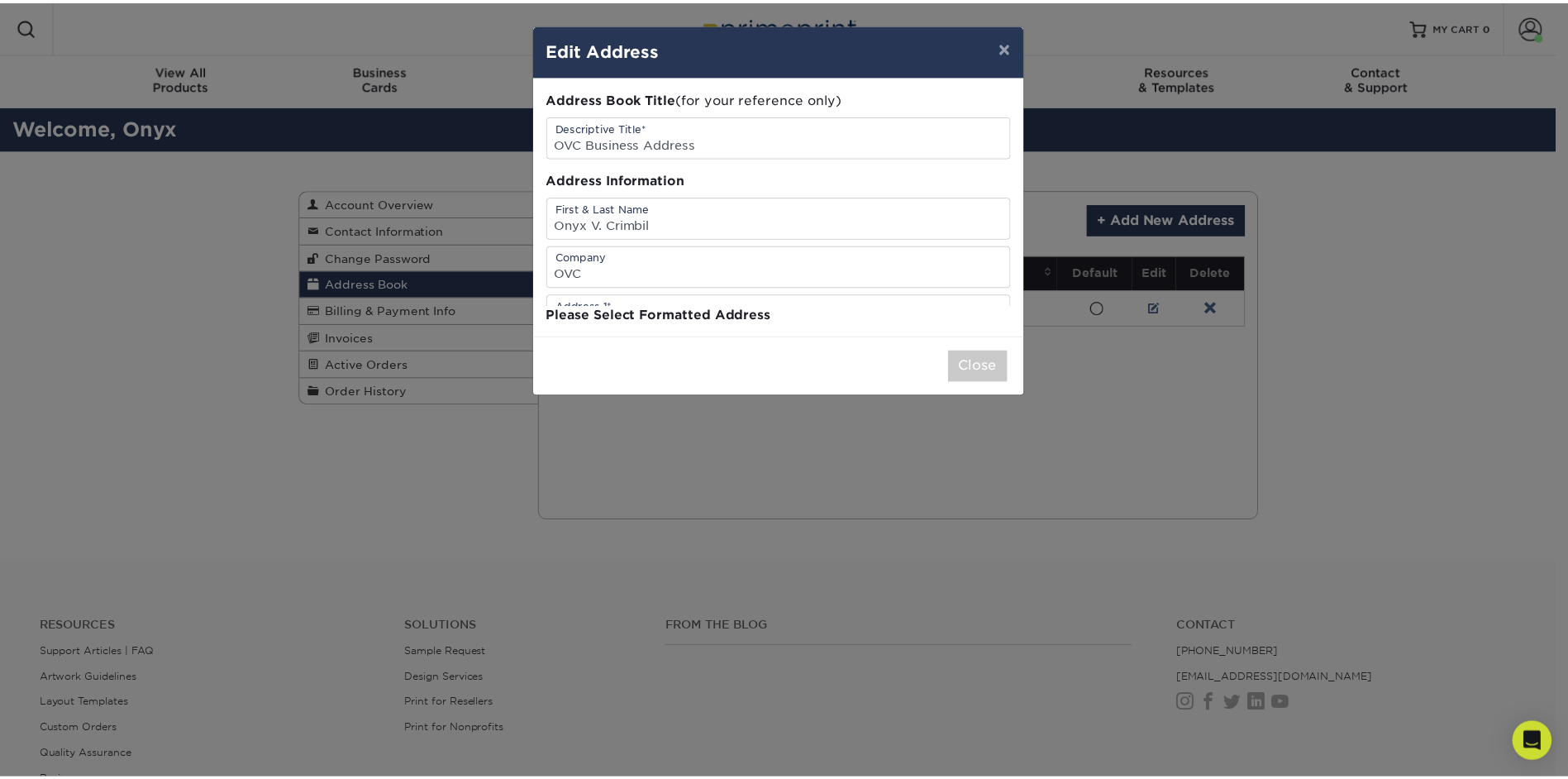
scroll to position [0, 0]
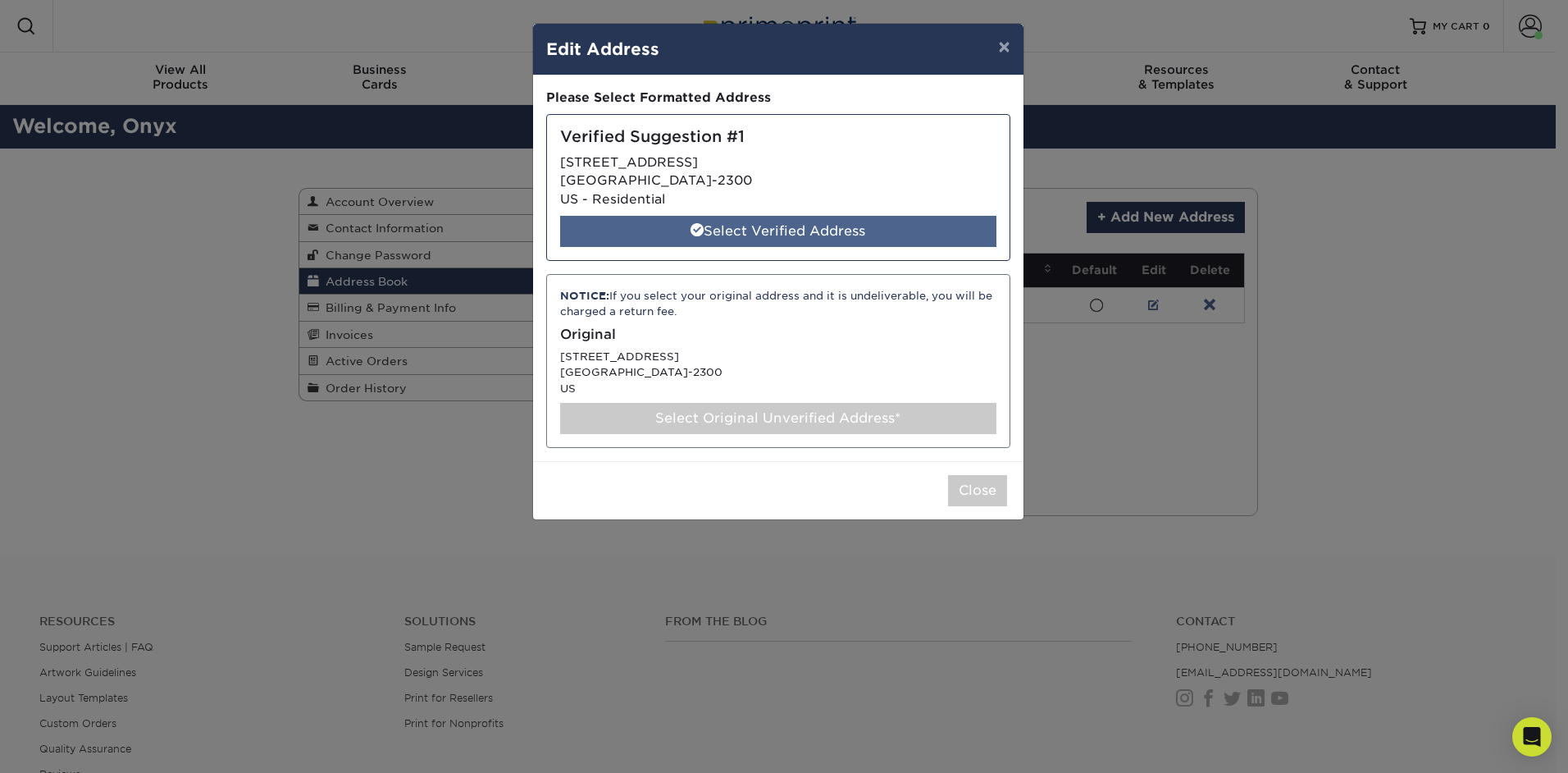
click at [763, 230] on div "Select Verified Address" at bounding box center [779, 231] width 436 height 31
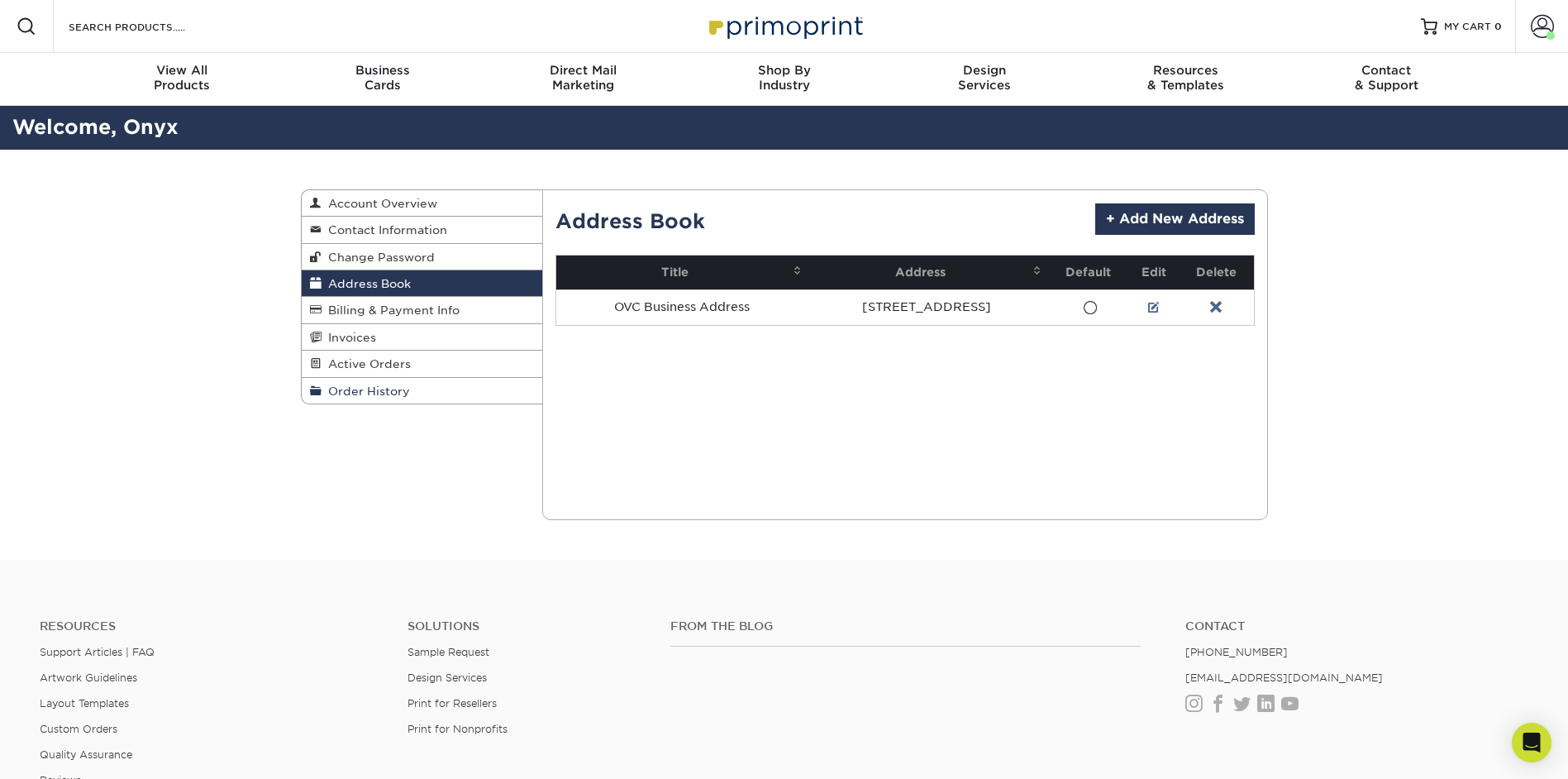
click at [368, 391] on span "Order History" at bounding box center [366, 391] width 89 height 14
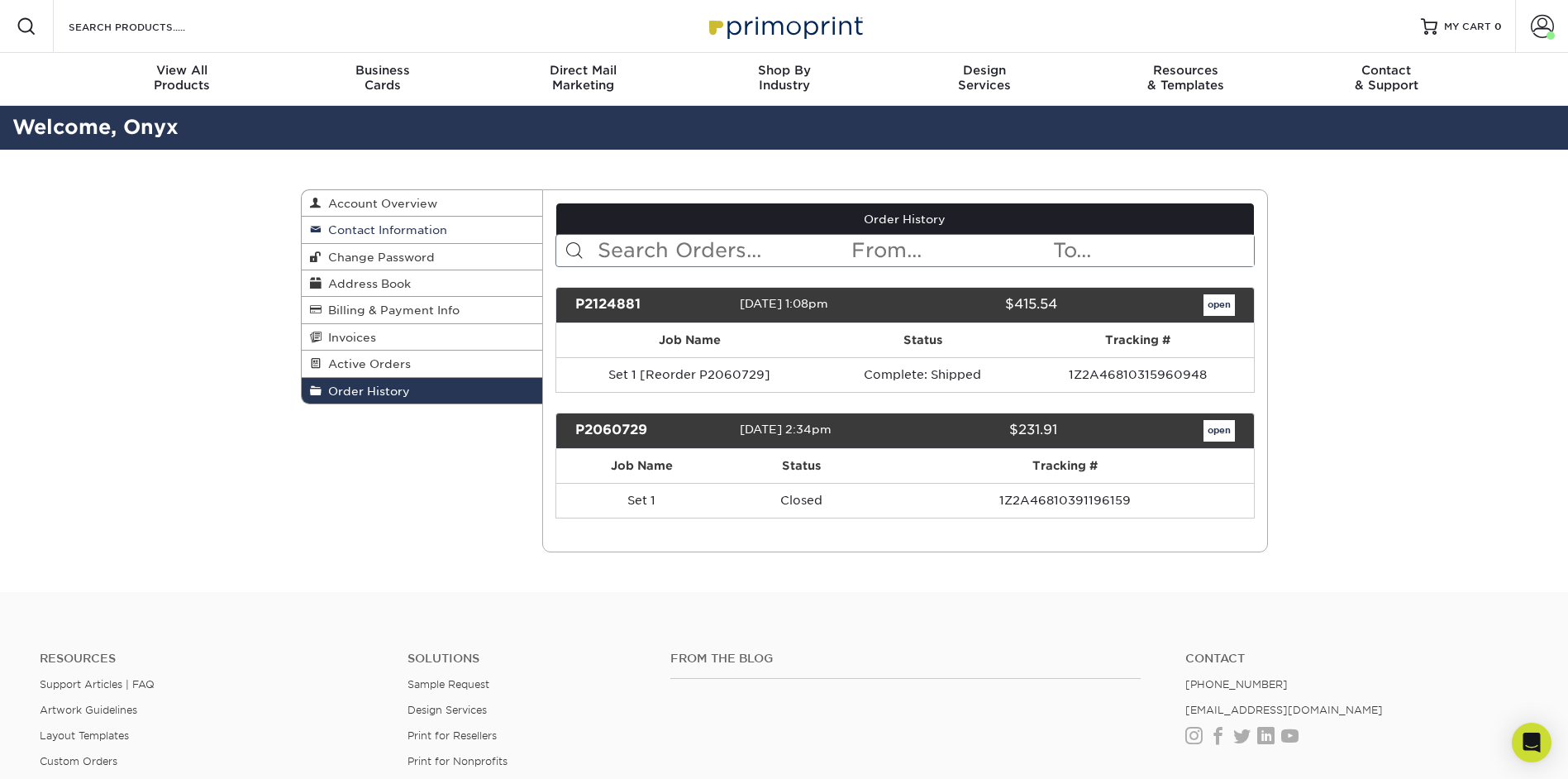
click at [416, 228] on span "Contact Information" at bounding box center [383, 230] width 125 height 14
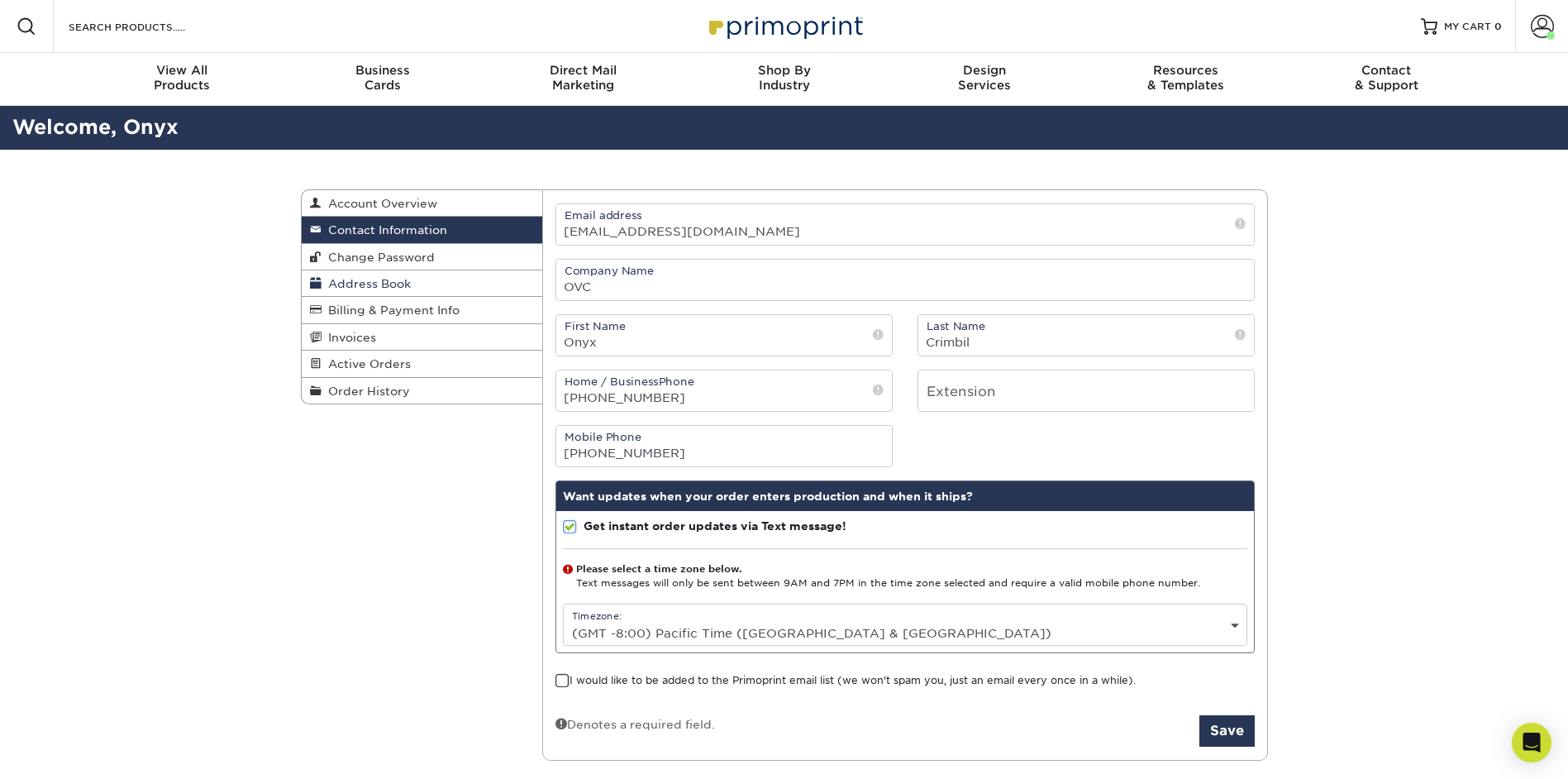
click at [391, 283] on span "Address Book" at bounding box center [366, 284] width 89 height 14
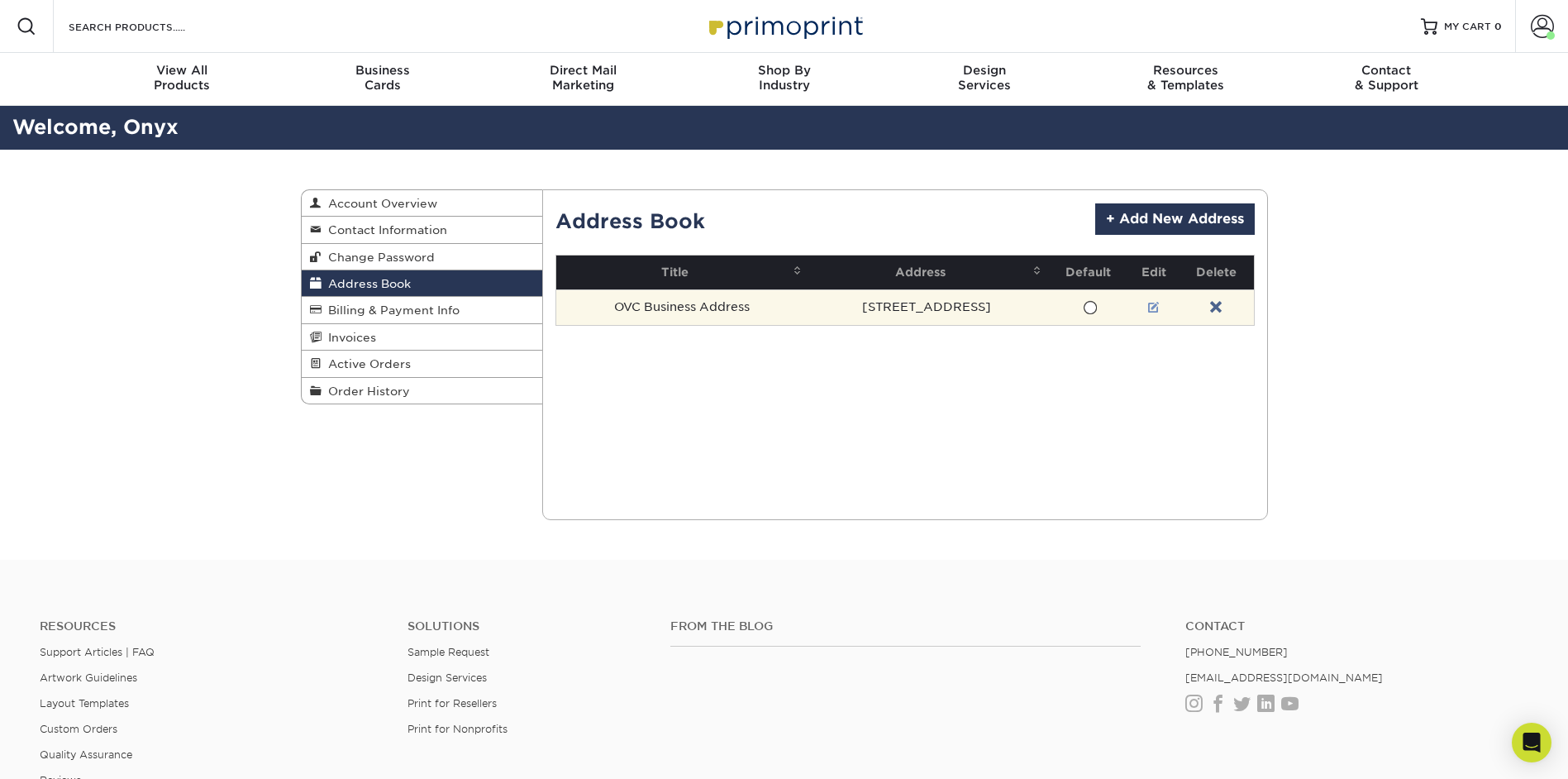
click at [1148, 306] on link at bounding box center [1154, 308] width 12 height 14
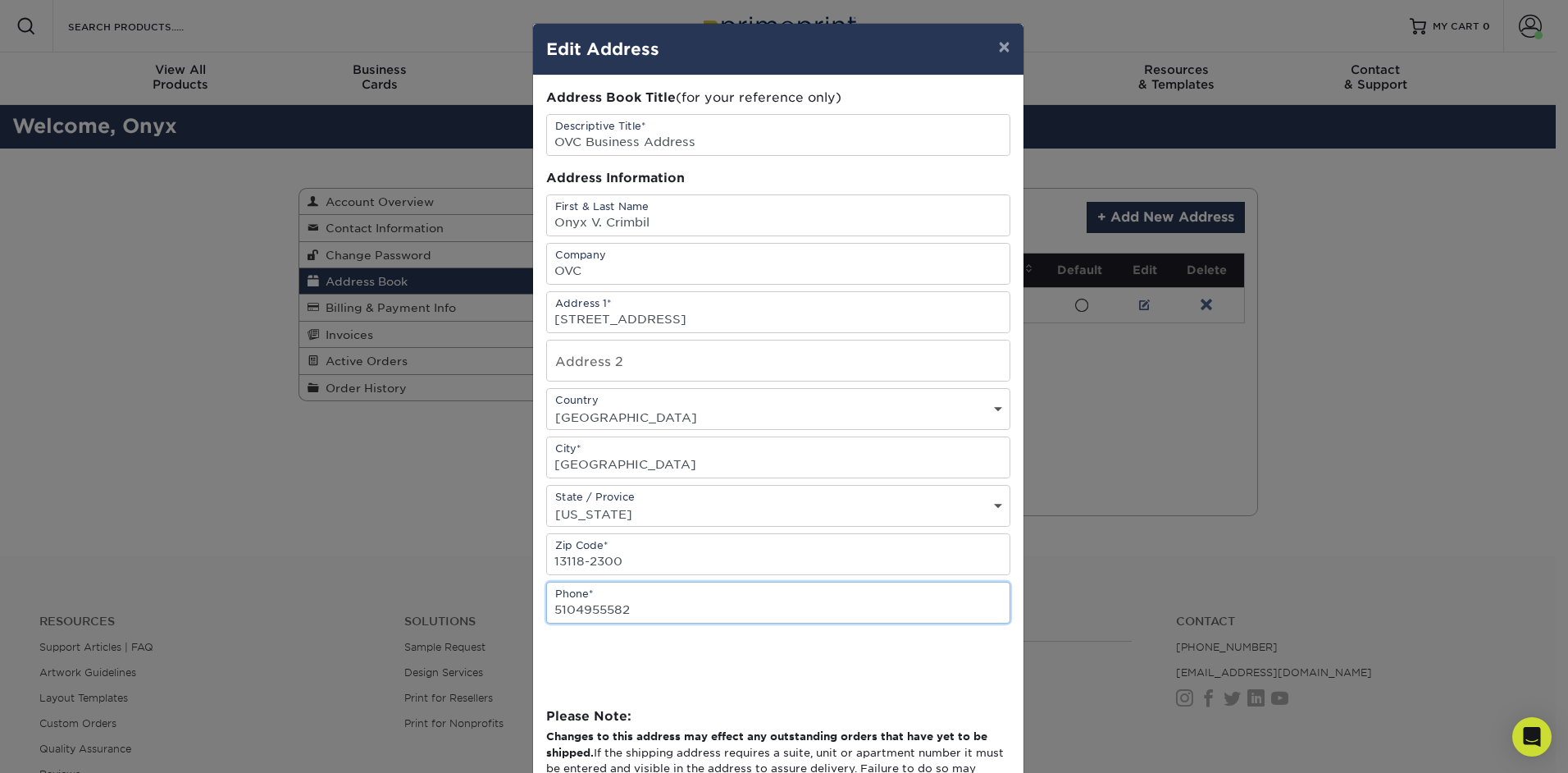
click at [549, 611] on input "5104955582" at bounding box center [778, 603] width 462 height 41
type input "(510) 495-5582"
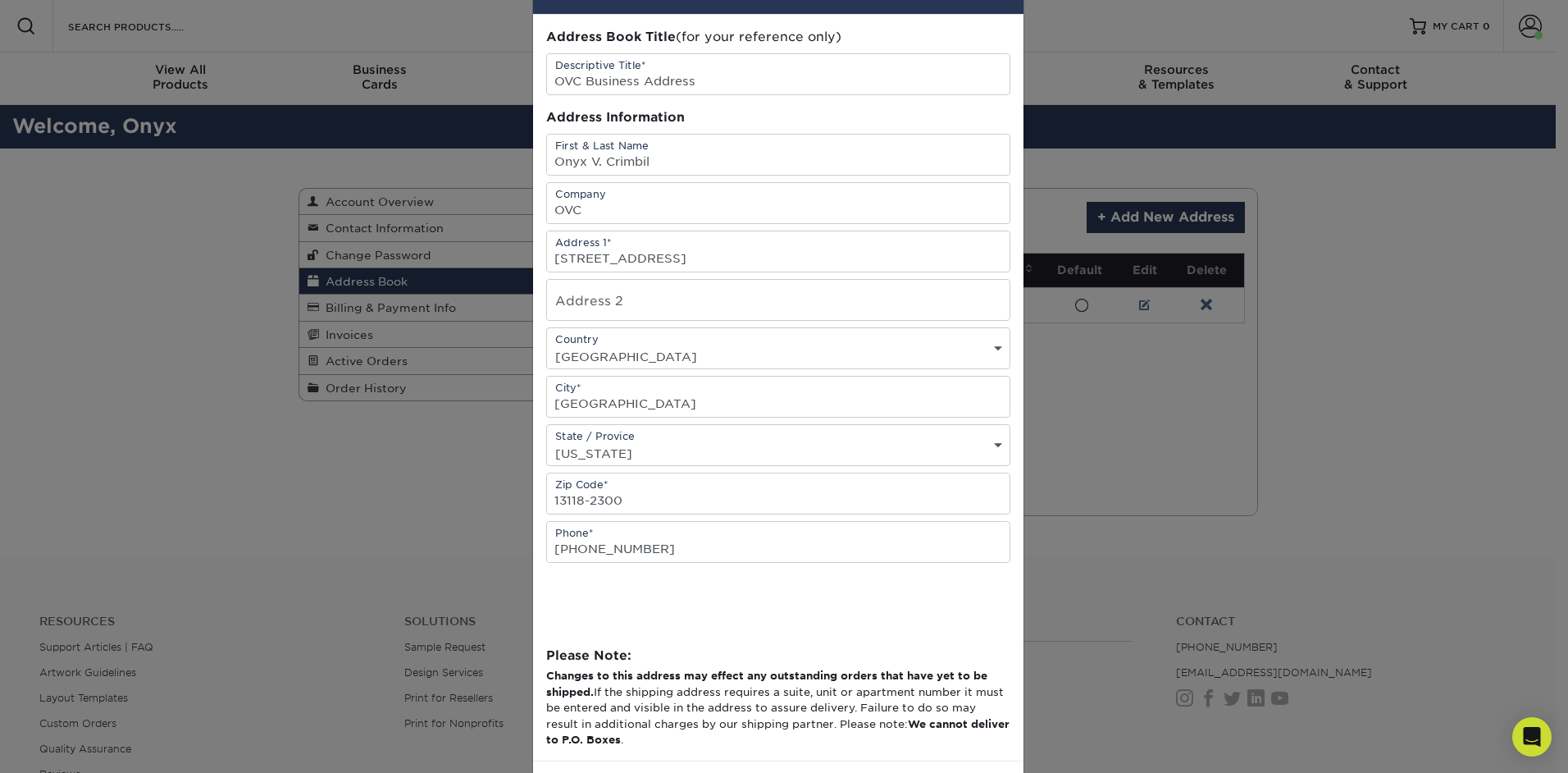
scroll to position [130, 0]
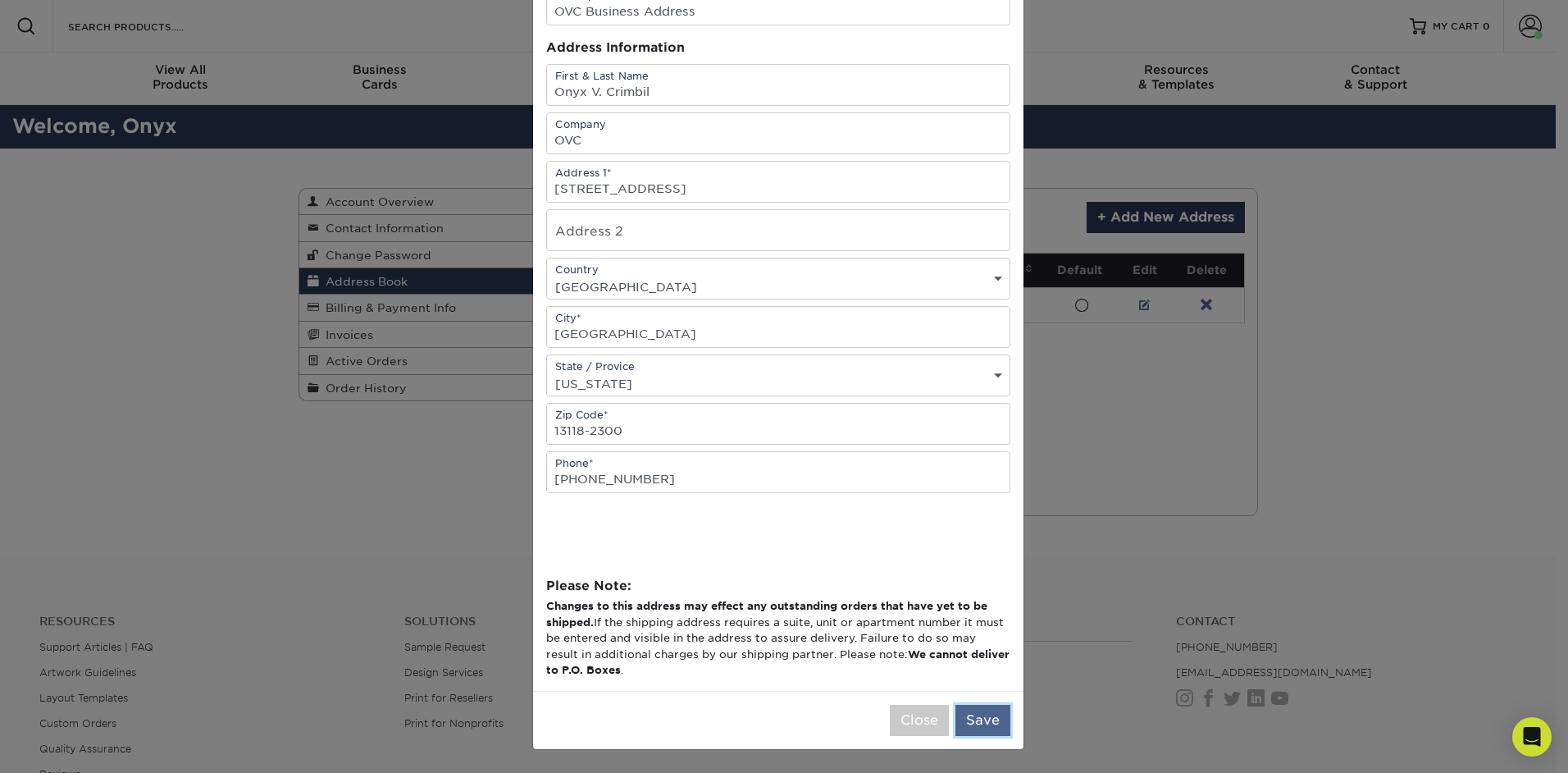
click at [978, 720] on button "Save" at bounding box center [982, 720] width 55 height 31
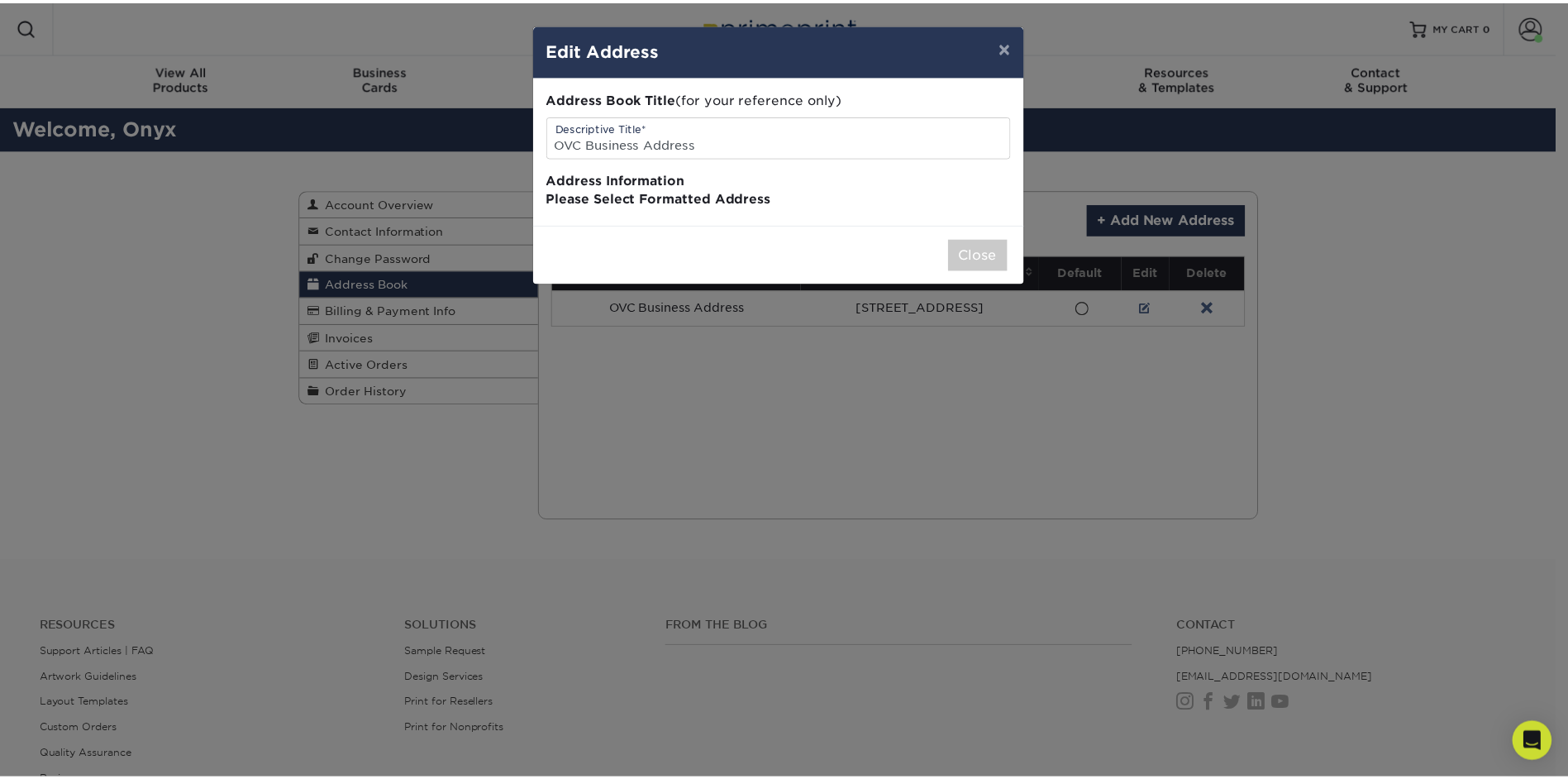
scroll to position [0, 0]
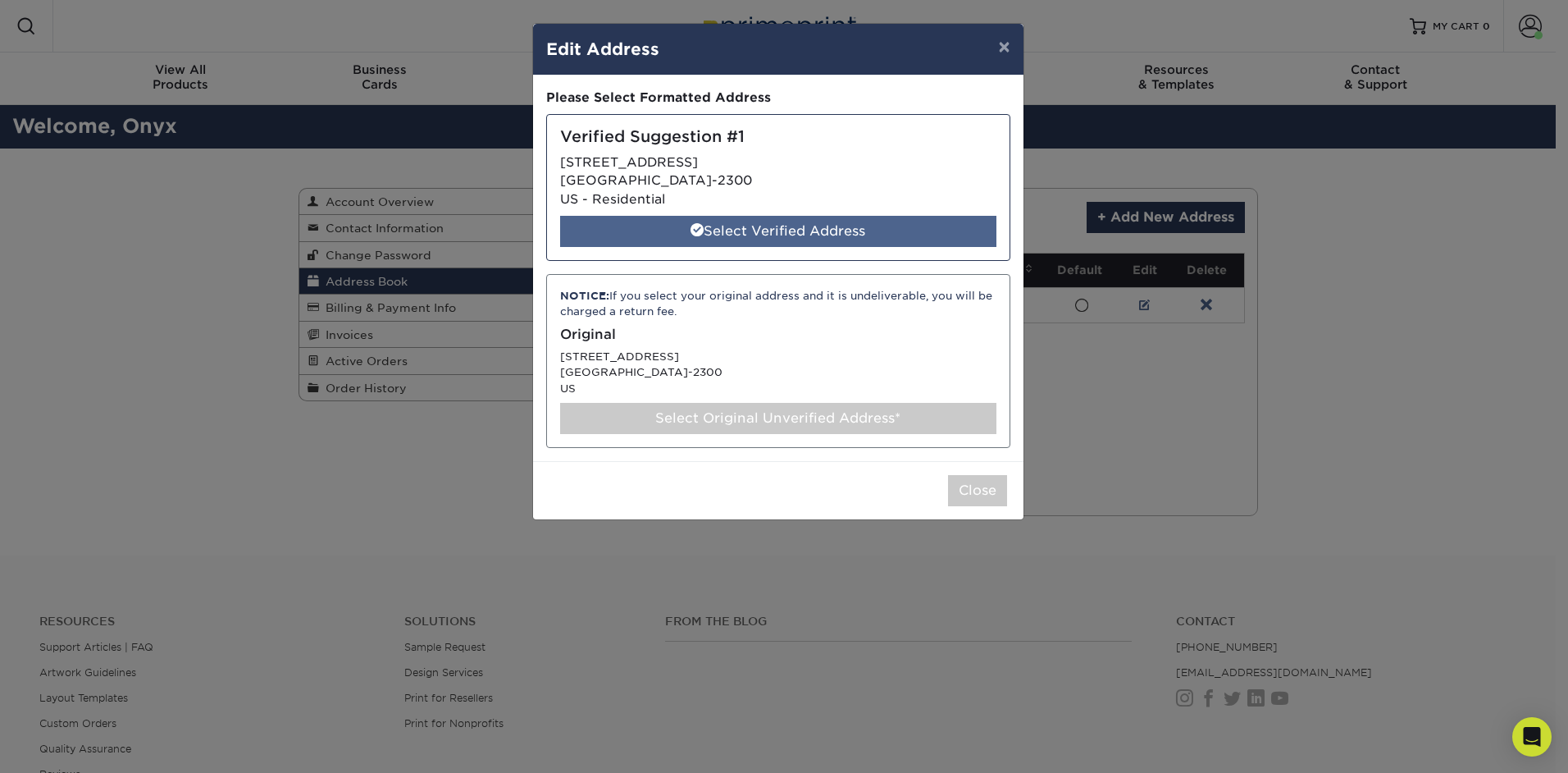
click at [785, 231] on div "Select Verified Address" at bounding box center [779, 231] width 436 height 31
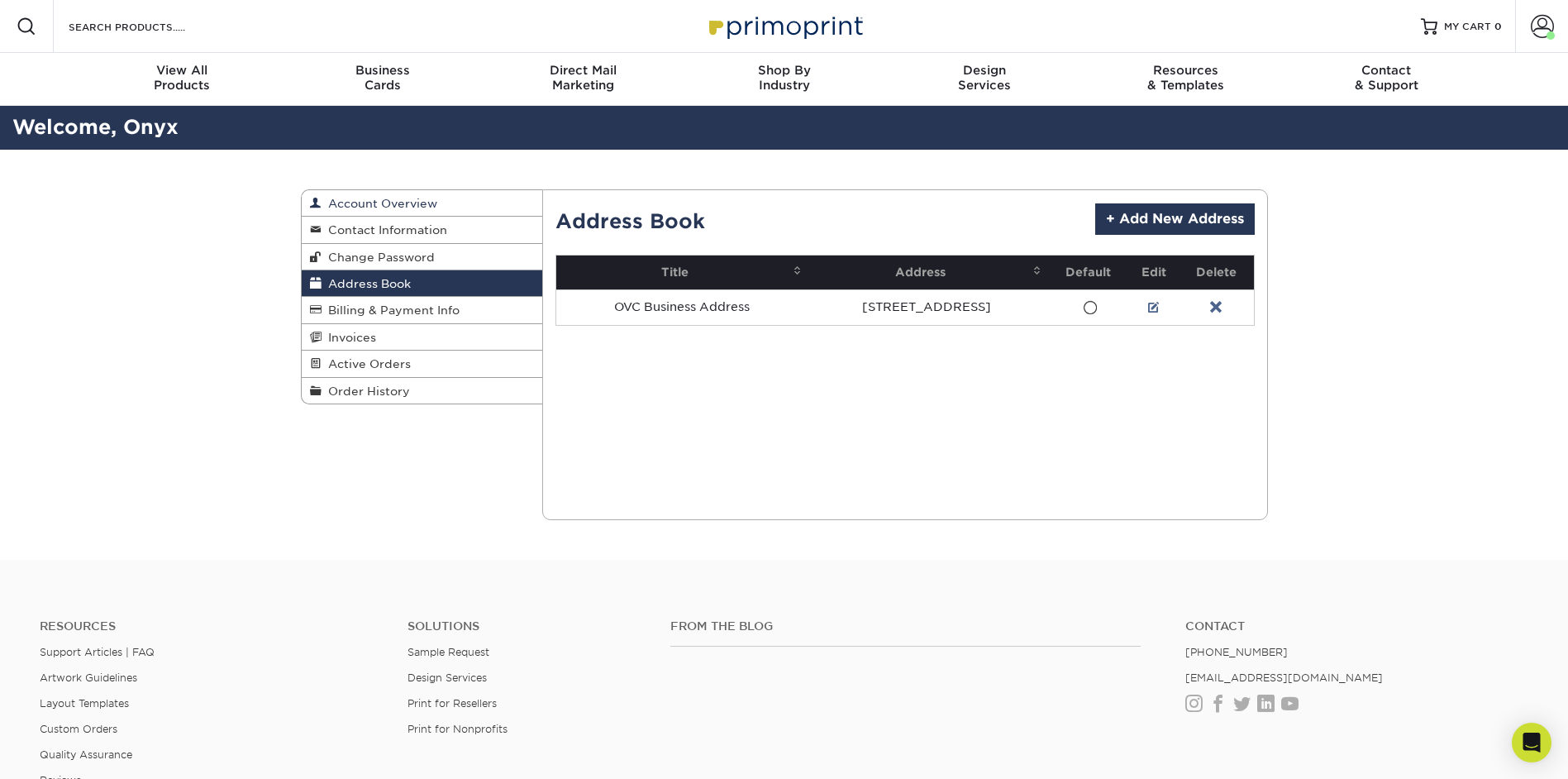
click at [363, 205] on span "Account Overview" at bounding box center [379, 204] width 116 height 14
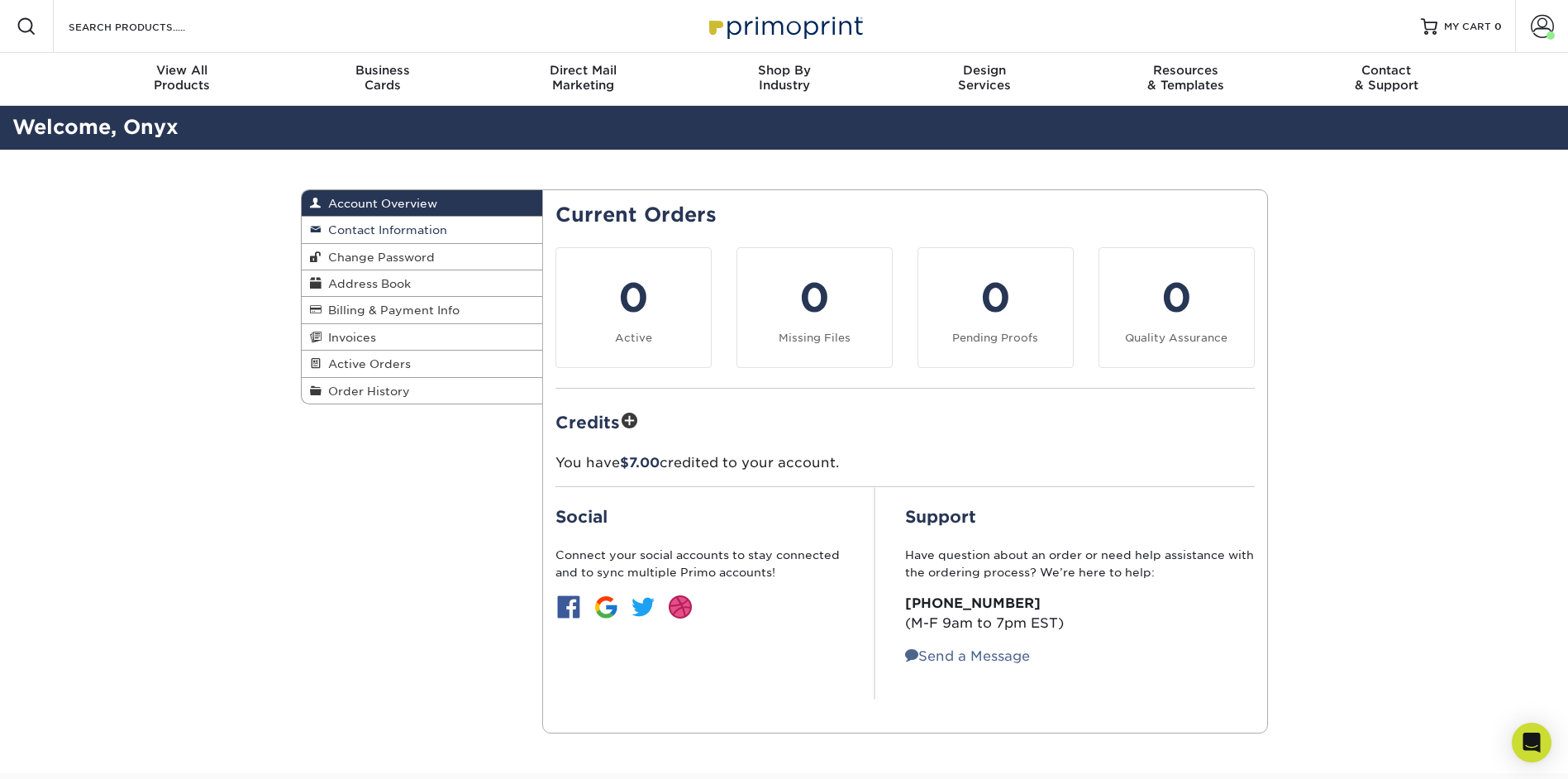
click at [368, 232] on span "Contact Information" at bounding box center [383, 230] width 125 height 14
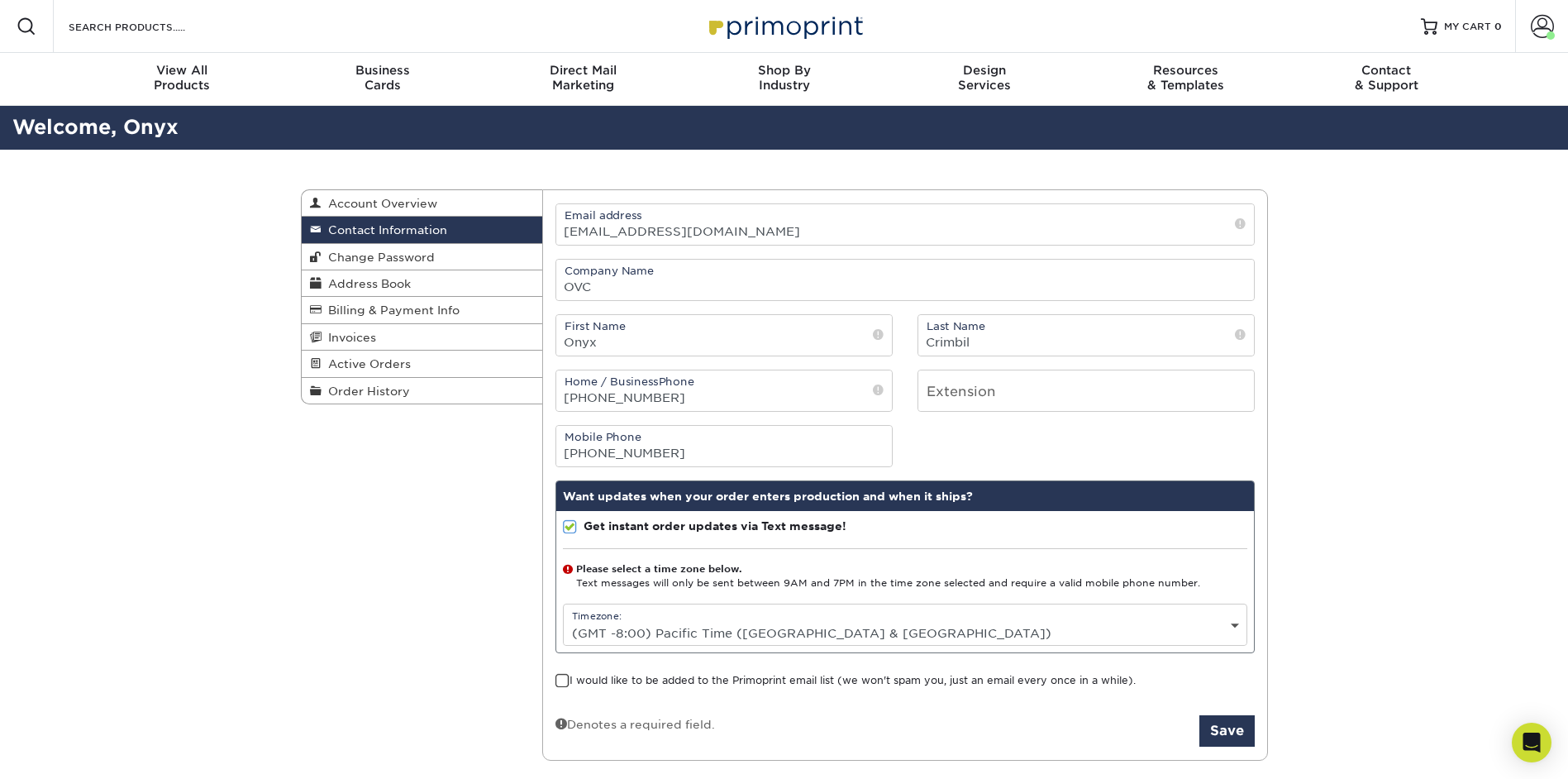
click at [1234, 623] on select "Please Select (GMT -12:00) Eniwetok, Kwajalein (GMT -11:00) Midway Island, Samo…" at bounding box center [905, 632] width 683 height 24
select select "-5.0"
click at [564, 620] on select "Please Select (GMT -12:00) Eniwetok, Kwajalein (GMT -11:00) Midway Island, Samo…" at bounding box center [905, 632] width 683 height 24
click at [1225, 734] on button "Save" at bounding box center [1226, 730] width 55 height 32
click at [412, 207] on span "Account Overview" at bounding box center [379, 204] width 116 height 14
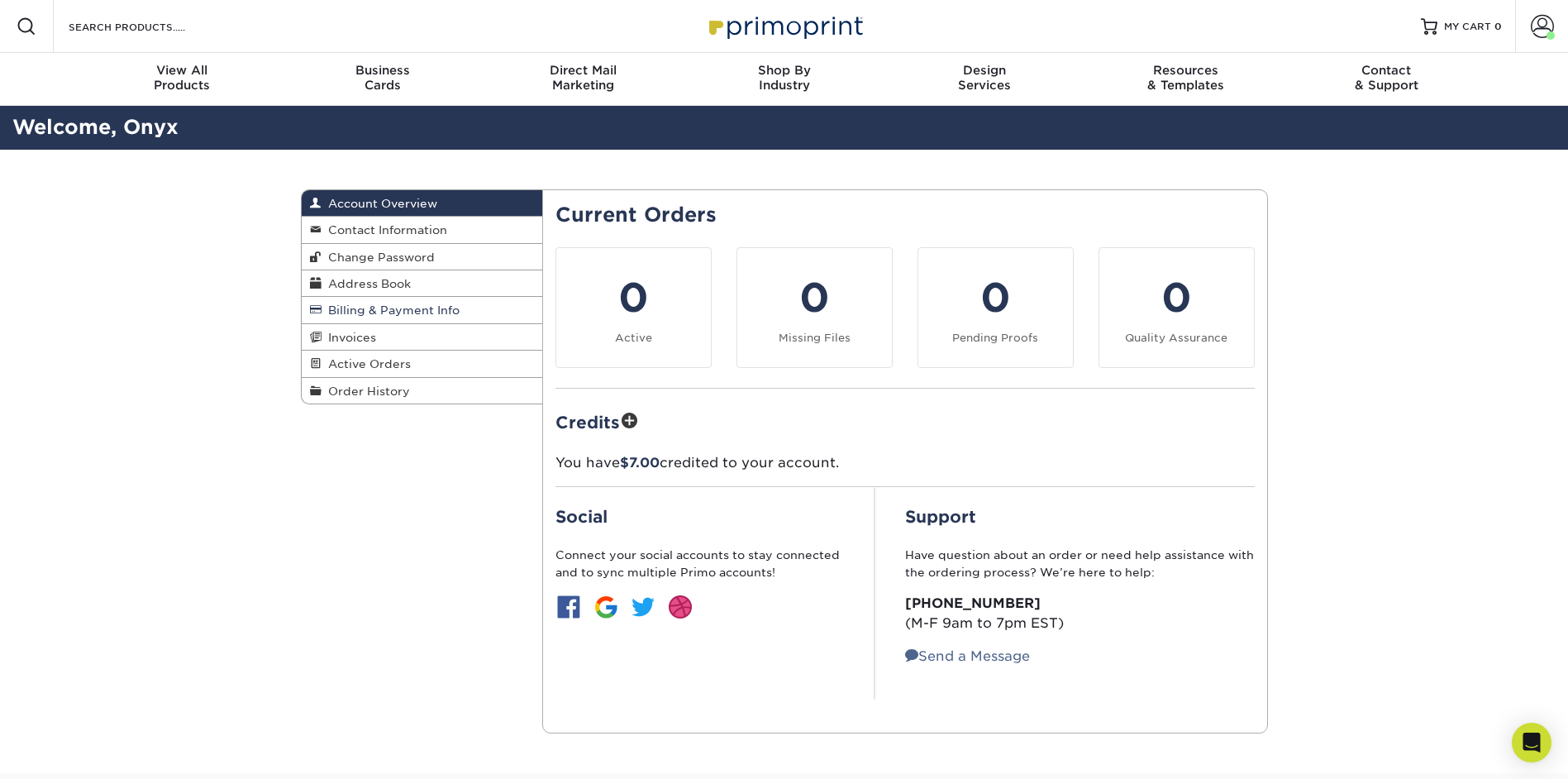
click at [389, 313] on span "Billing & Payment Info" at bounding box center [390, 310] width 138 height 14
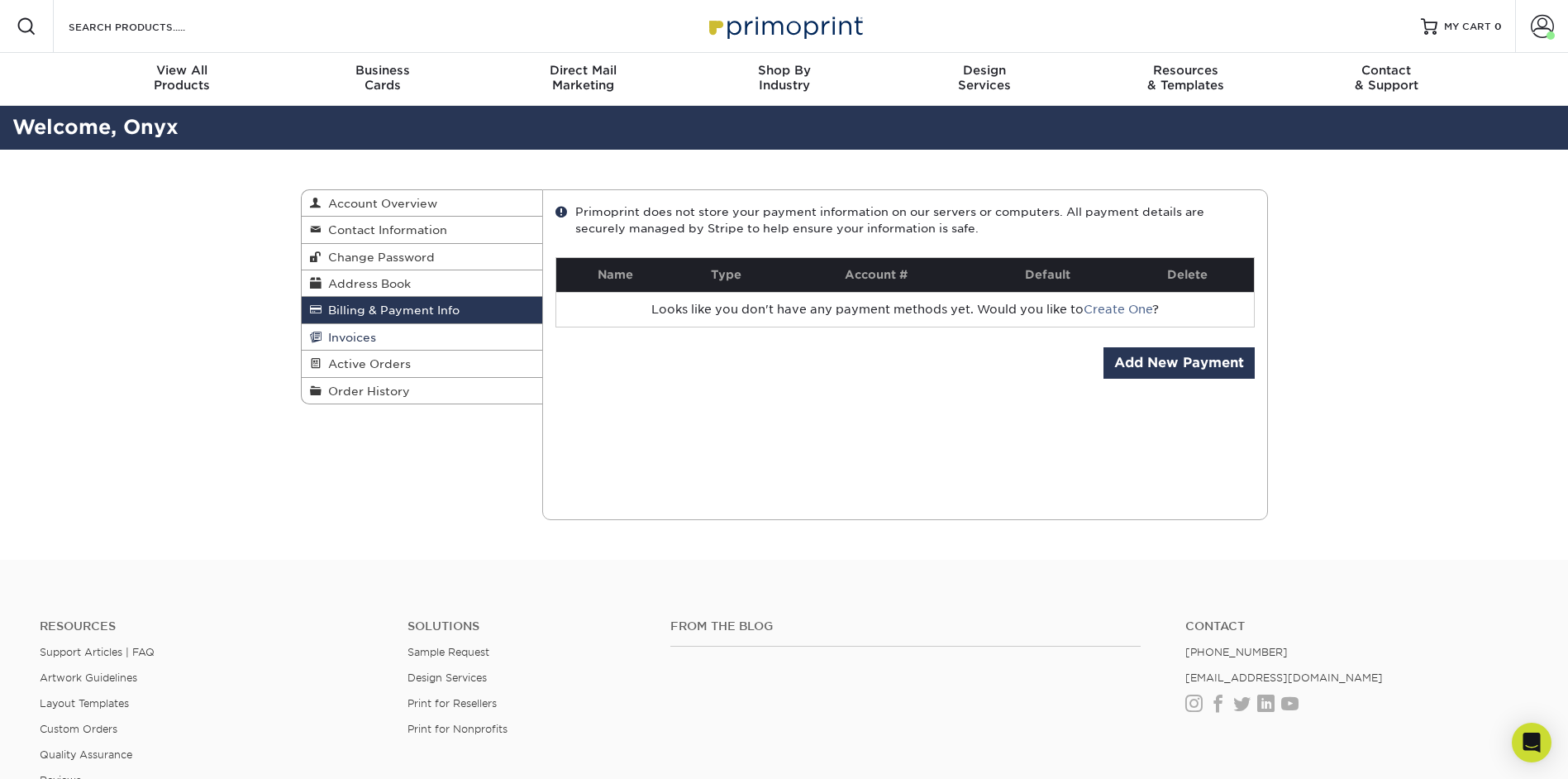
click at [378, 335] on link "Invoices" at bounding box center [422, 337] width 241 height 26
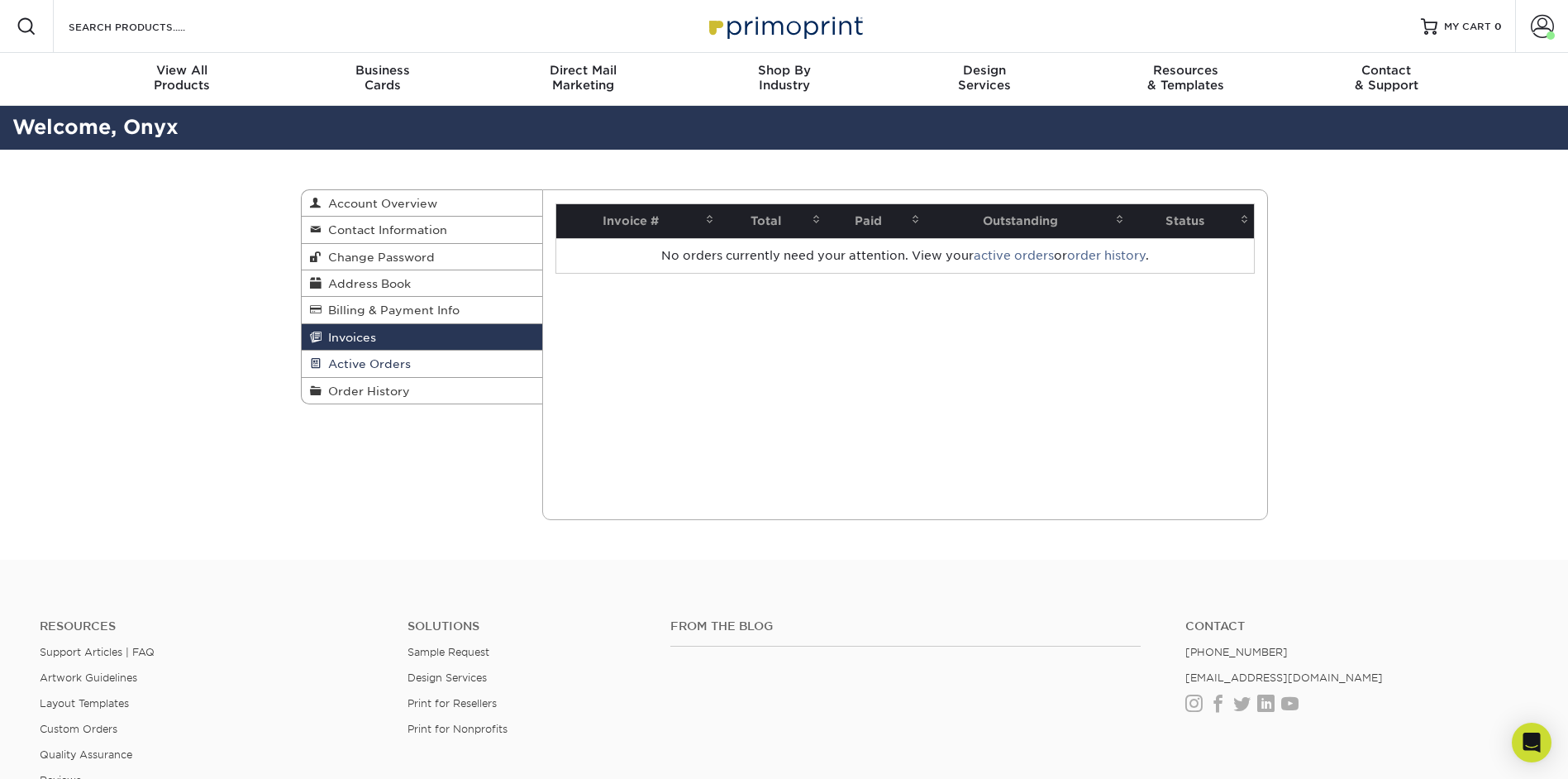
click at [374, 366] on span "Active Orders" at bounding box center [366, 364] width 89 height 14
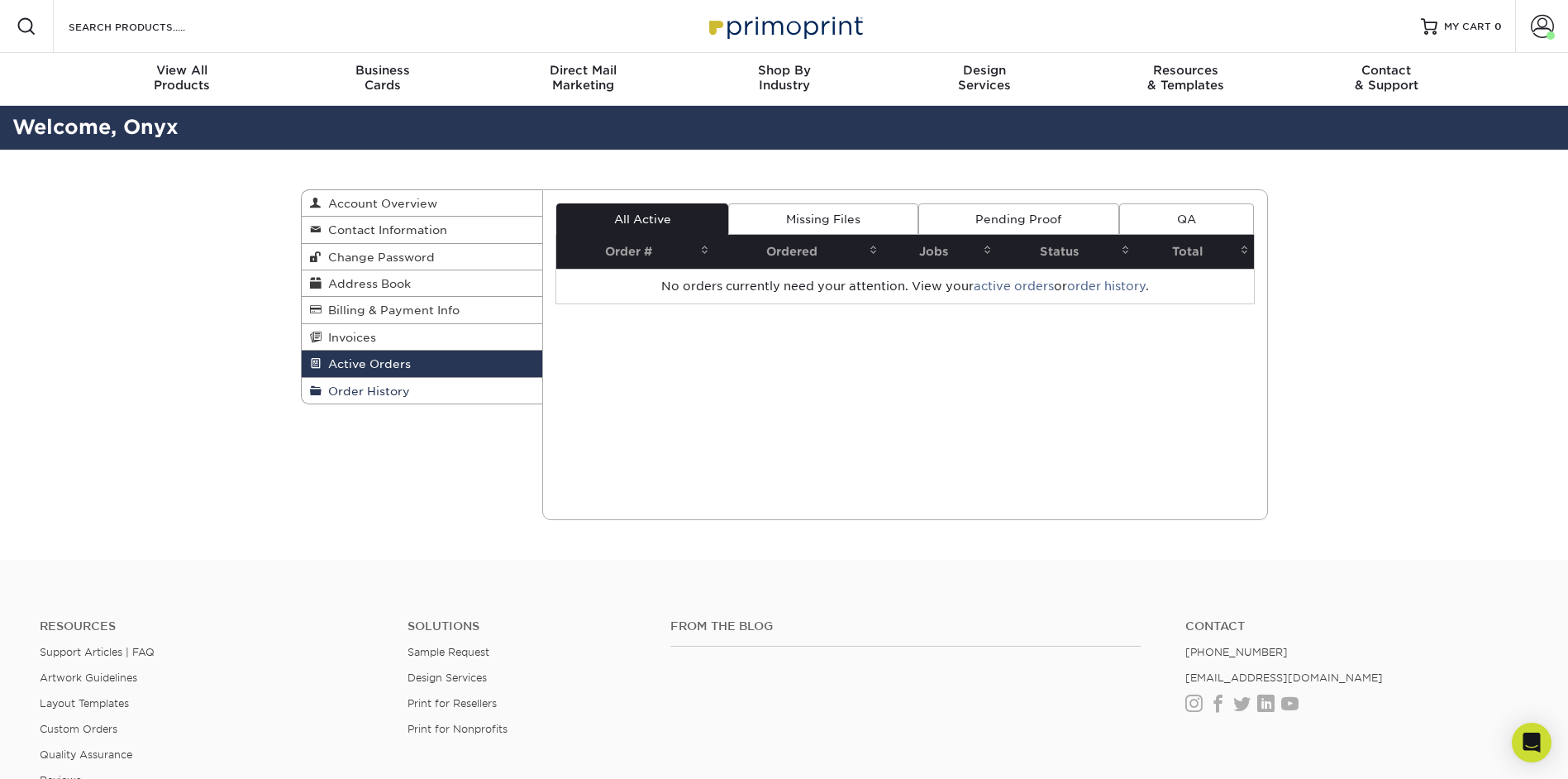
click at [387, 383] on link "Order History" at bounding box center [422, 390] width 241 height 26
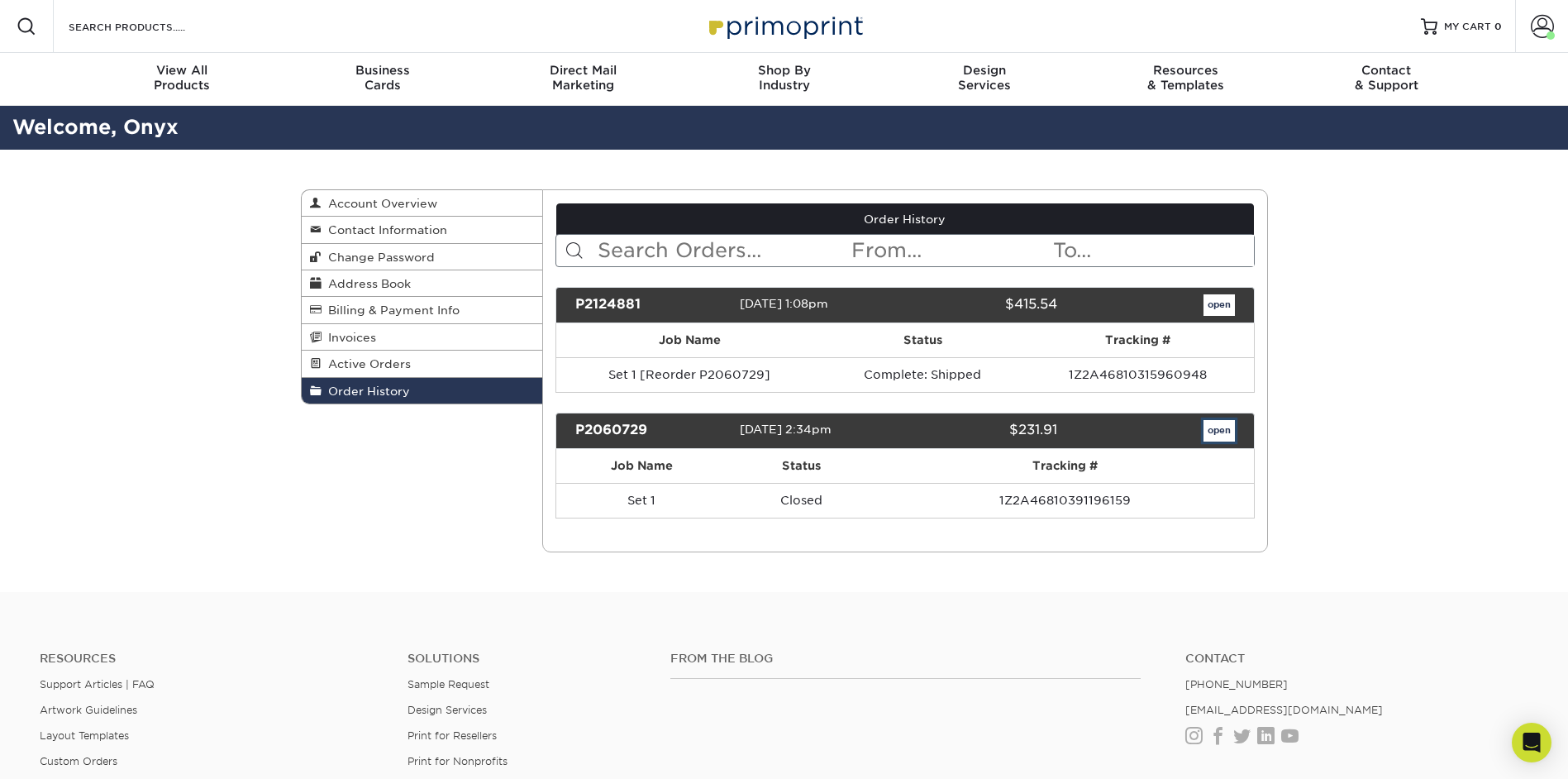
click at [1214, 426] on link "open" at bounding box center [1219, 430] width 32 height 21
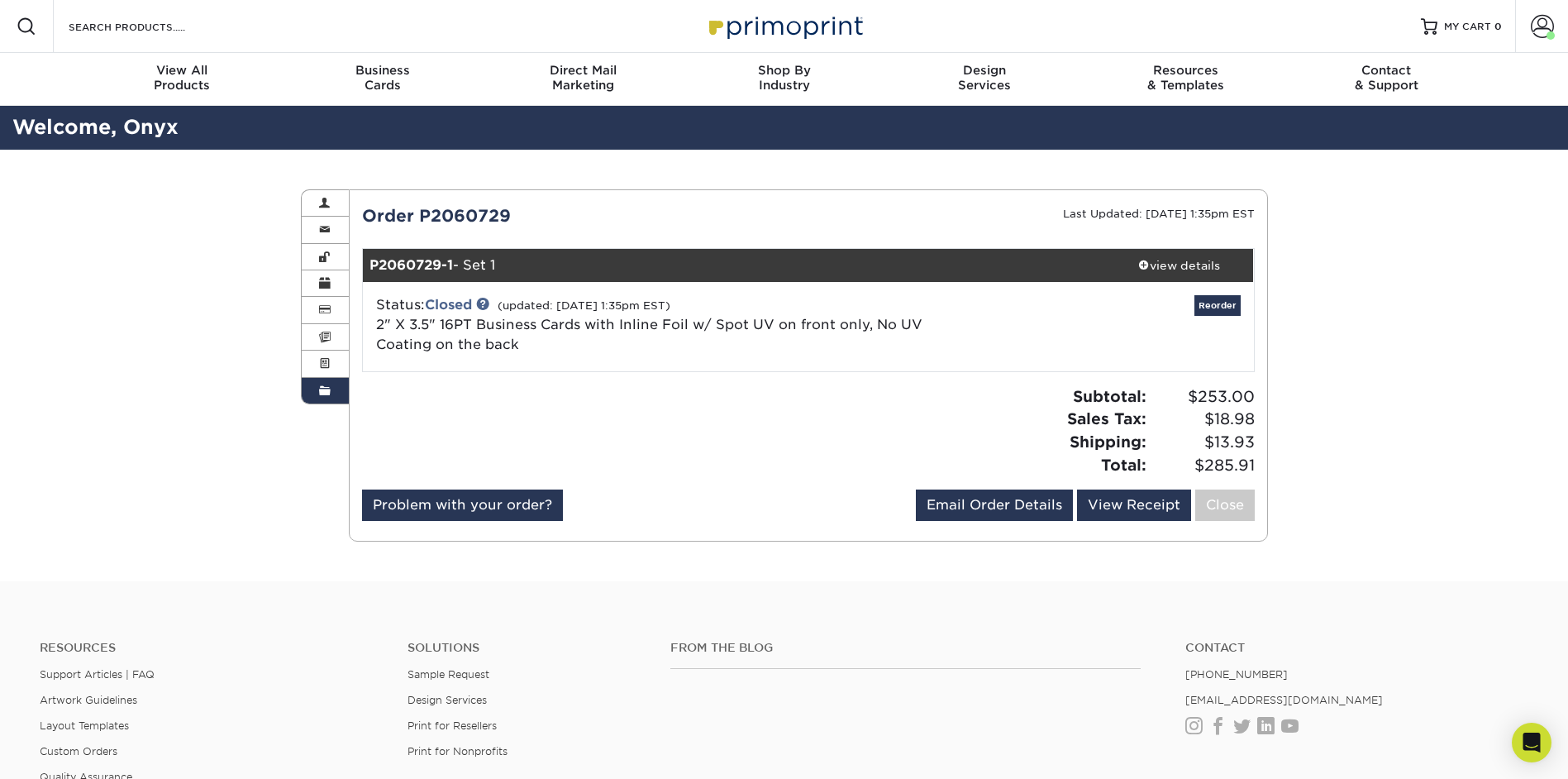
click at [315, 385] on link "Order History" at bounding box center [326, 390] width 48 height 26
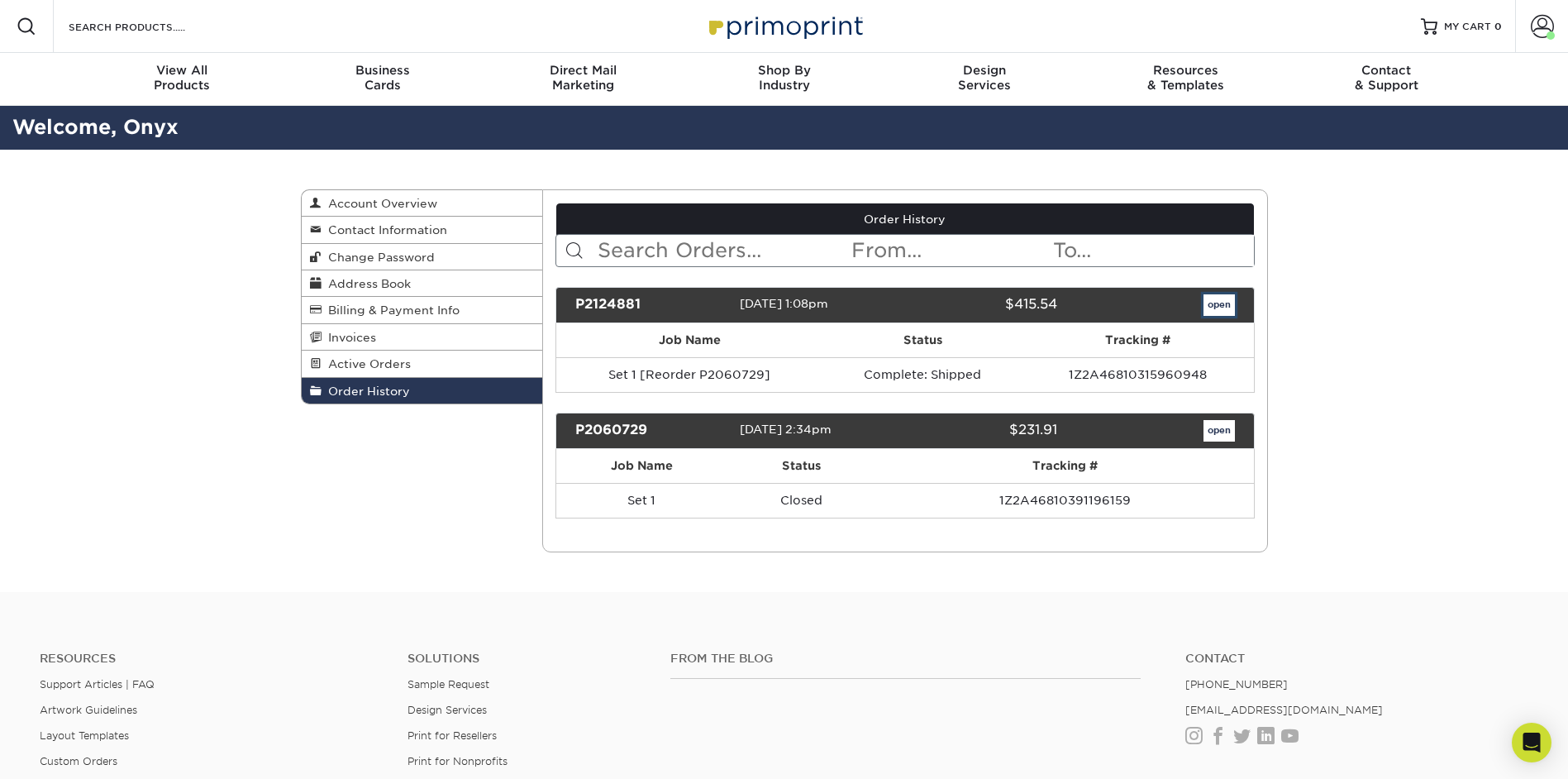
click at [1225, 302] on link "open" at bounding box center [1219, 304] width 32 height 21
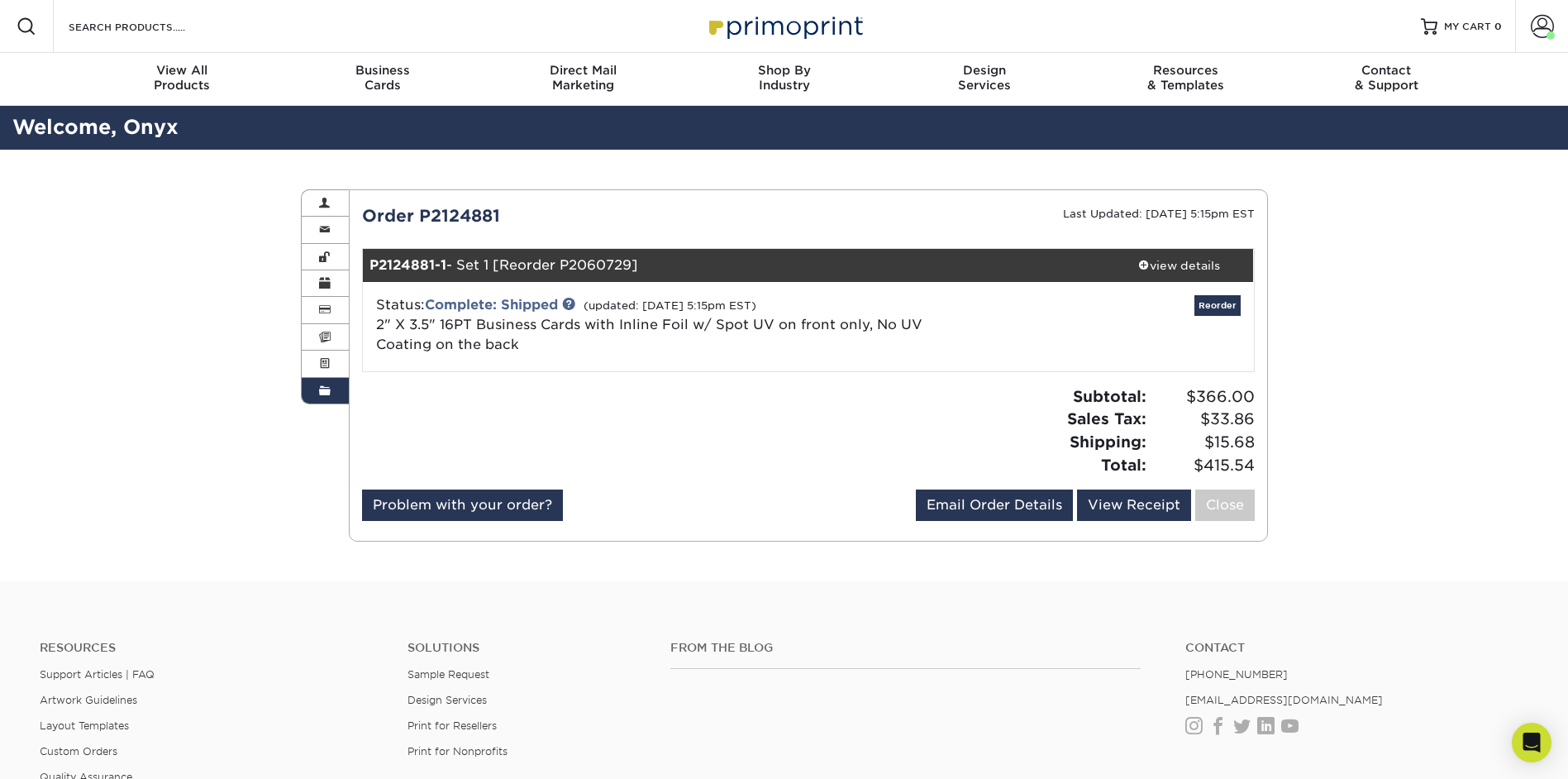
drag, startPoint x: 603, startPoint y: 347, endPoint x: 366, endPoint y: 330, distance: 237.6
click at [366, 330] on div "Status: Complete: Shipped (updated: [DATE] 5:15pm EST) 2" X 3.5" 16PT Business …" at bounding box center [660, 325] width 592 height 60
copy span "2" X 3.5" 16PT Business Cards with Inline Foil w/ Spot UV on front only, No UV …"
click at [331, 200] on link "Account Overview" at bounding box center [326, 203] width 48 height 26
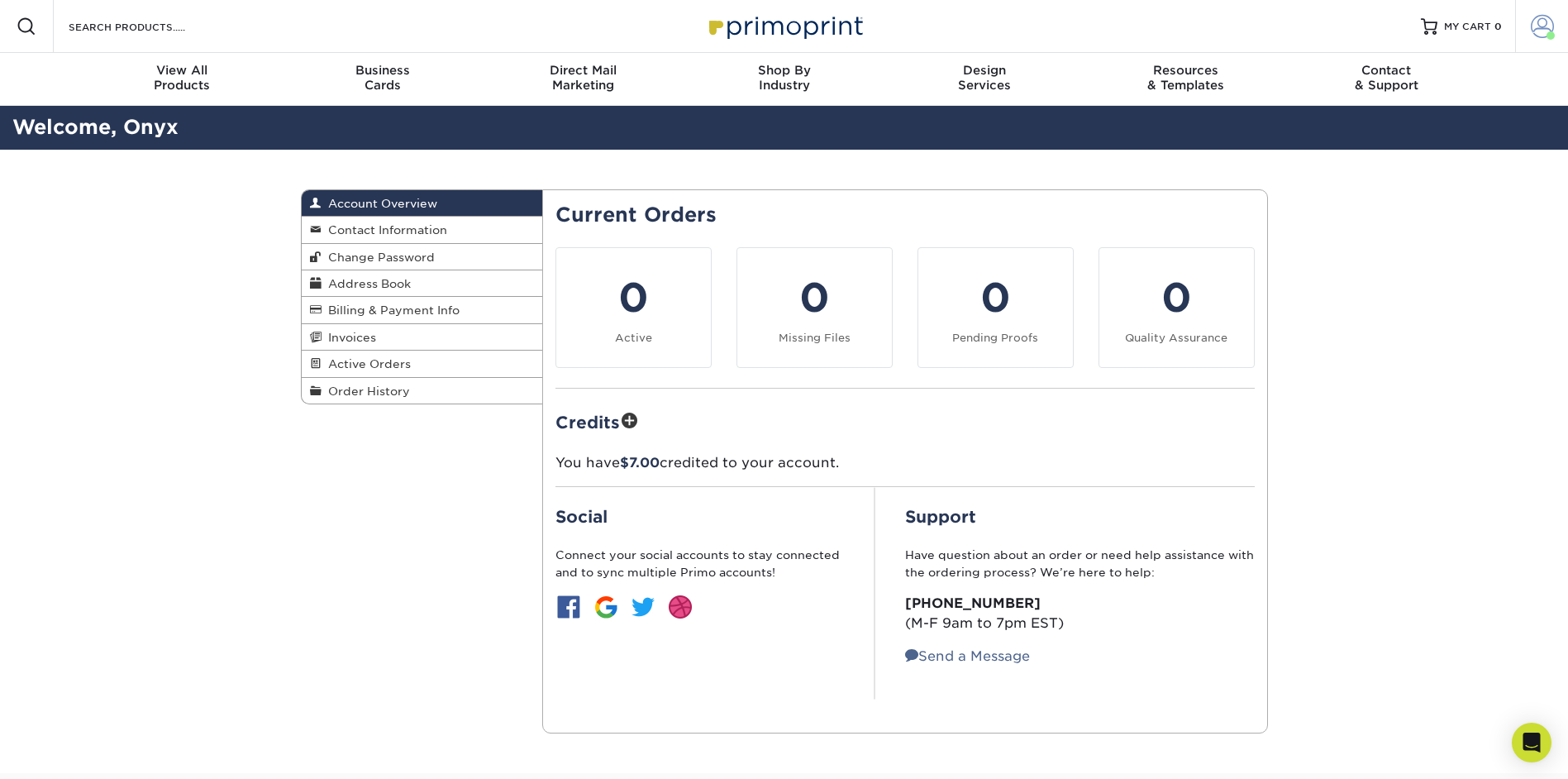
click at [1548, 31] on span at bounding box center [1542, 26] width 23 height 23
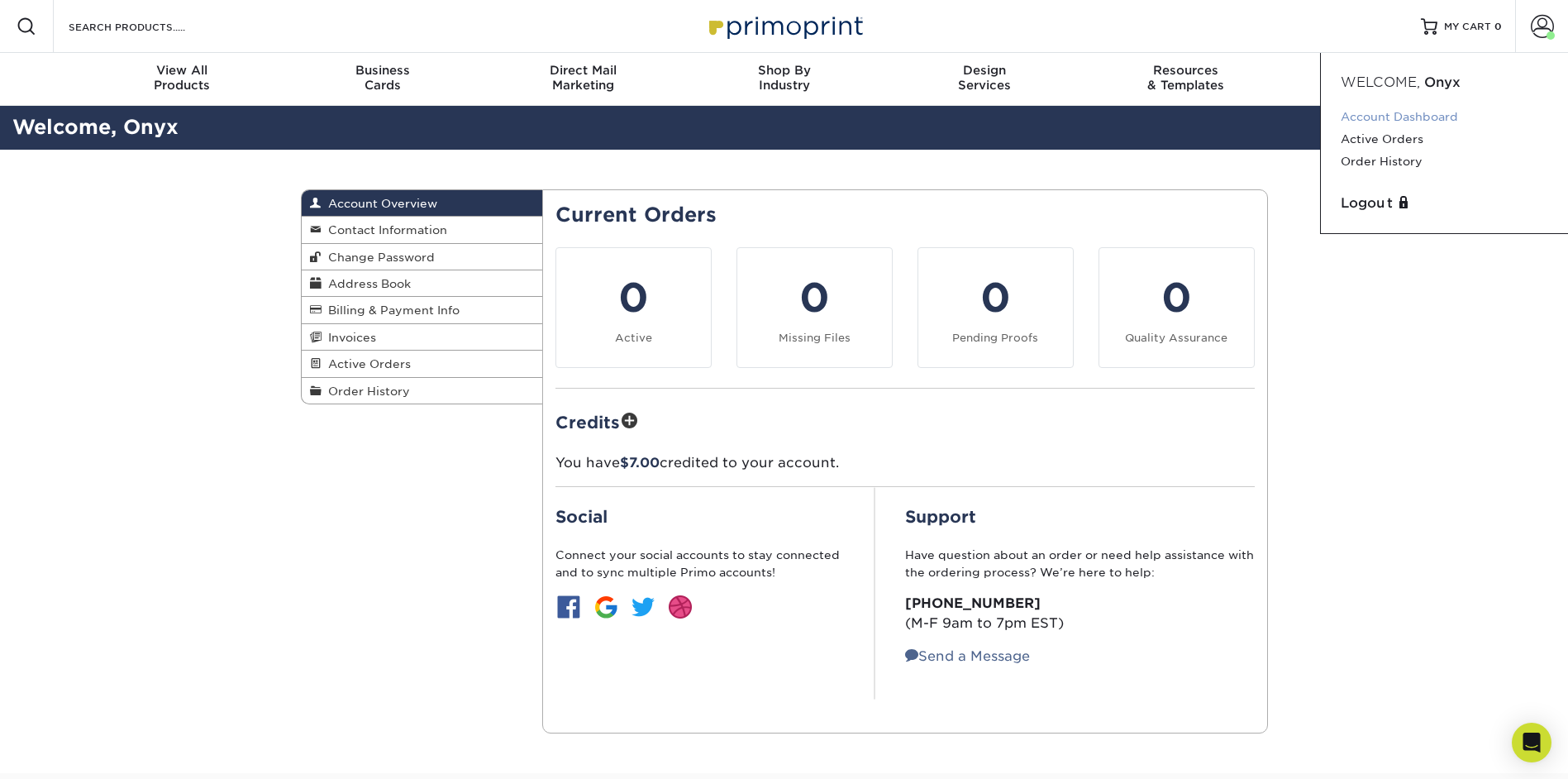
click at [1419, 121] on link "Account Dashboard" at bounding box center [1444, 117] width 207 height 22
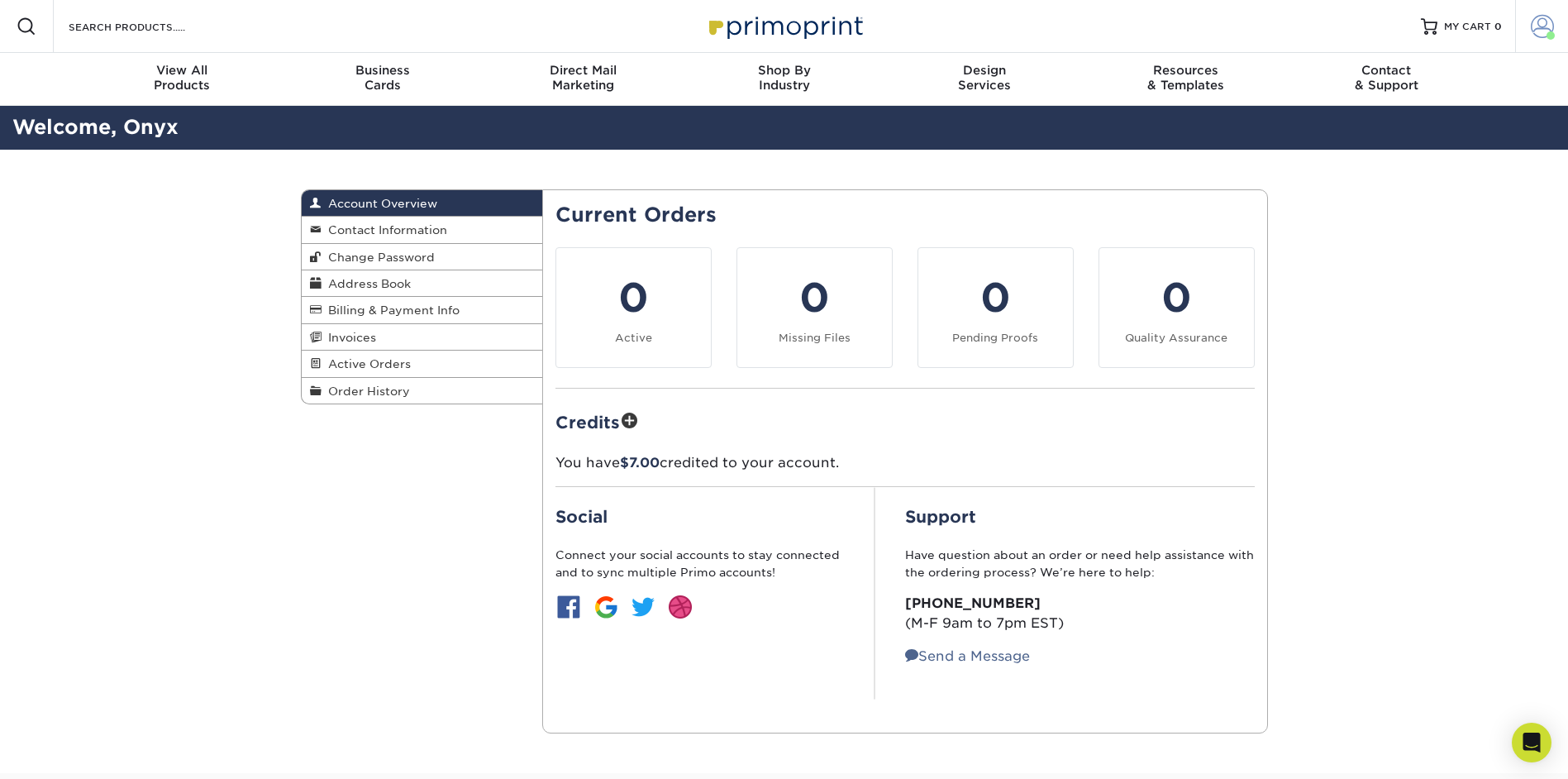
click at [1533, 32] on span at bounding box center [1542, 26] width 23 height 23
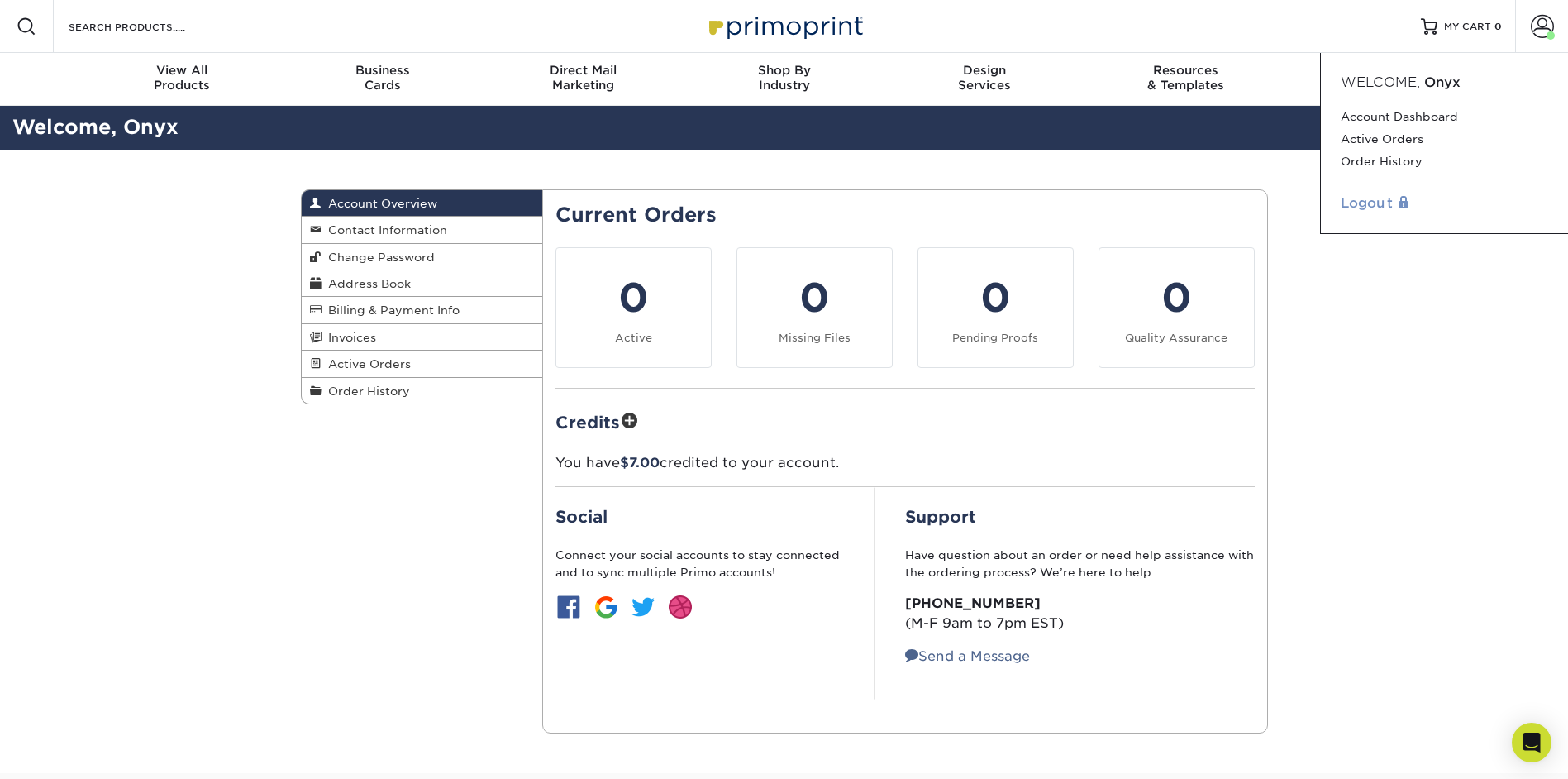
click at [1369, 206] on link "Logout" at bounding box center [1444, 203] width 207 height 20
